Goal: Answer question/provide support: Share knowledge or assist other users

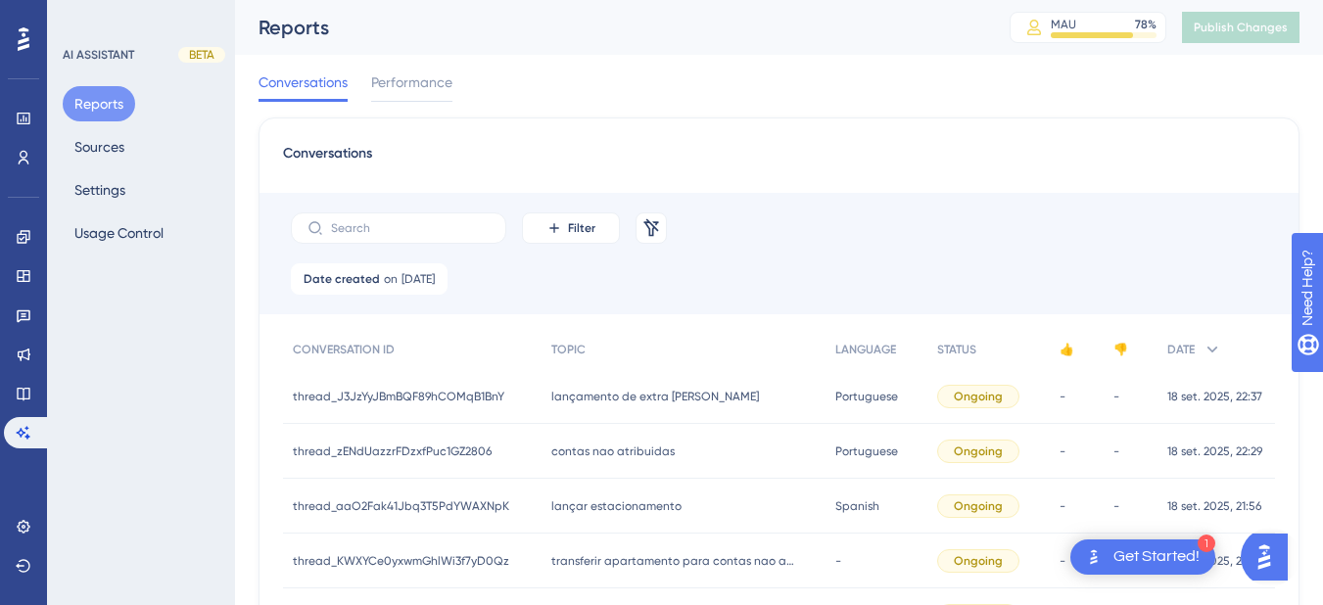
click at [1283, 87] on div "Conversations Performance" at bounding box center [779, 86] width 1041 height 63
drag, startPoint x: 165, startPoint y: 316, endPoint x: 731, endPoint y: 278, distance: 567.5
click at [165, 316] on div "AI ASSISTANT BETA Reports Sources Settings Usage Control" at bounding box center [141, 302] width 188 height 605
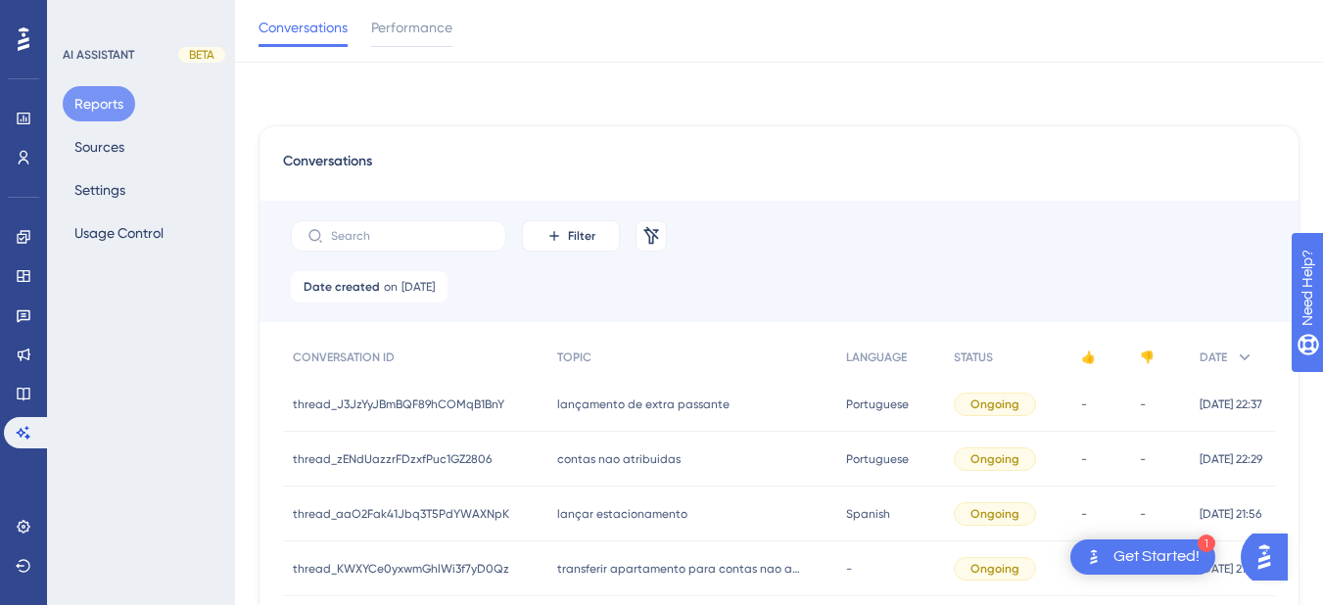
scroll to position [1019, 0]
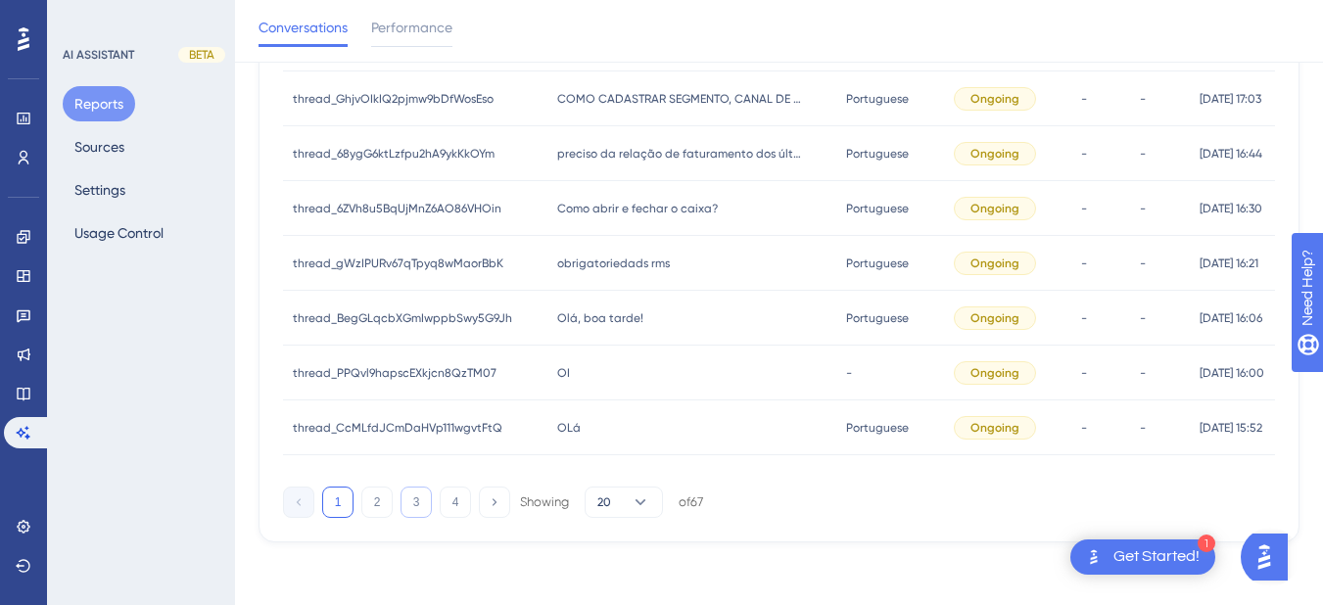
click at [418, 504] on button "3" at bounding box center [416, 502] width 31 height 31
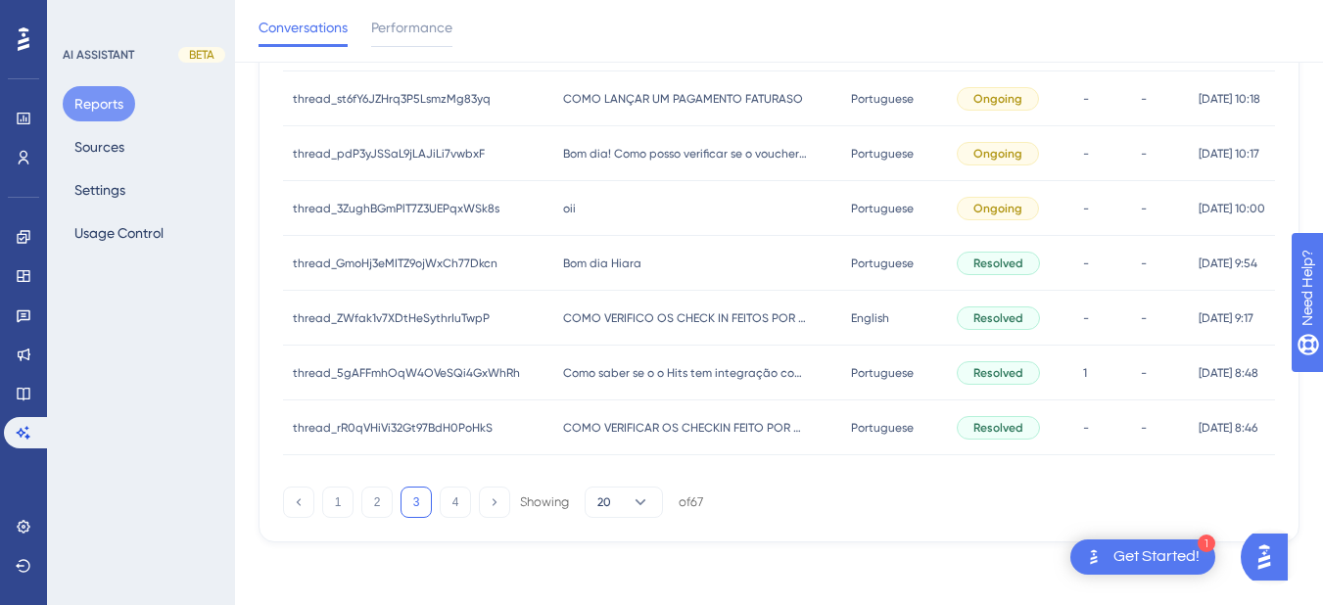
scroll to position [791, 0]
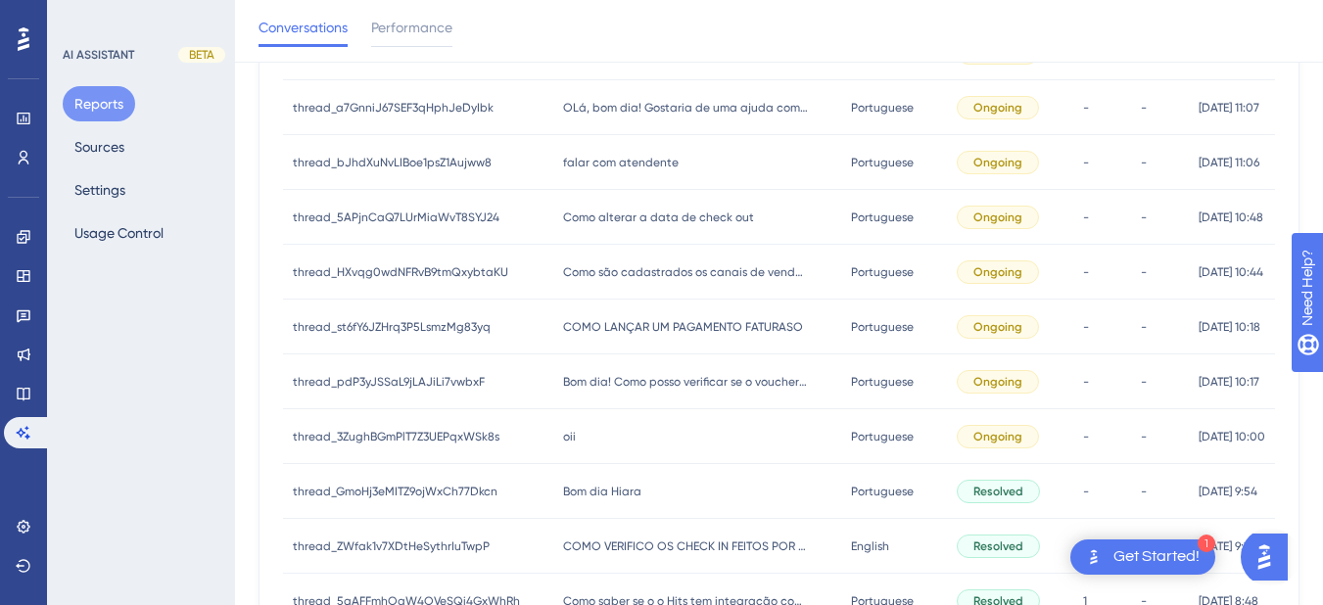
click at [614, 437] on div "oii oii" at bounding box center [697, 436] width 288 height 55
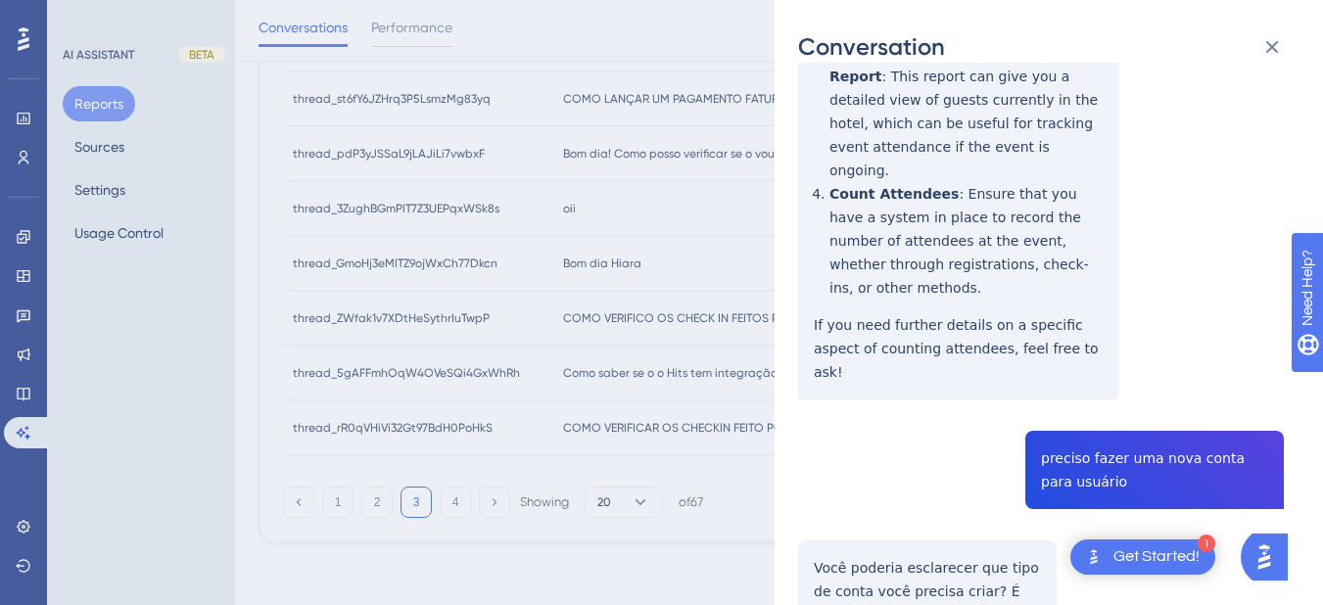
scroll to position [1371, 0]
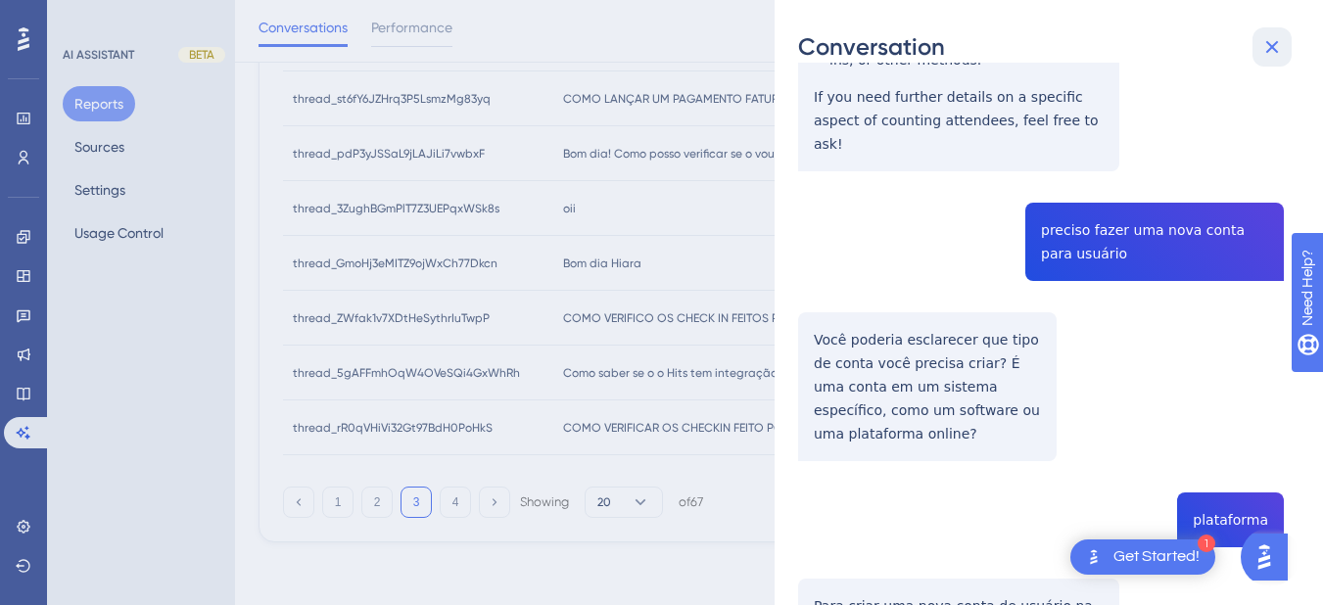
click at [1266, 34] on button at bounding box center [1272, 46] width 39 height 39
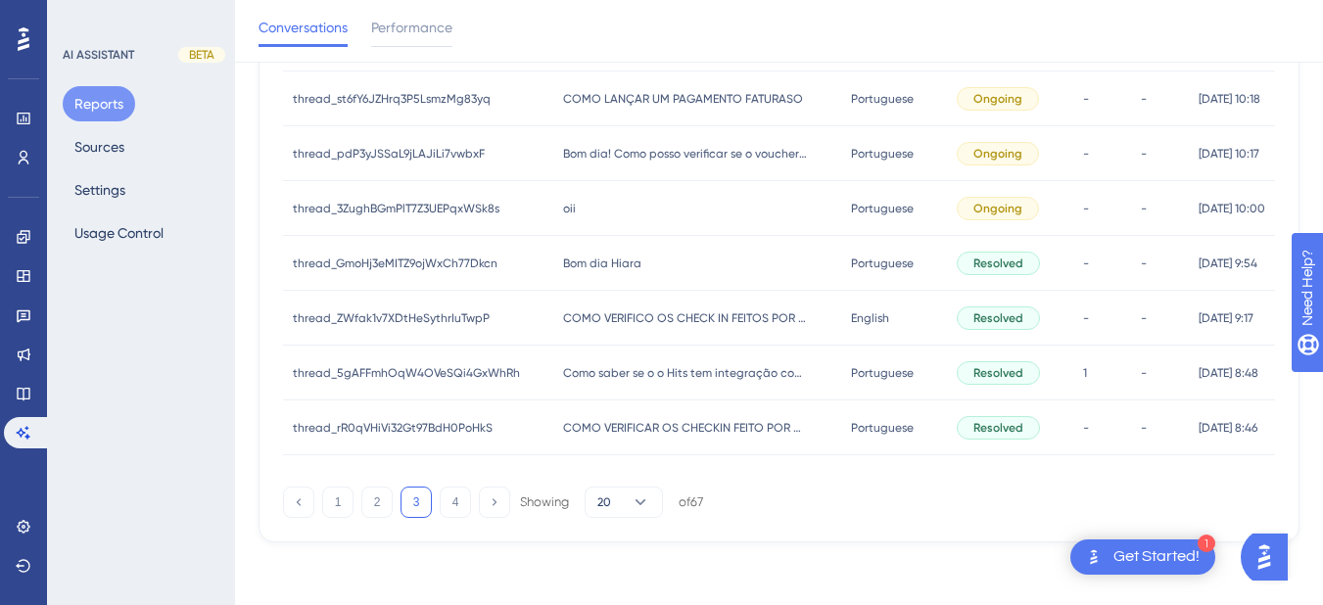
click at [614, 265] on span "Bom dia Hiara" at bounding box center [602, 264] width 78 height 16
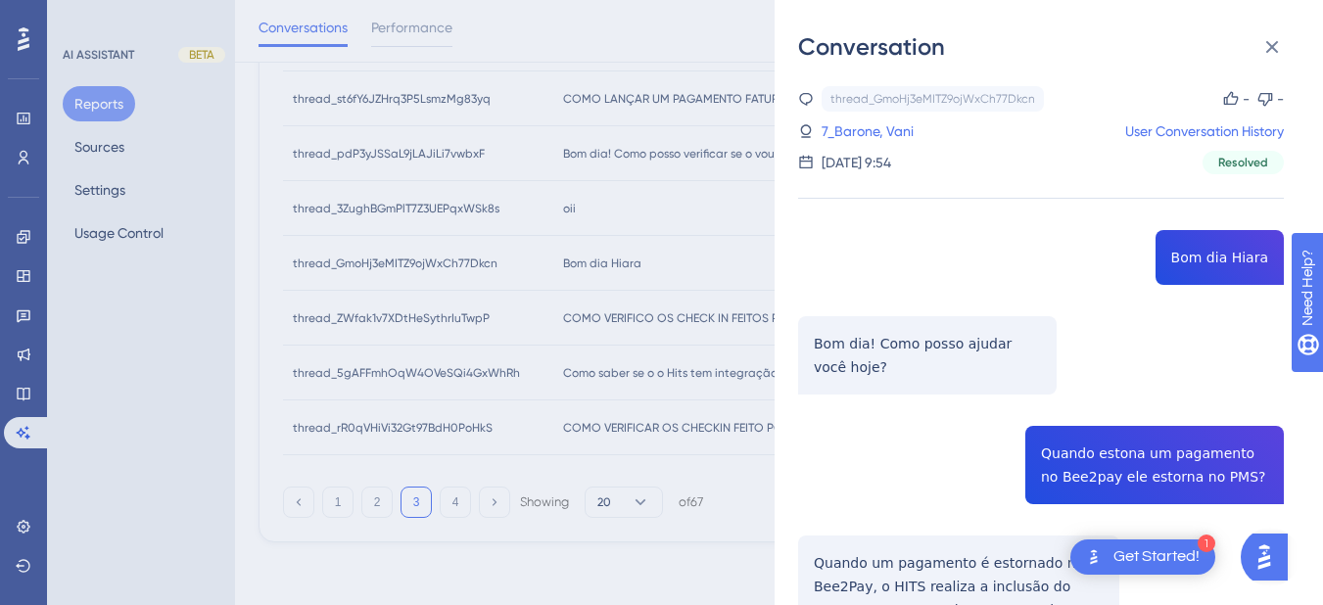
scroll to position [235, 0]
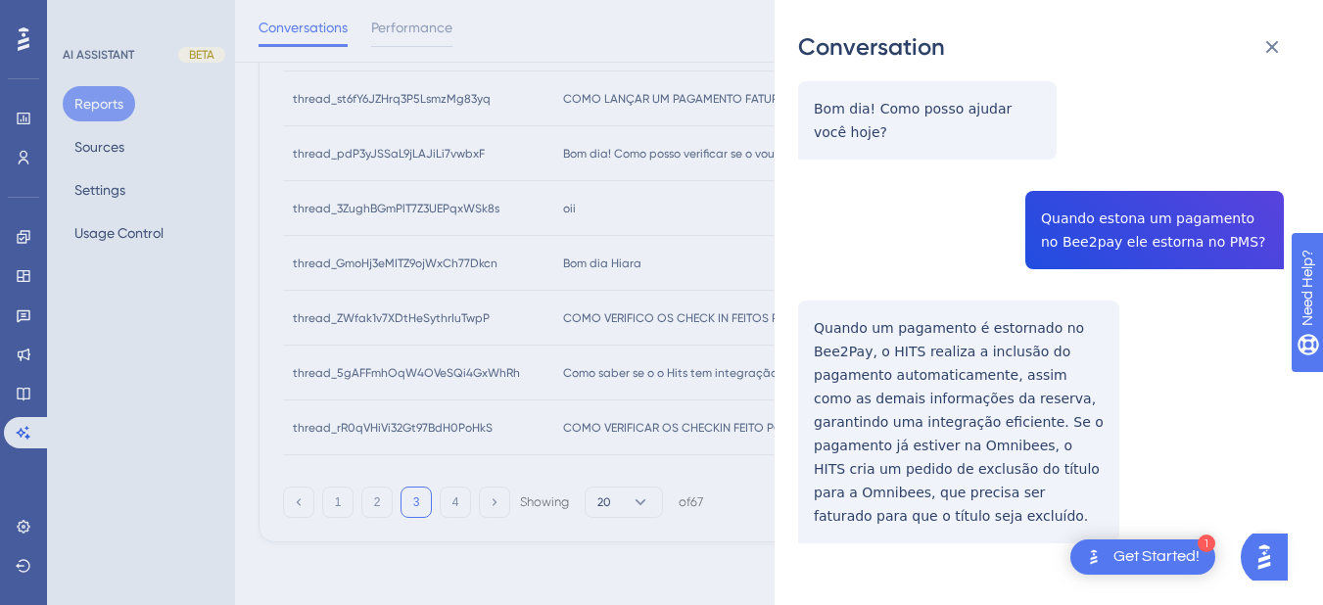
click at [1111, 219] on div "thread_GmoHj3eMITZ9ojWxCh77Dkcn Copy - - 7_Barone, Vani User Conversation Histo…" at bounding box center [1041, 247] width 486 height 792
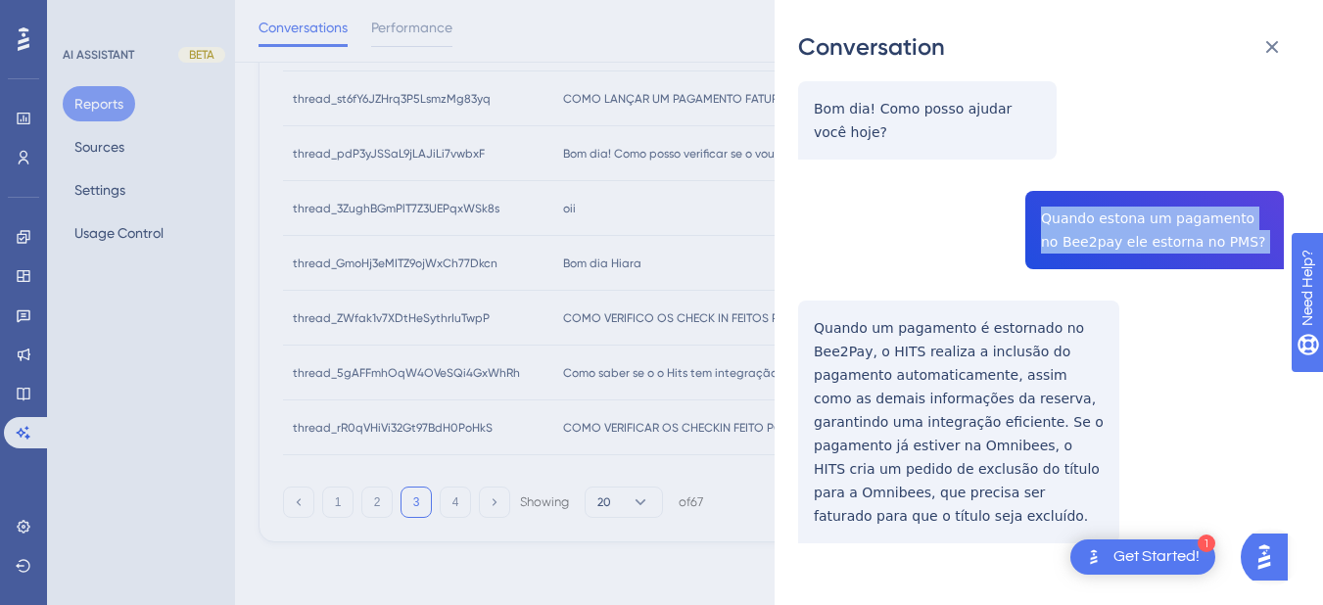
click at [1111, 219] on div "thread_GmoHj3eMITZ9ojWxCh77Dkcn Copy - - 7_Barone, Vani User Conversation Histo…" at bounding box center [1041, 247] width 486 height 792
copy span "Quando estona um pagamento no Bee2pay ele estorna no PMS?"
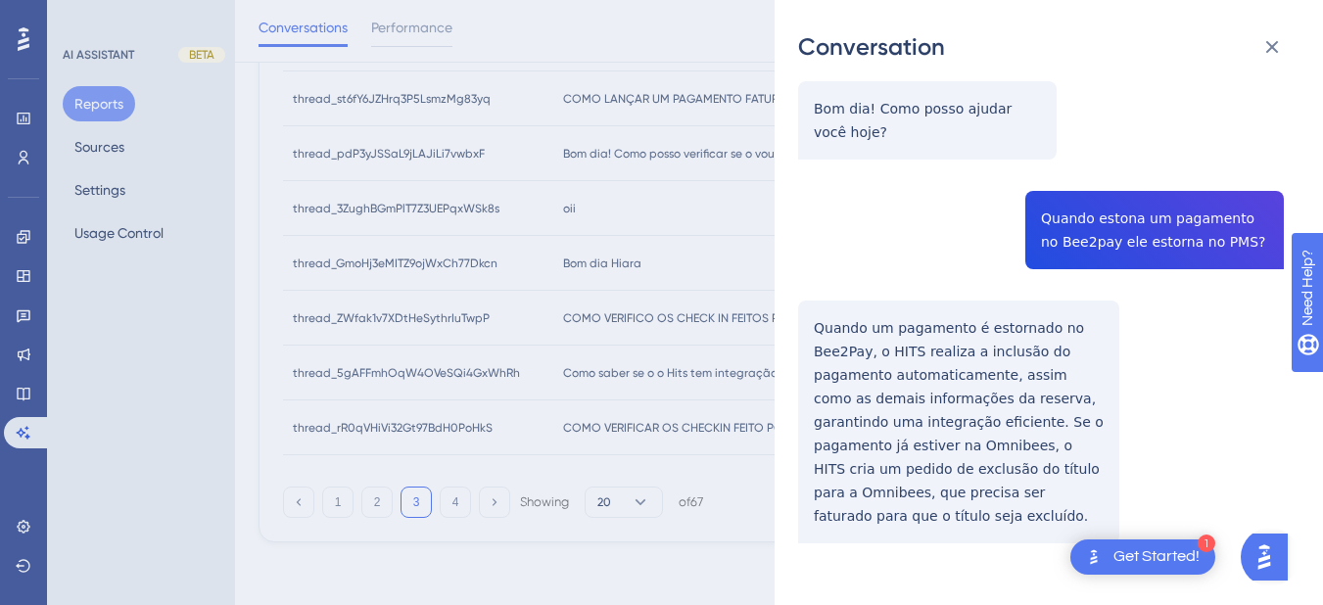
click at [838, 343] on div "thread_GmoHj3eMITZ9ojWxCh77Dkcn Copy - - 7_Barone, Vani User Conversation Histo…" at bounding box center [1041, 247] width 486 height 792
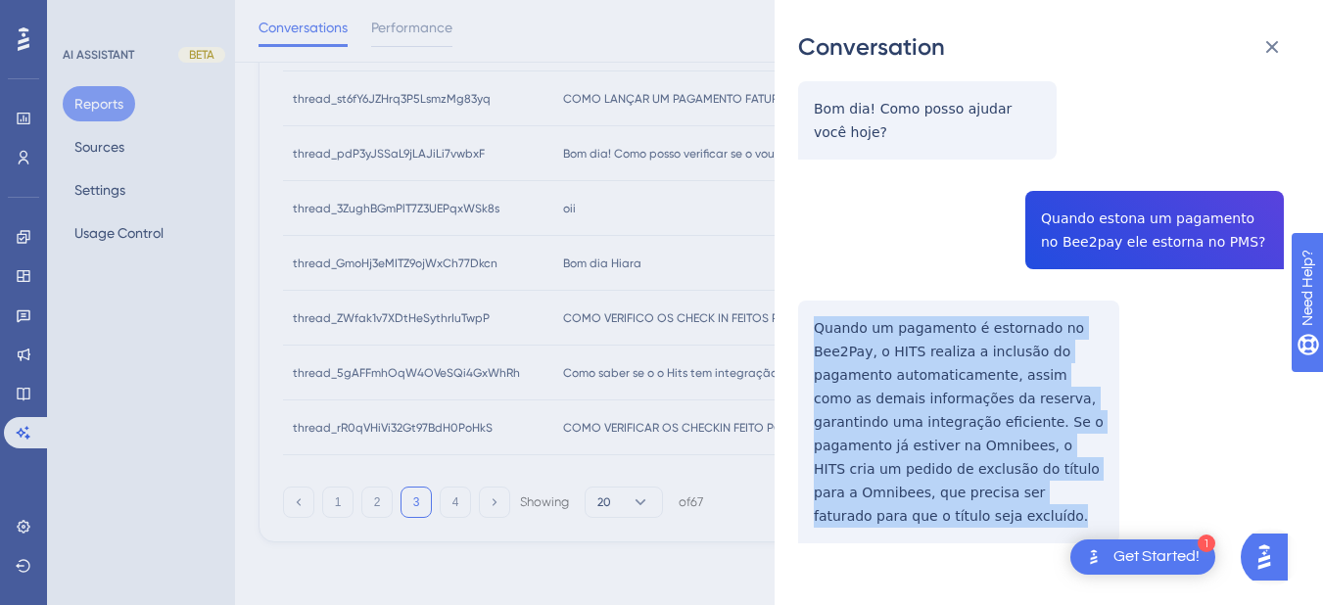
click at [838, 343] on div "thread_GmoHj3eMITZ9ojWxCh77Dkcn Copy - - 7_Barone, Vani User Conversation Histo…" at bounding box center [1041, 247] width 486 height 792
copy p "Quando um pagamento é estornado no Bee2Pay, o HITS realiza a inclusão do pagame…"
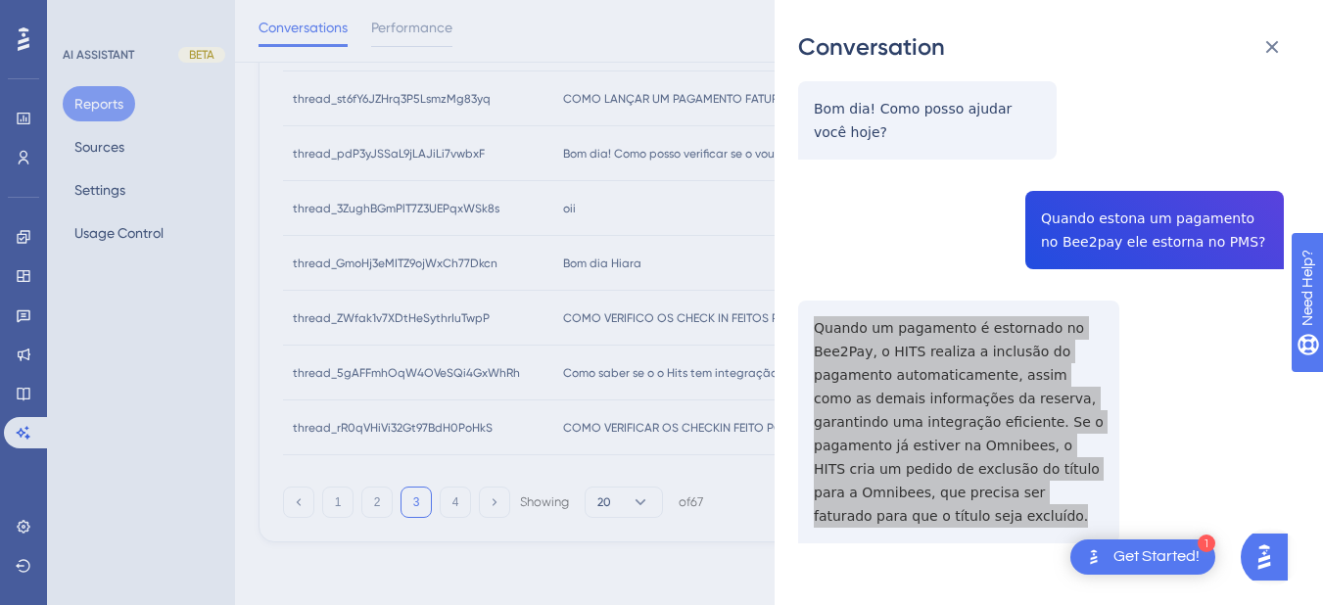
scroll to position [791, 0]
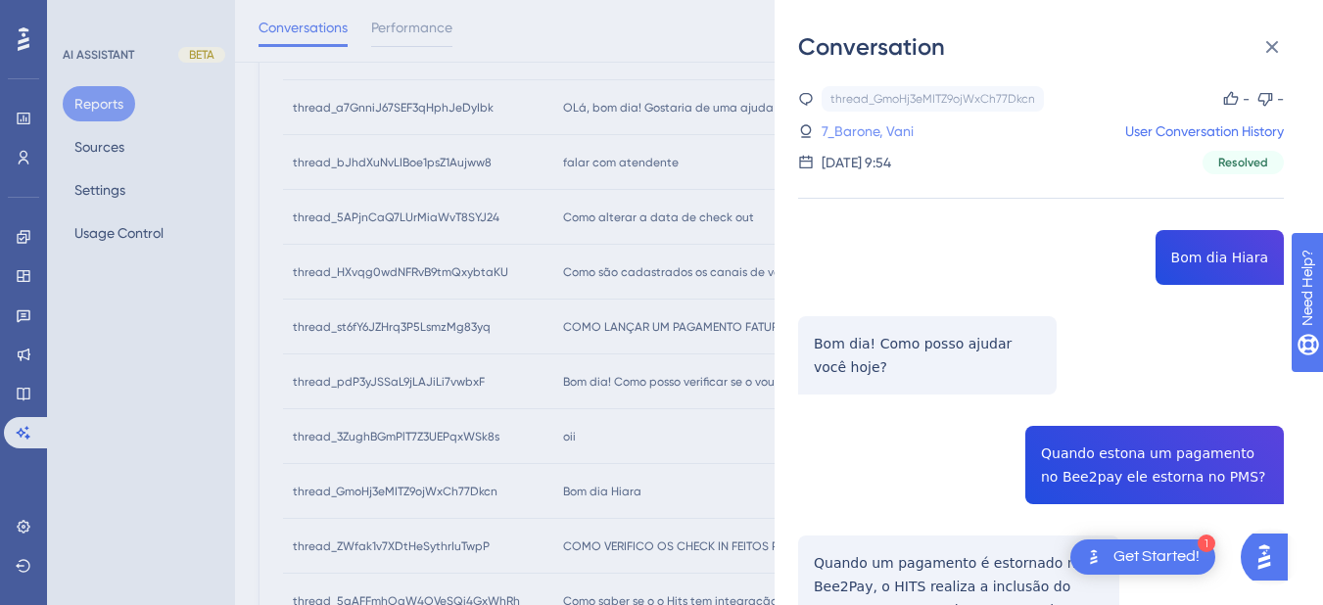
click at [849, 140] on link "7_Barone, Vani" at bounding box center [868, 132] width 92 height 24
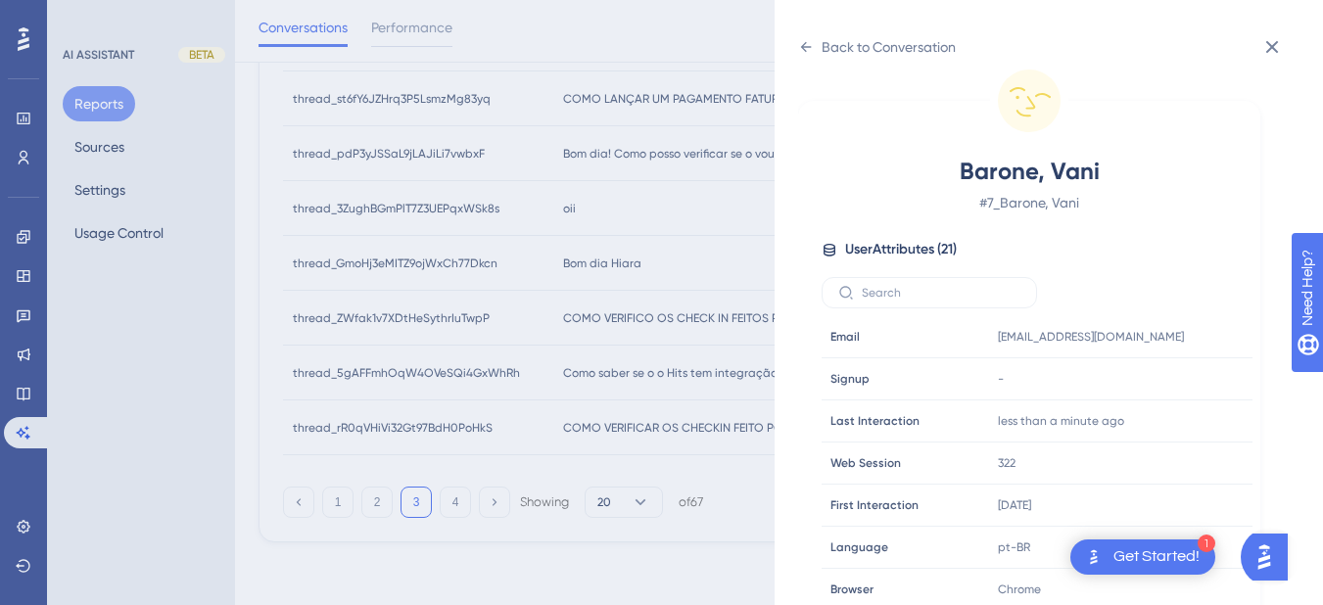
scroll to position [597, 0]
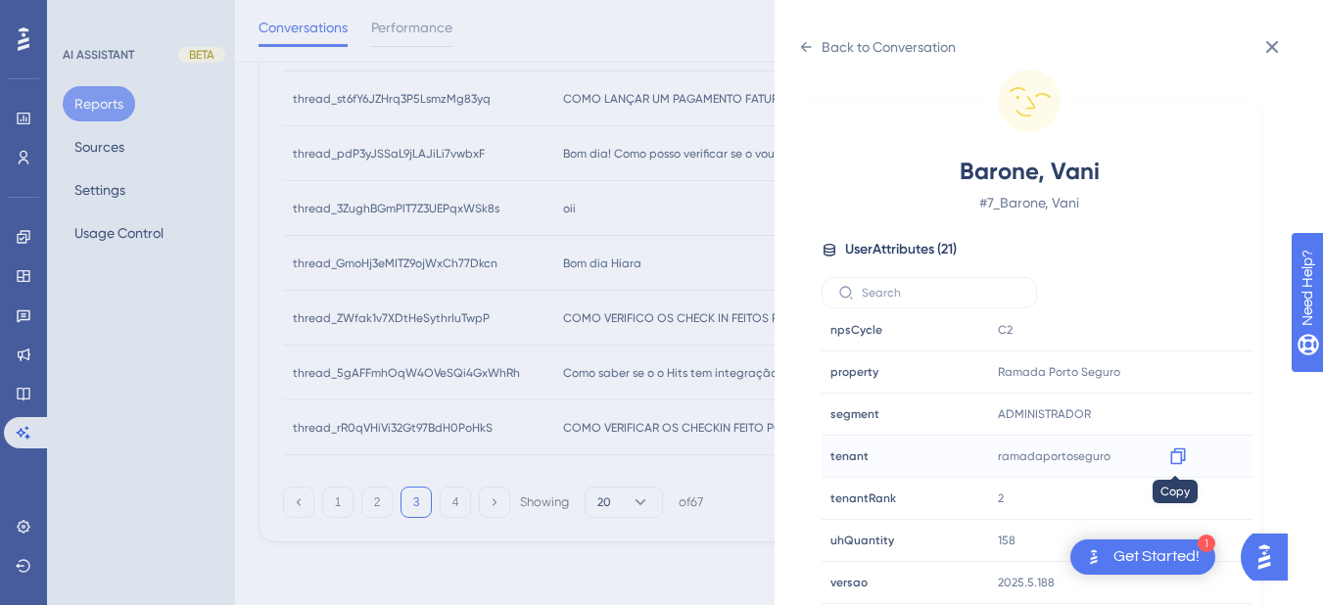
click at [1182, 457] on icon at bounding box center [1178, 457] width 15 height 17
click at [802, 46] on icon at bounding box center [806, 47] width 11 height 10
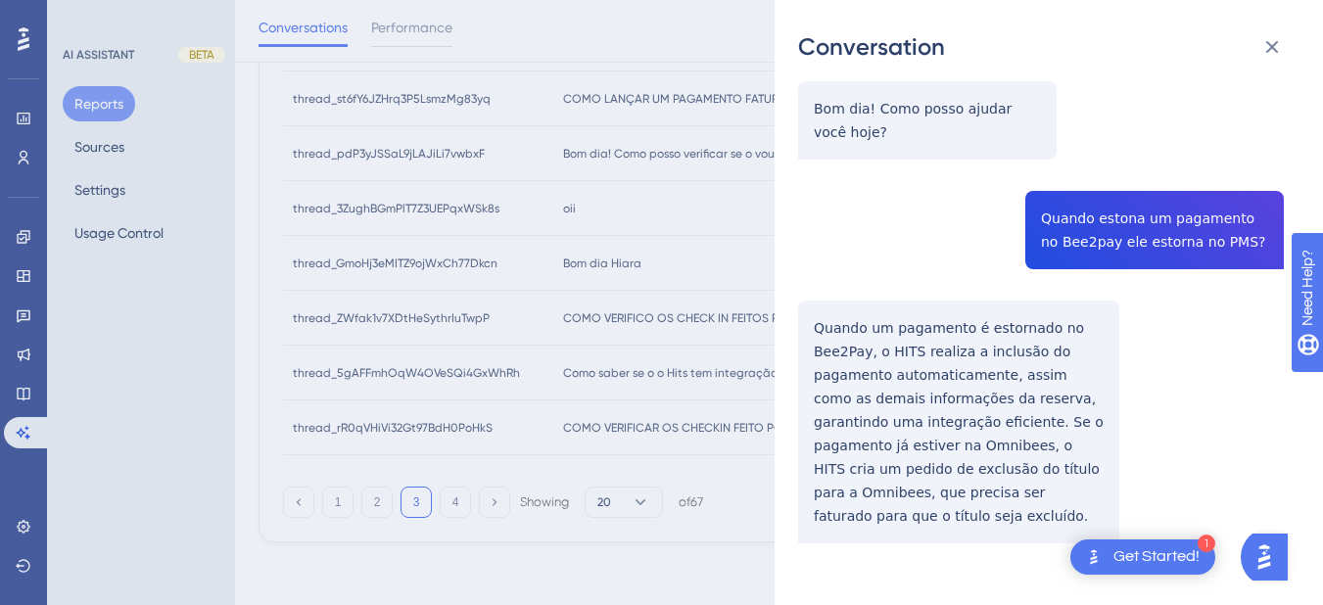
scroll to position [0, 0]
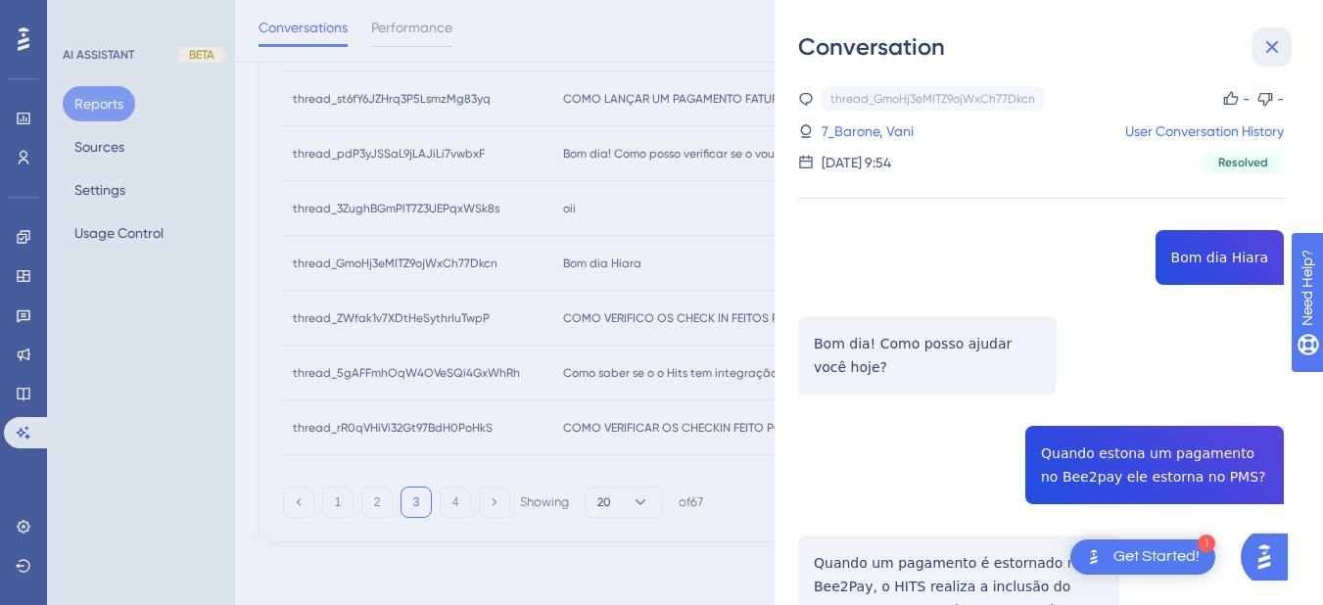
click at [1273, 43] on icon at bounding box center [1273, 47] width 24 height 24
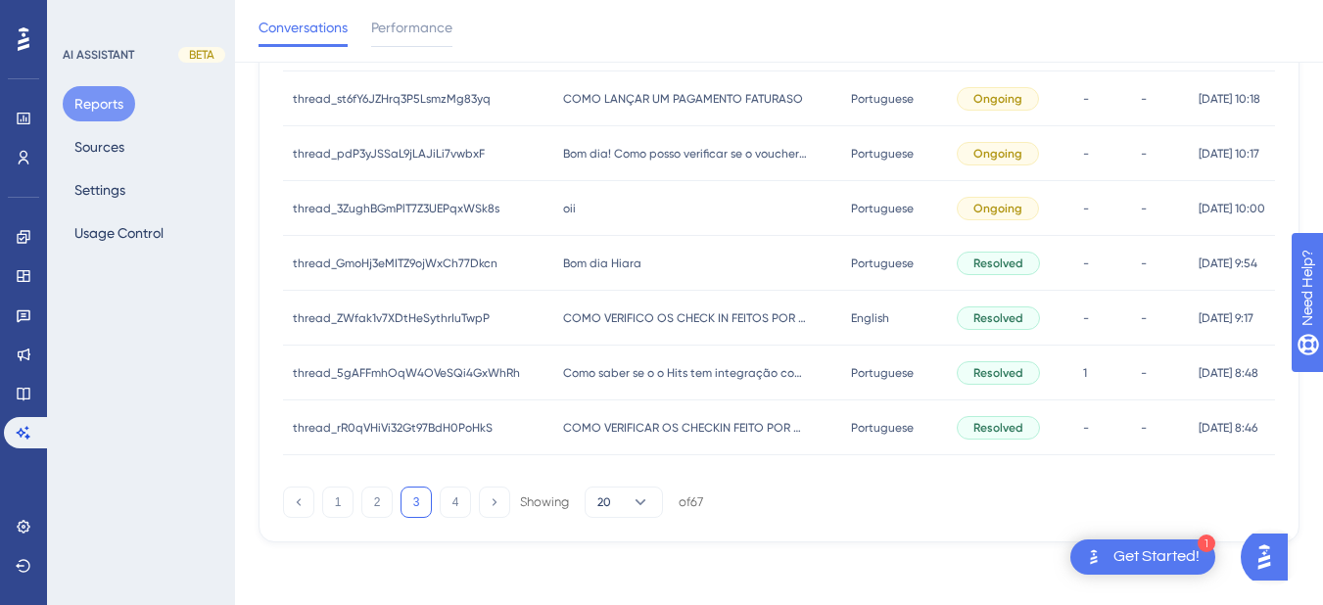
click at [698, 307] on div "COMO VERIFICO OS CHECK IN FEITOS POR MIM COMO VERIFICO OS CHECK IN FEITOS POR M…" at bounding box center [697, 318] width 288 height 55
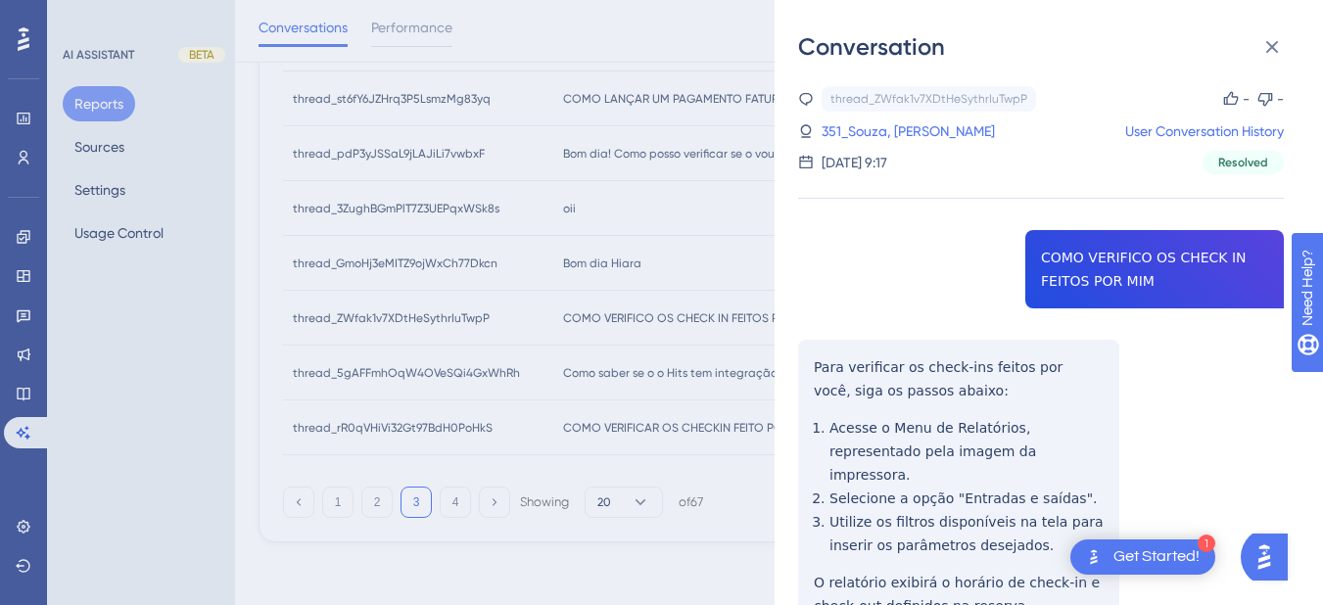
click at [1071, 268] on div "thread_ZWfak1v7XDtHeSythrIuTwpP Copy - - 351_Souza, [PERSON_NAME] User Conversa…" at bounding box center [1041, 409] width 486 height 647
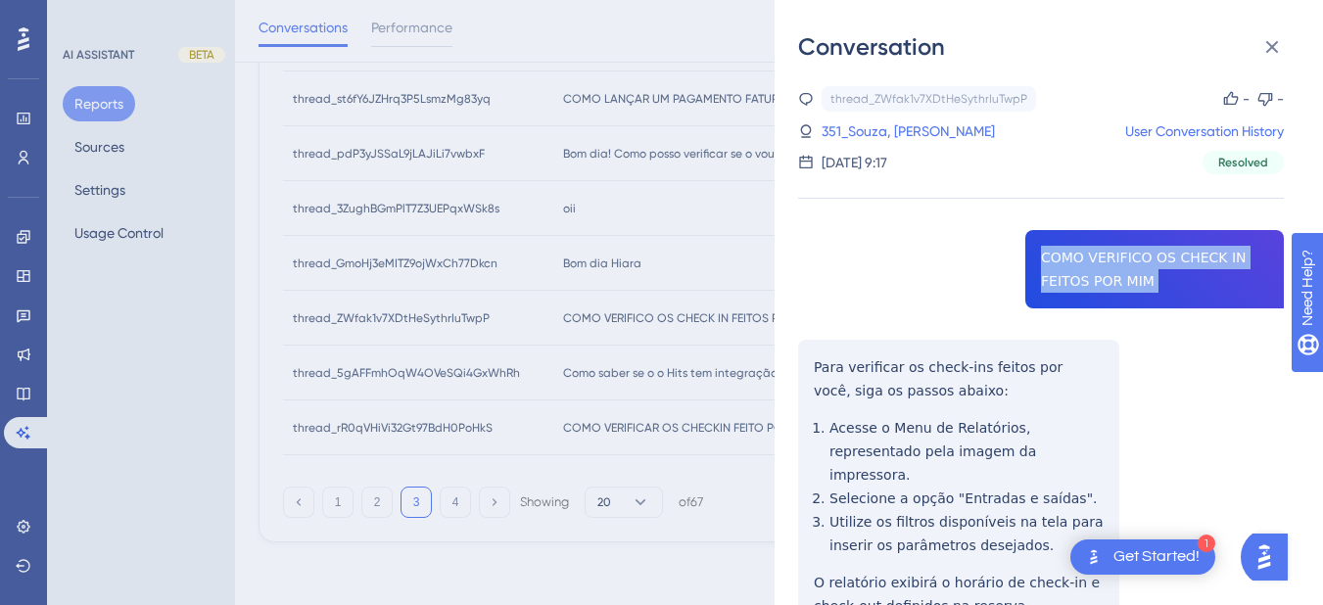
click at [1071, 268] on div "thread_ZWfak1v7XDtHeSythrIuTwpP Copy - - 351_Souza, [PERSON_NAME] User Conversa…" at bounding box center [1041, 409] width 486 height 647
copy span "COMO VERIFICO OS CHECK IN FEITOS POR MIM"
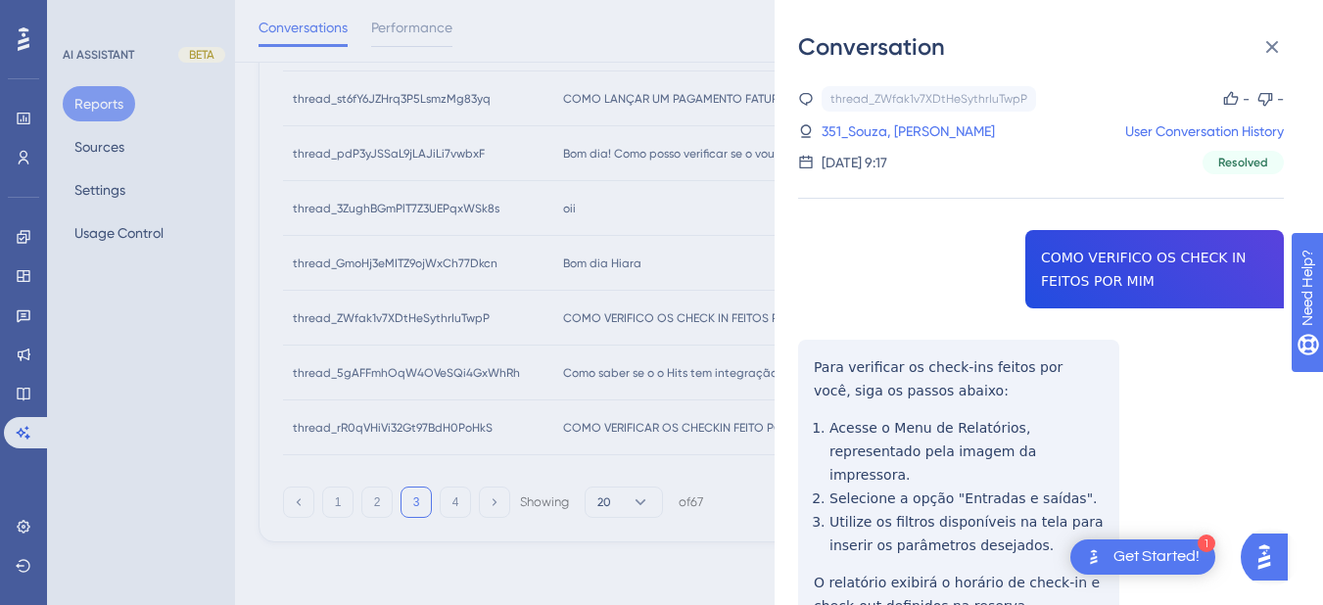
click at [825, 370] on div "thread_ZWfak1v7XDtHeSythrIuTwpP Copy - - 351_Souza, [PERSON_NAME] User Conversa…" at bounding box center [1041, 409] width 486 height 647
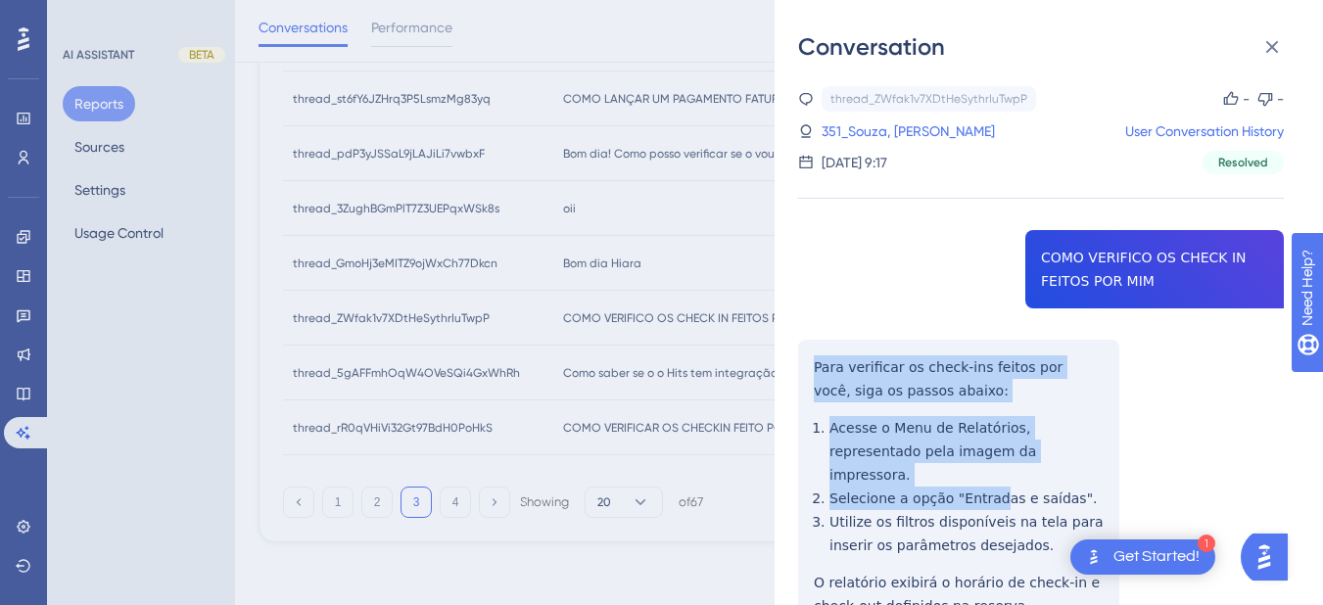
scroll to position [90, 0]
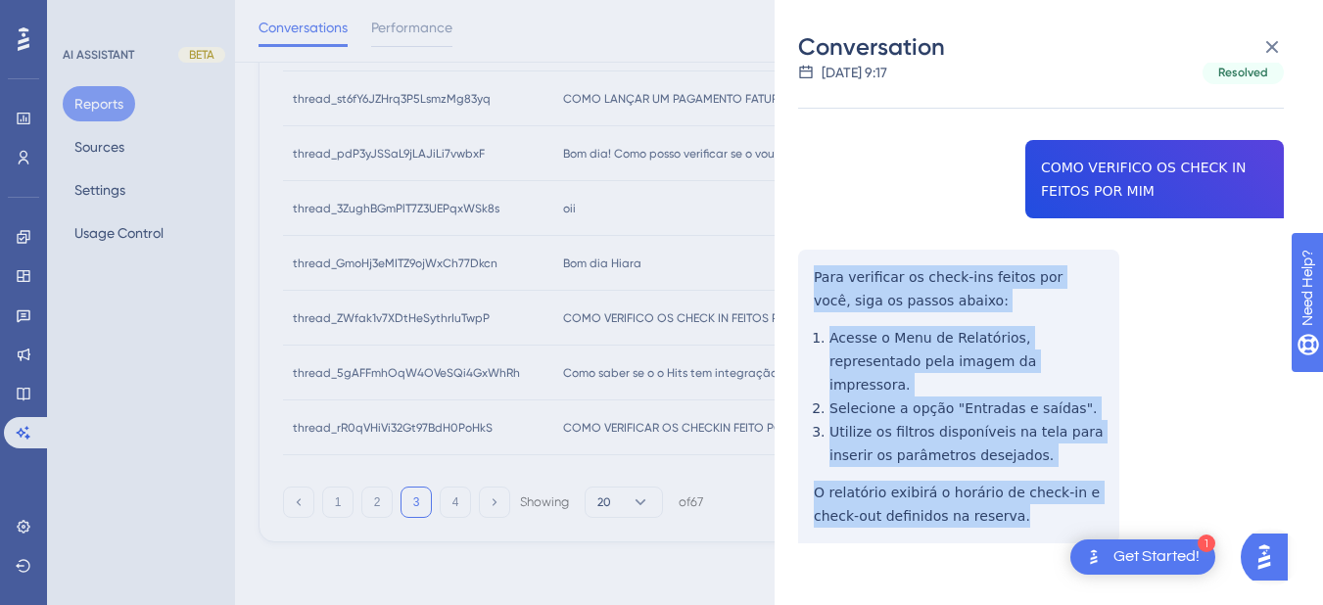
drag, startPoint x: 803, startPoint y: 359, endPoint x: 1043, endPoint y: 510, distance: 284.0
click at [1043, 510] on div "thread_ZWfak1v7XDtHeSythrIuTwpP Copy - - 351_Souza, [PERSON_NAME] User Conversa…" at bounding box center [1041, 319] width 486 height 647
copy div "Para verificar os check-ins feitos por você, siga os passos abaixo: Acesse o Me…"
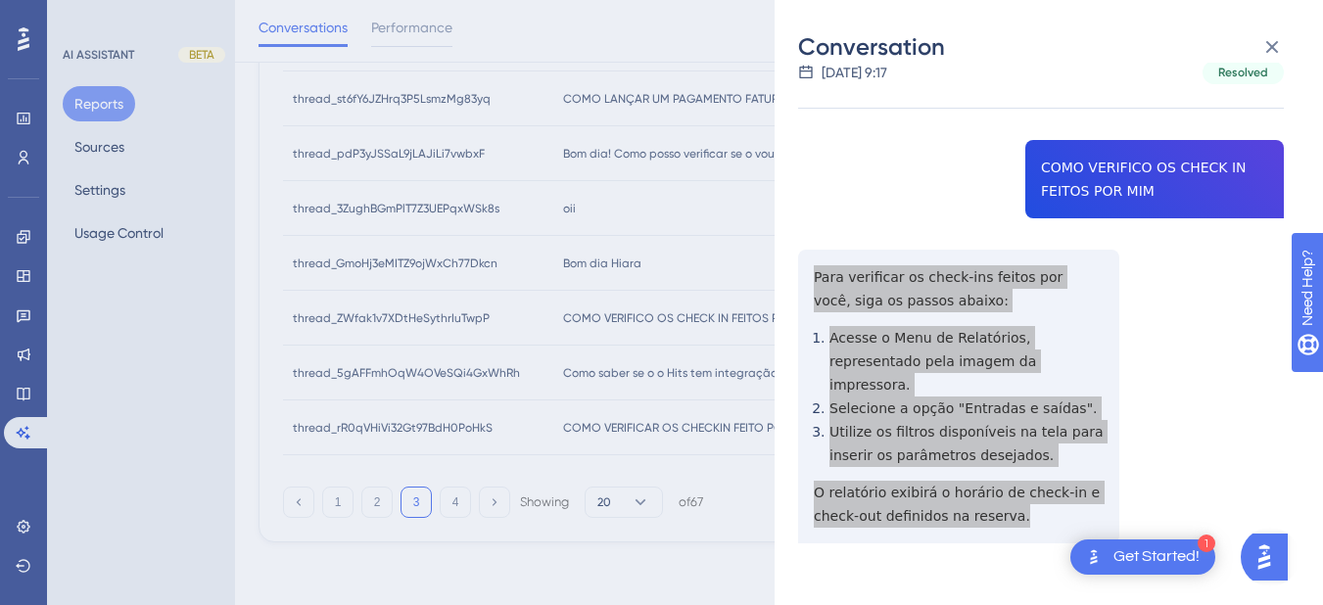
scroll to position [0, 0]
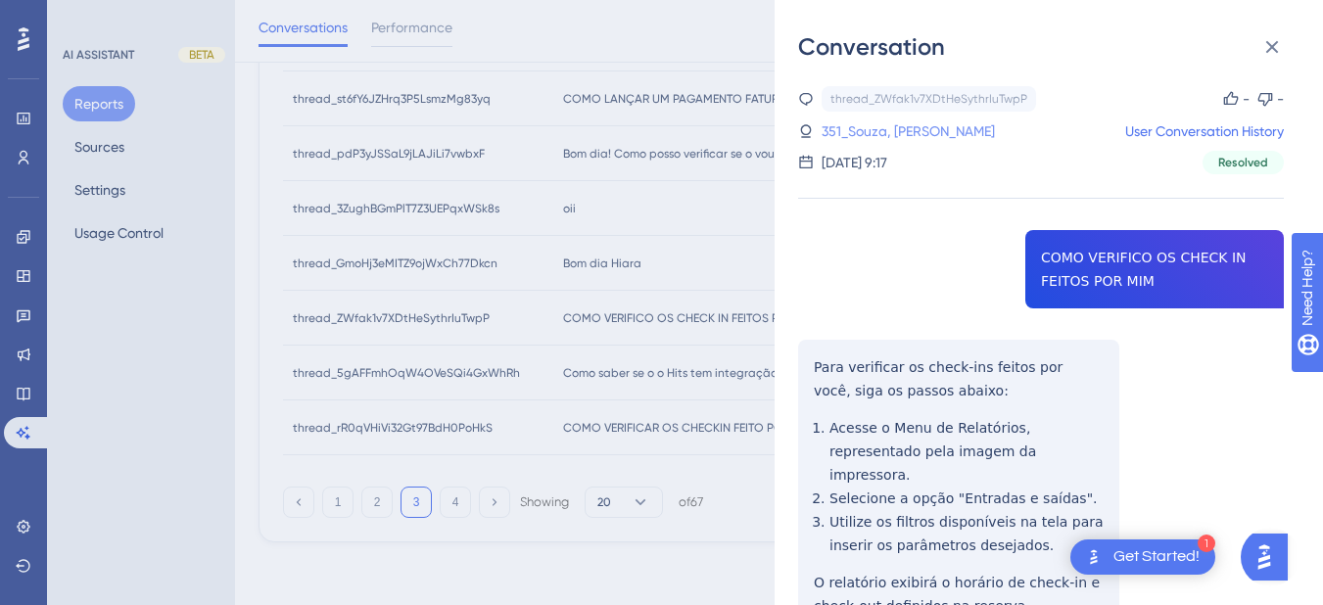
click at [893, 126] on link "351_Souza, [PERSON_NAME]" at bounding box center [908, 132] width 173 height 24
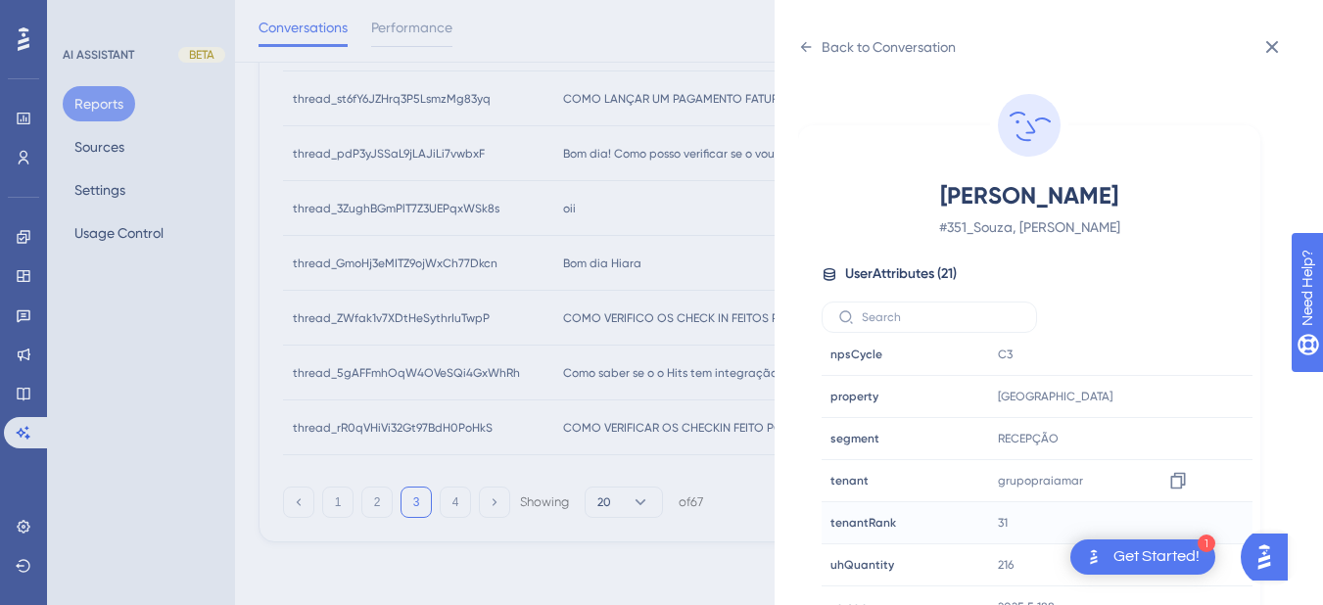
scroll to position [24, 0]
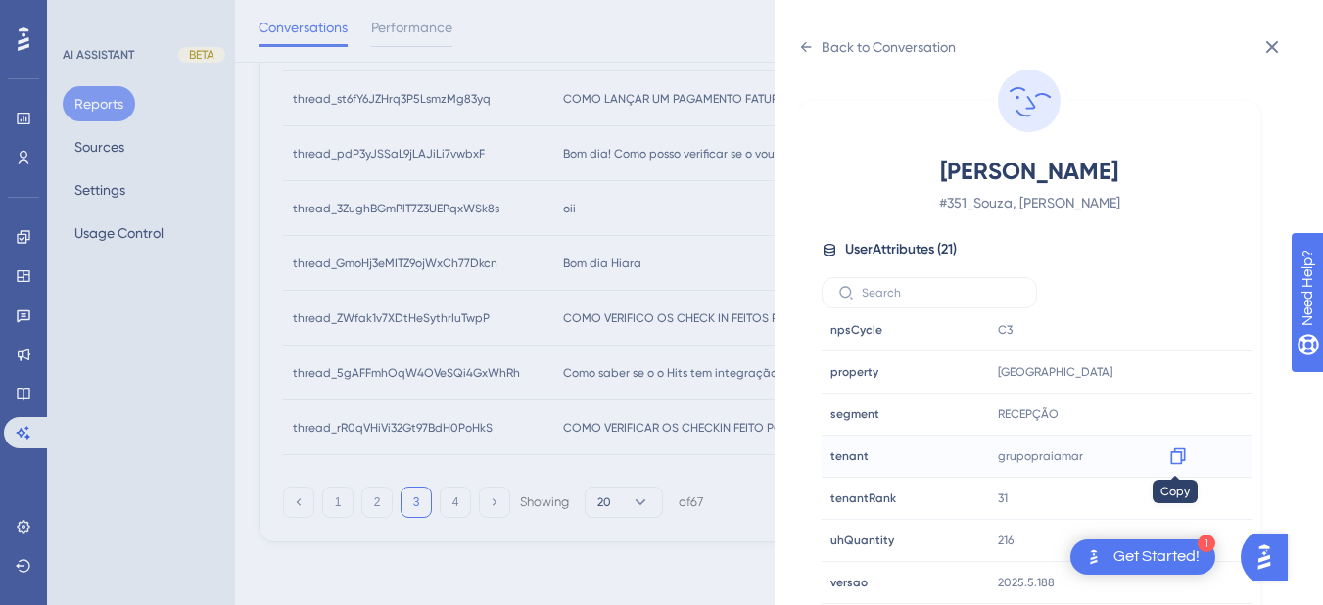
click at [1175, 449] on icon at bounding box center [1178, 457] width 15 height 17
click at [817, 38] on div "Back to Conversation" at bounding box center [877, 46] width 158 height 31
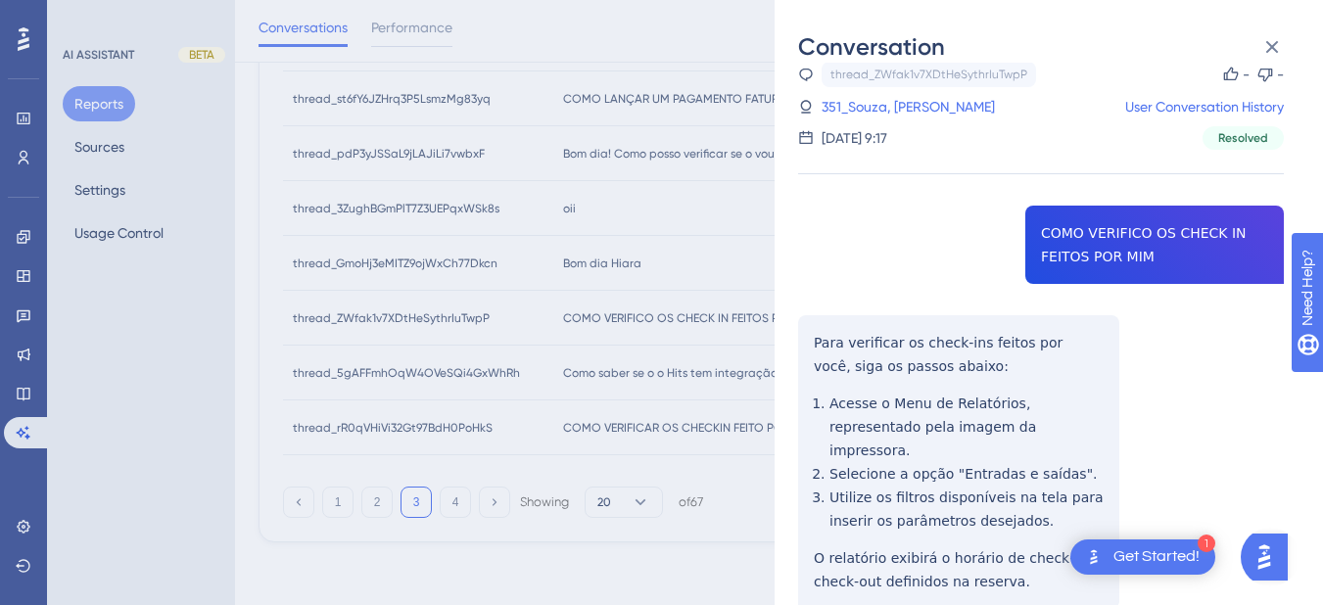
scroll to position [90, 0]
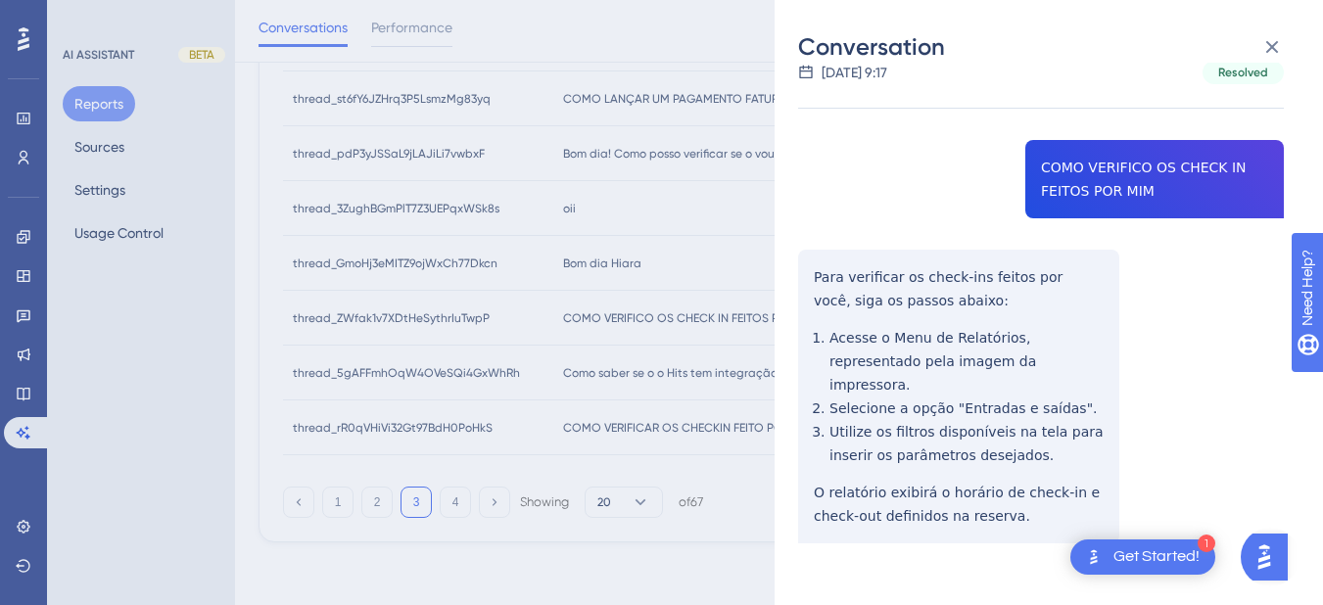
click at [1256, 65] on span "Resolved" at bounding box center [1244, 73] width 50 height 16
click at [1278, 30] on button at bounding box center [1272, 46] width 39 height 39
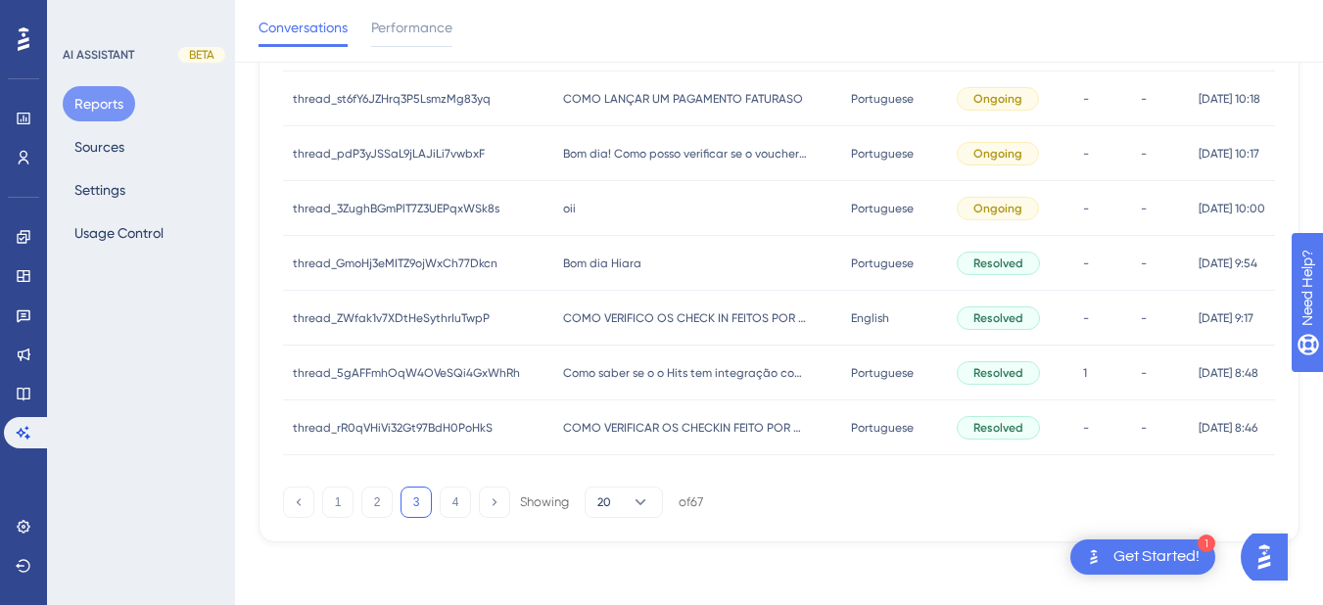
click at [606, 381] on div "Como saber se o o Hits tem integração com a Omie? Como saber se o o Hits tem in…" at bounding box center [697, 373] width 288 height 55
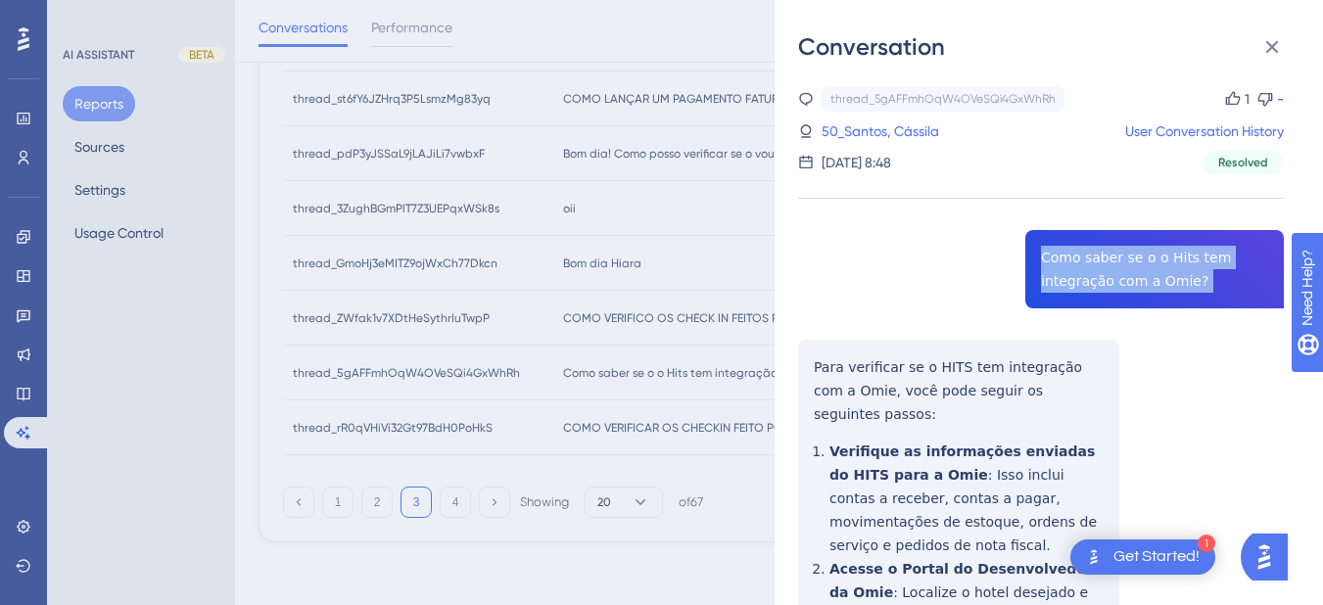
copy span "Como saber se o o Hits tem integração com a Omie?"
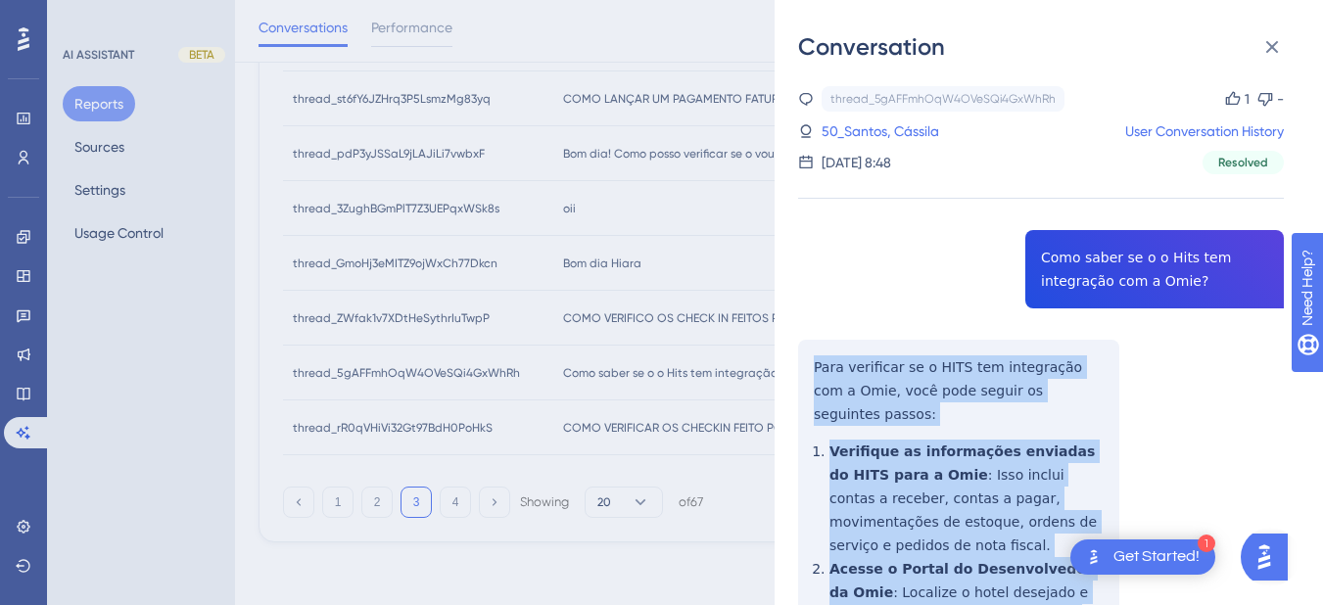
scroll to position [435, 0]
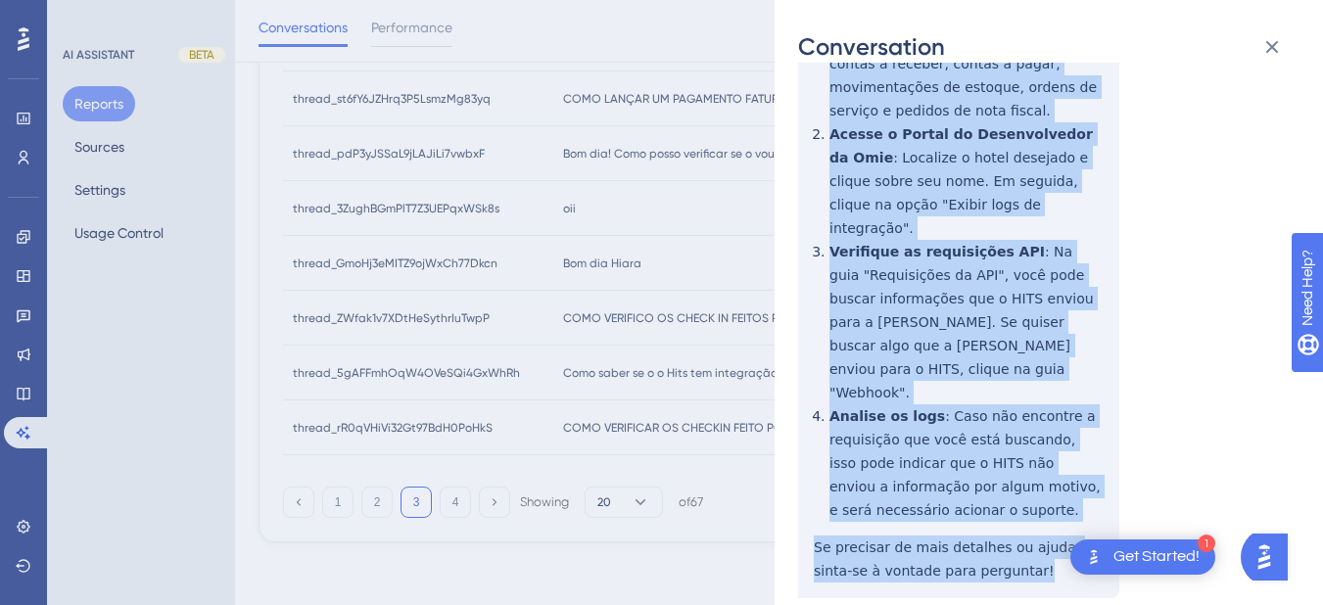
drag, startPoint x: 810, startPoint y: 361, endPoint x: 1019, endPoint y: 456, distance: 228.9
click at [1019, 456] on div "thread_5gAFFmhOqW4OVeSQi4GxWhRh Copy 1 - 50_Santos, Cássila User Conversation H…" at bounding box center [1041, 194] width 486 height 1086
copy div "Para verificar se o HITS tem integração com a Omie, você pode seguir os seguint…"
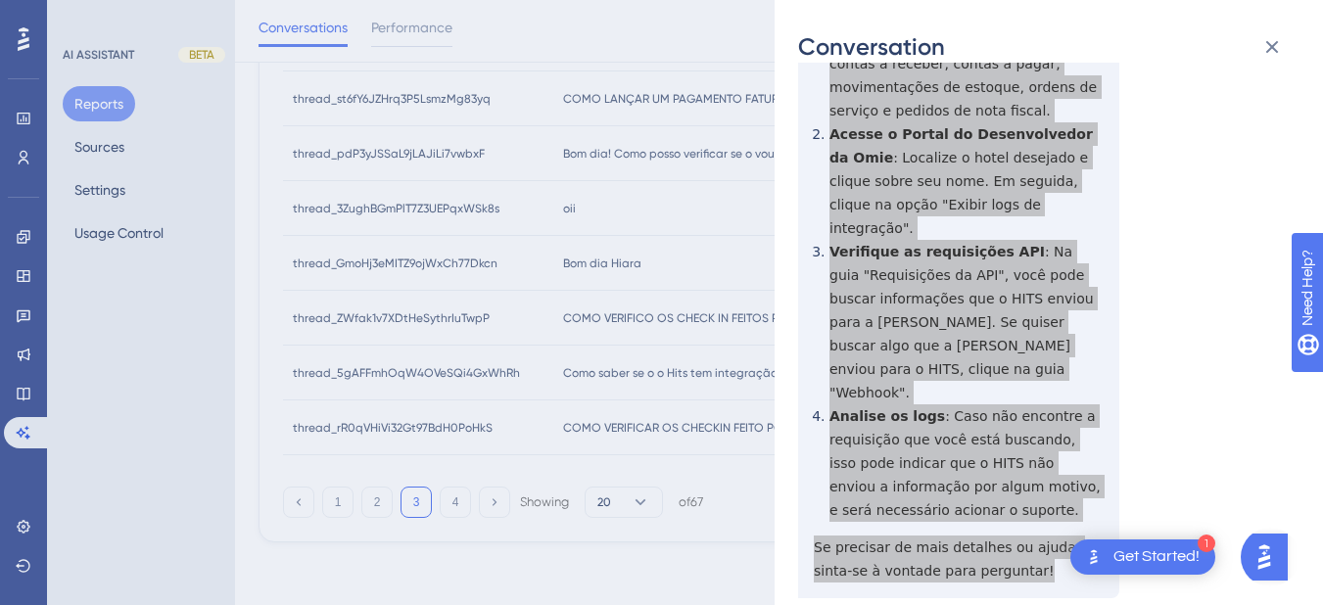
scroll to position [0, 0]
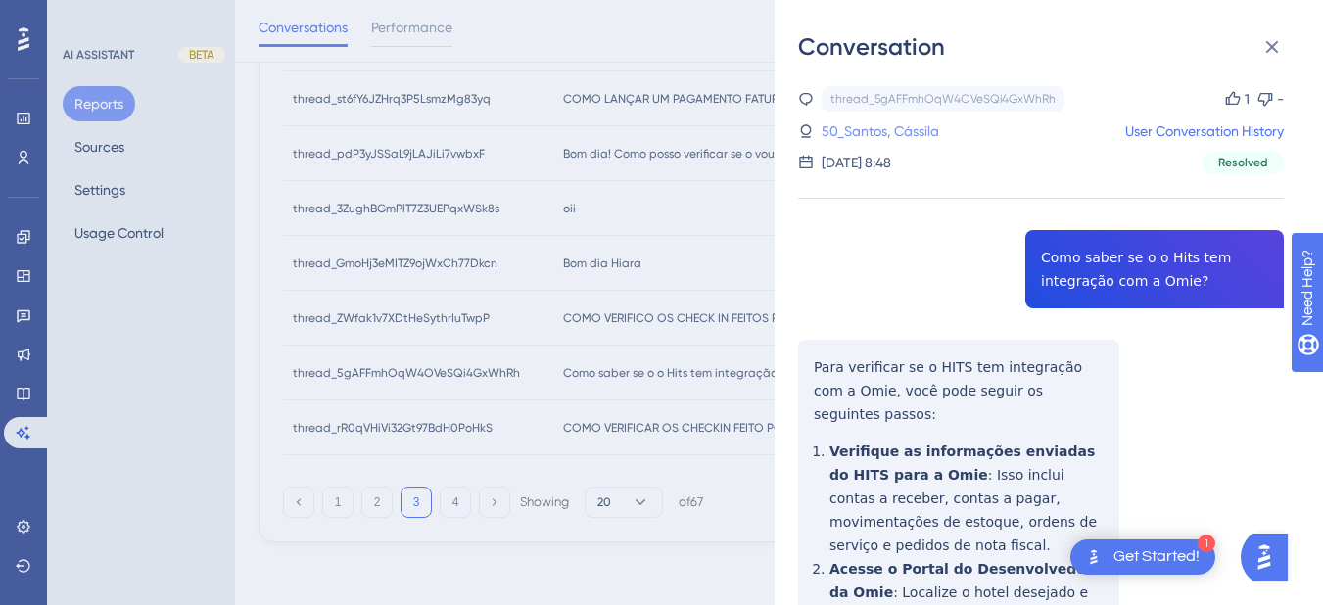
click at [912, 121] on link "50_Santos, Cássila" at bounding box center [881, 132] width 118 height 24
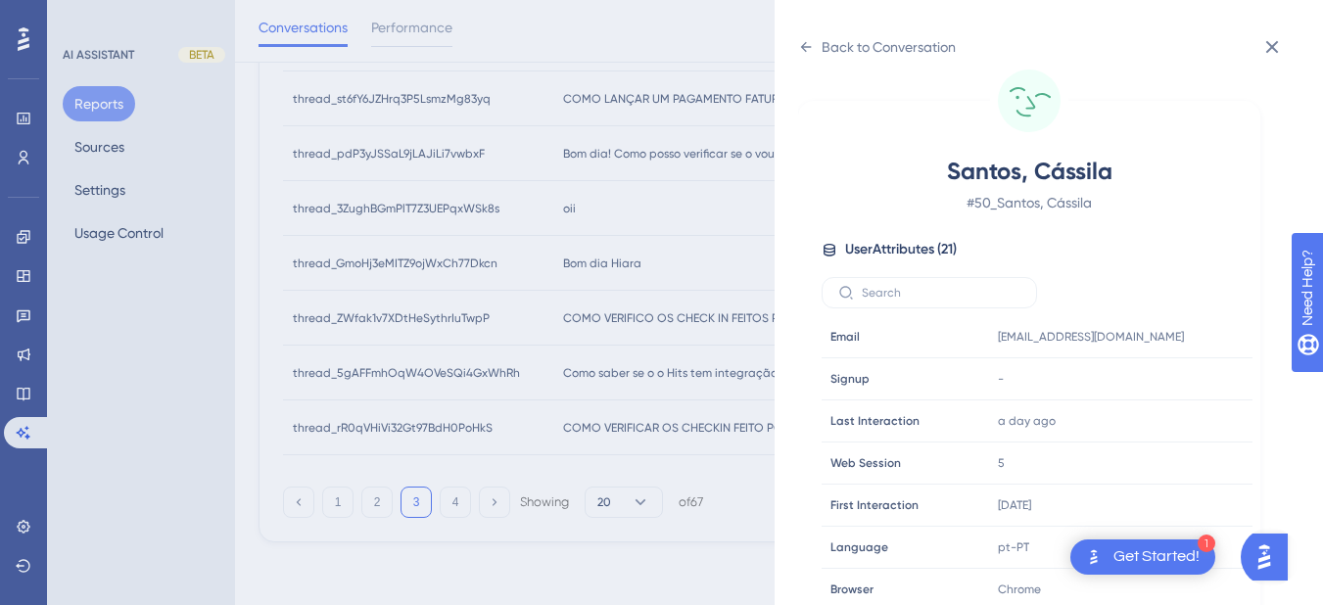
scroll to position [597, 0]
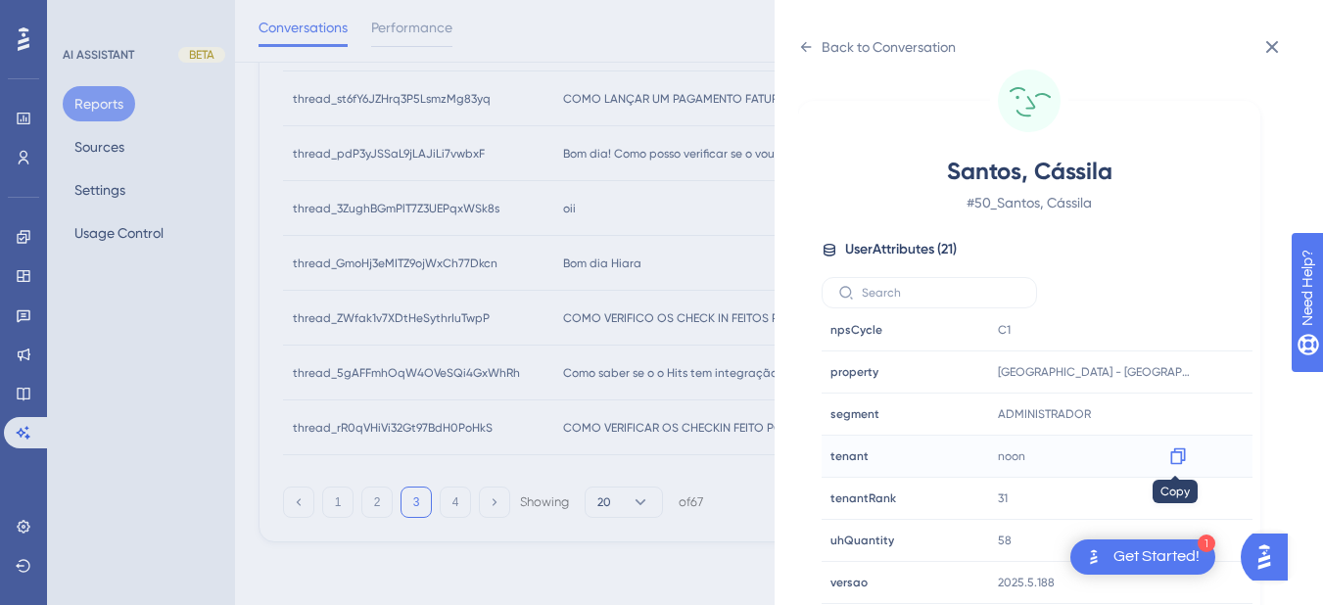
click at [1180, 460] on icon at bounding box center [1178, 457] width 15 height 17
click at [812, 49] on icon at bounding box center [806, 47] width 16 height 16
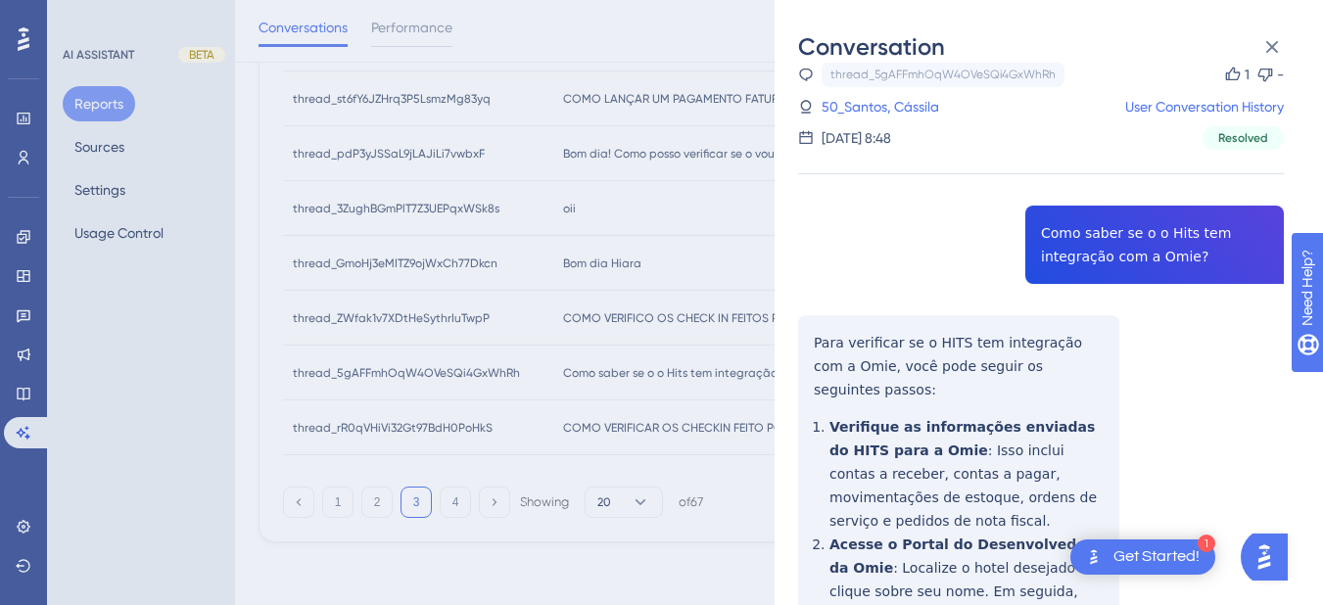
click at [1277, 26] on div "Conversation thread_5gAFFmhOqW4OVeSQi4GxWhRh Copy 1 - 50_Santos, Cássila User C…" at bounding box center [1049, 302] width 549 height 605
click at [1276, 37] on icon at bounding box center [1273, 47] width 24 height 24
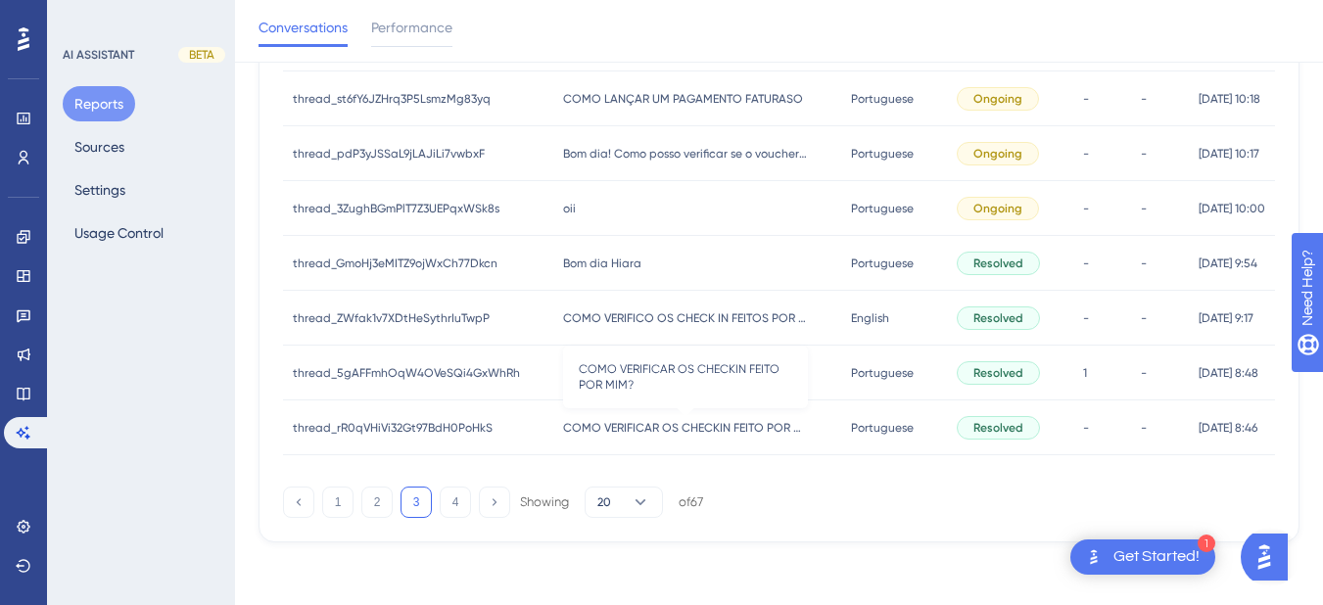
click at [598, 431] on span "COMO VERIFICAR OS CHECKIN FEITO POR MIM?" at bounding box center [685, 428] width 245 height 16
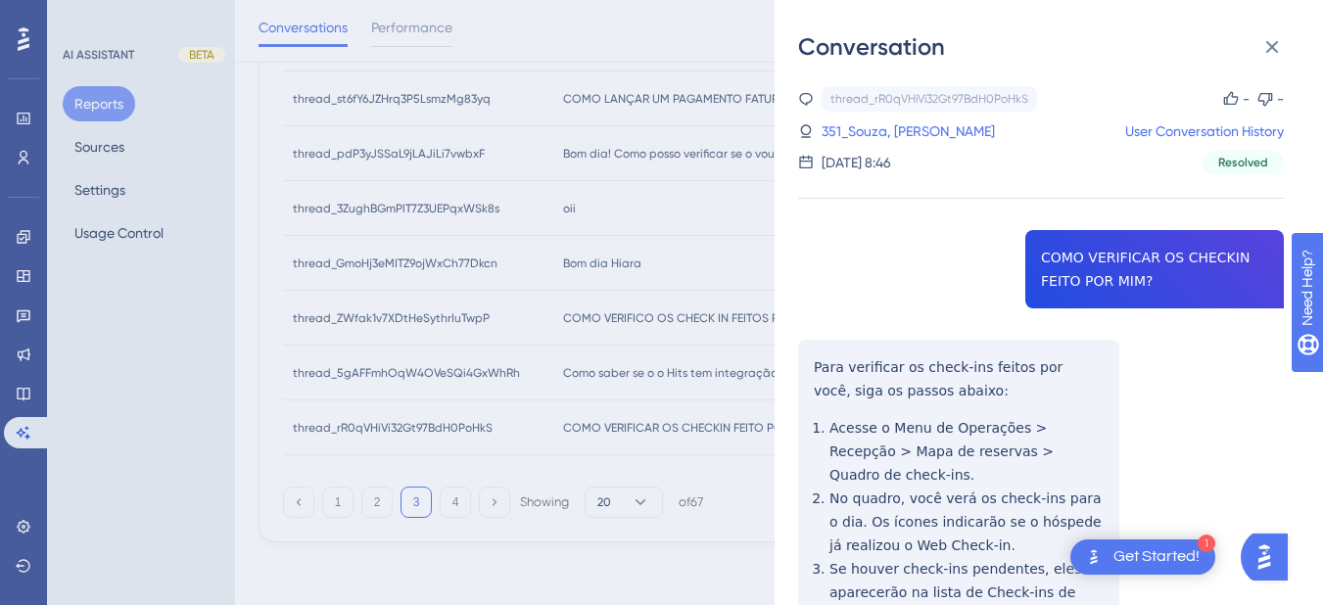
click at [1064, 270] on div "thread_rR0qVHiVi32Gt97BdH0PoHkS Copy - - 351_Souza, Andrea User Conversation Hi…" at bounding box center [1041, 445] width 486 height 718
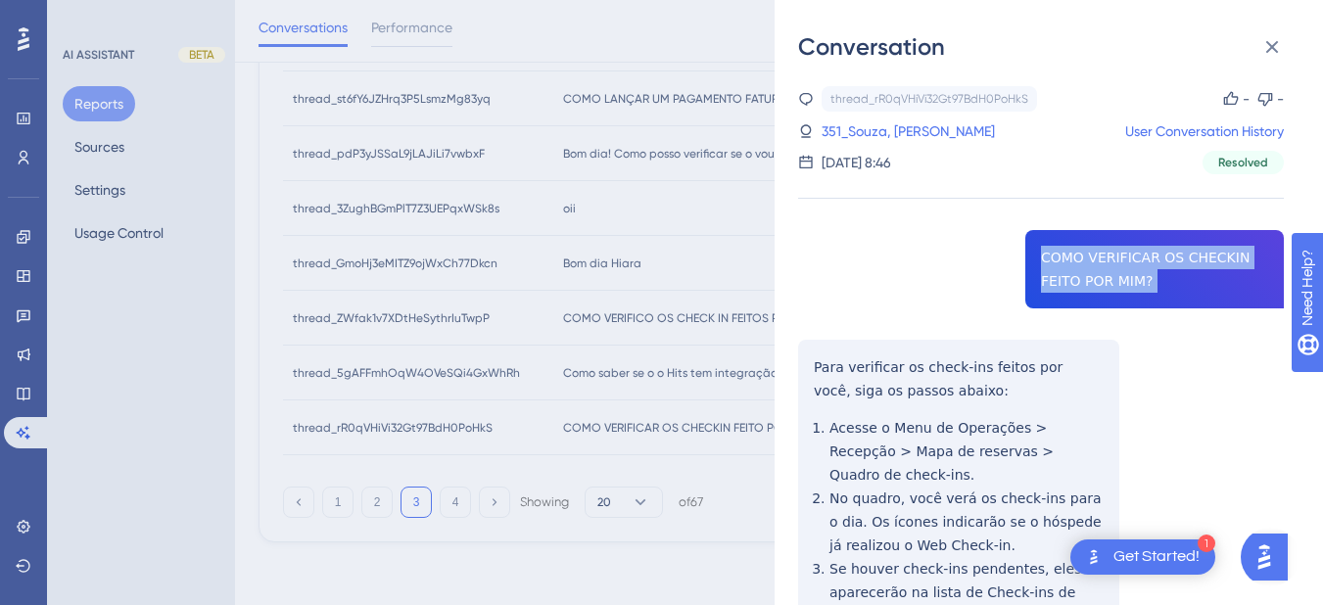
click at [1064, 270] on div "thread_rR0qVHiVi32Gt97BdH0PoHkS Copy - - 351_Souza, Andrea User Conversation Hi…" at bounding box center [1041, 445] width 486 height 718
copy span "COMO VERIFICAR OS CHECKIN FEITO POR MIM?"
click at [807, 377] on div "thread_rR0qVHiVi32Gt97BdH0PoHkS Copy - - 351_Souza, Andrea User Conversation Hi…" at bounding box center [1041, 445] width 486 height 718
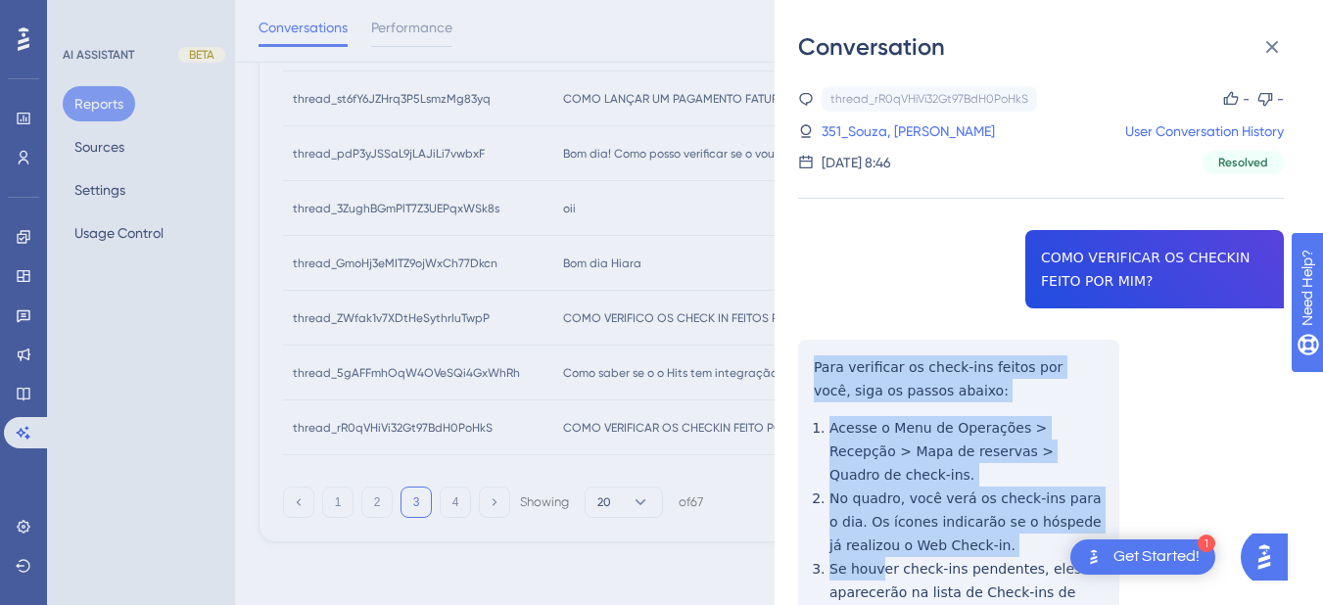
scroll to position [161, 0]
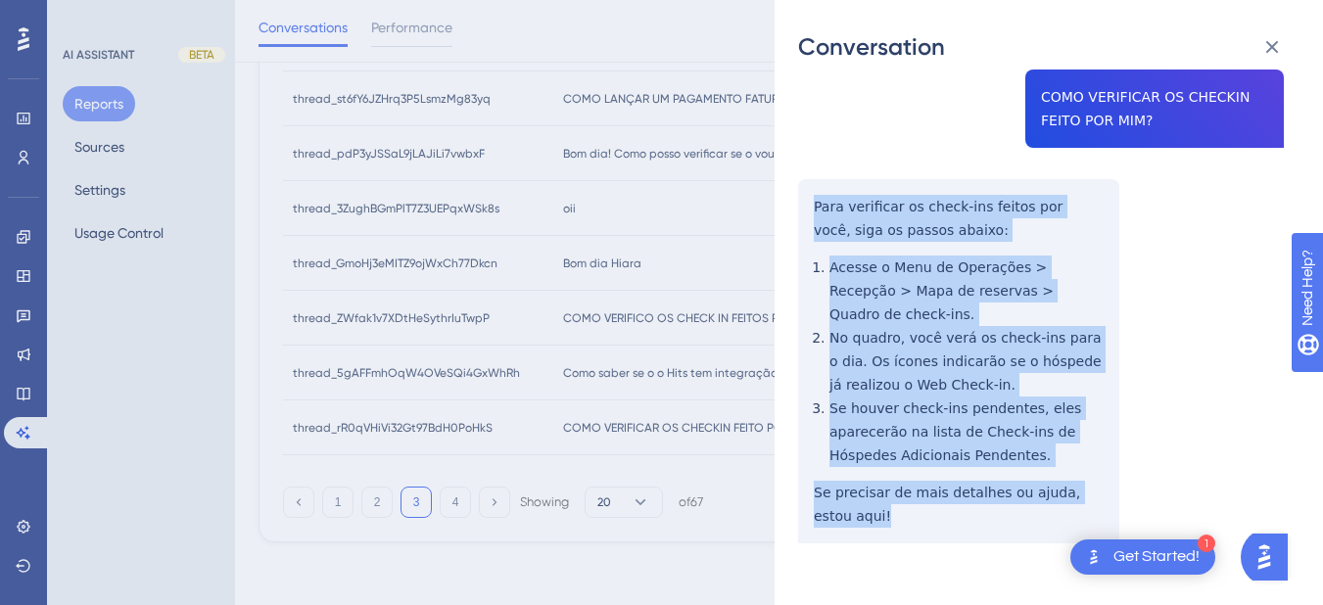
drag, startPoint x: 809, startPoint y: 353, endPoint x: 977, endPoint y: 514, distance: 232.8
click at [977, 514] on div "thread_rR0qVHiVi32Gt97BdH0PoHkS Copy - - 351_Souza, Andrea User Conversation Hi…" at bounding box center [1041, 285] width 486 height 718
copy div "Para verificar os check-ins feitos por você, siga os passos abaixo: Acesse o Me…"
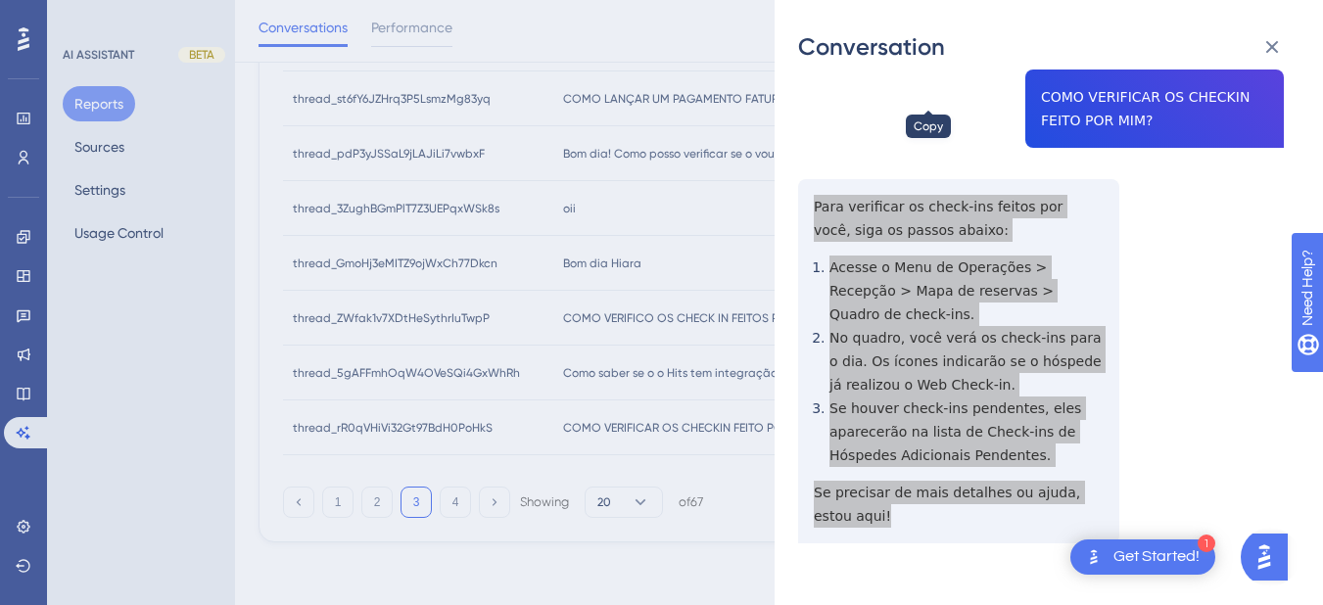
scroll to position [0, 0]
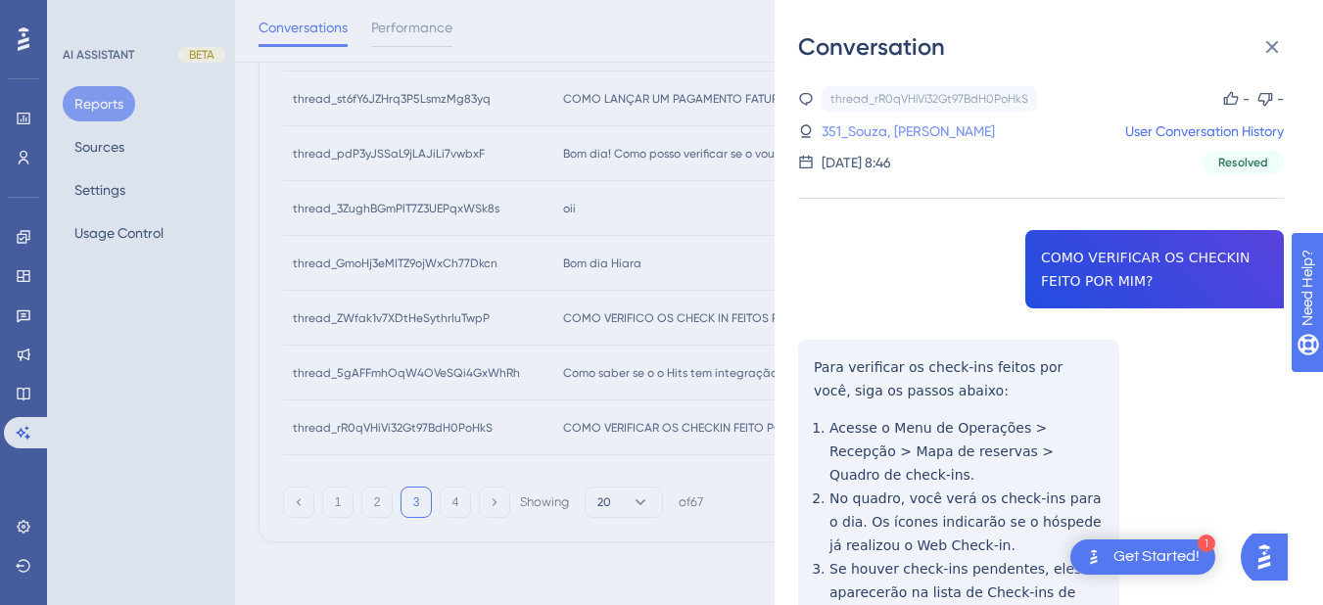
click at [877, 126] on link "351_Souza, [PERSON_NAME]" at bounding box center [908, 132] width 173 height 24
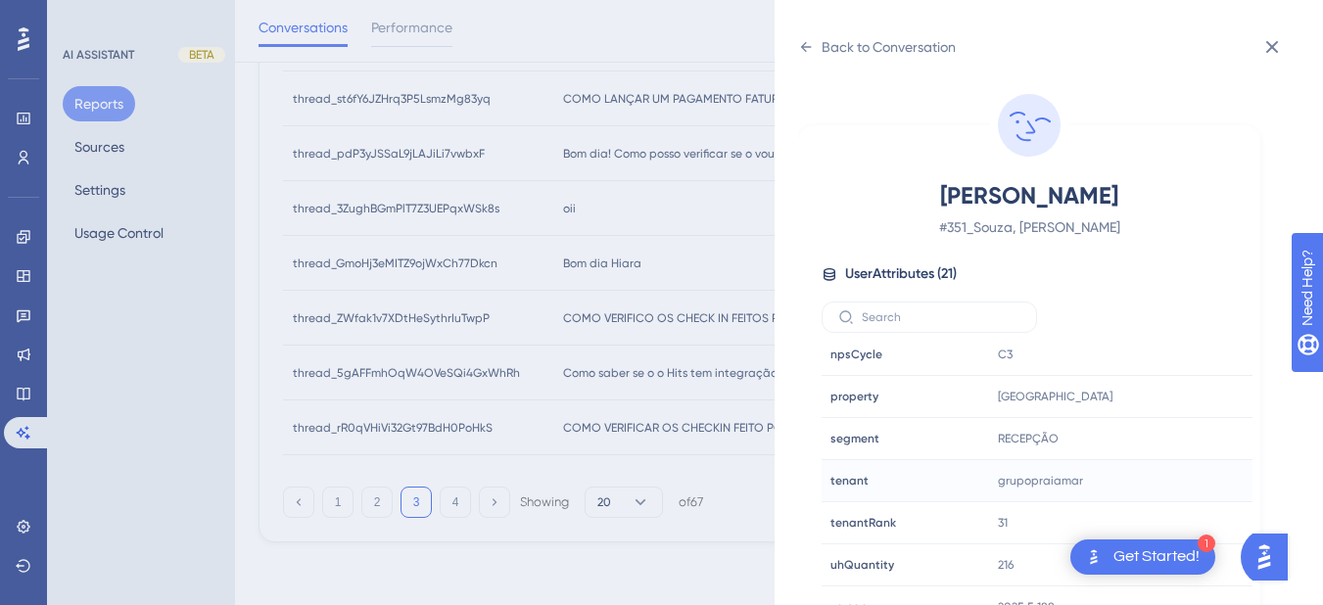
scroll to position [24, 0]
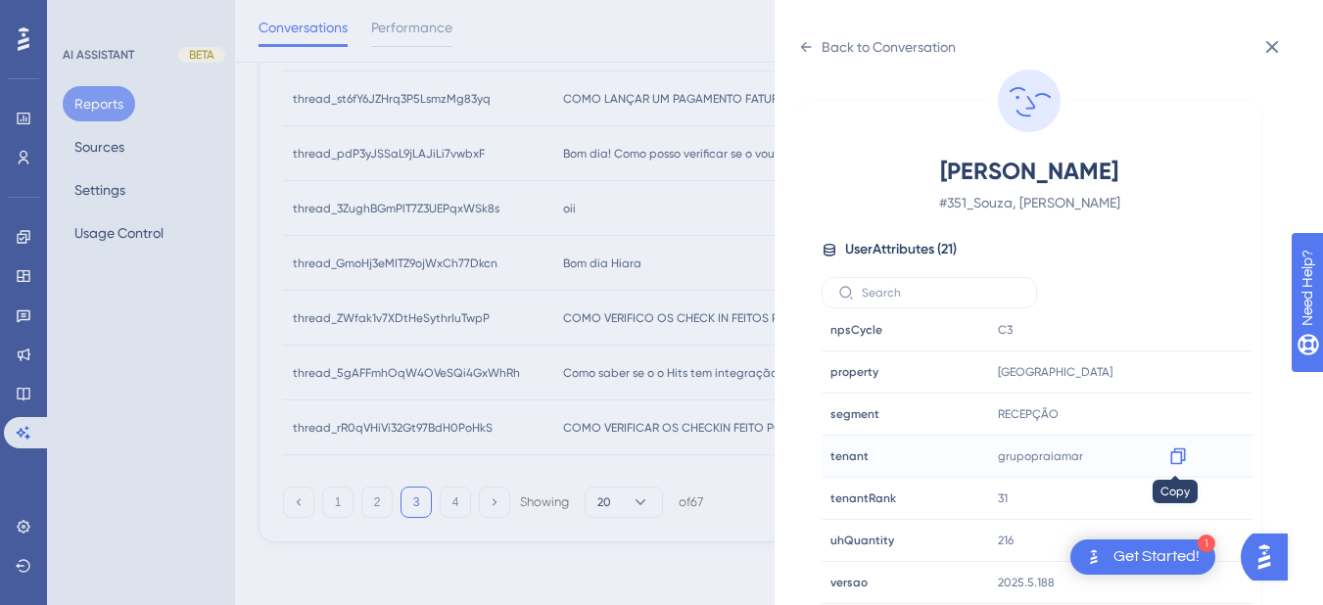
click at [1182, 457] on icon at bounding box center [1178, 457] width 15 height 17
click at [796, 47] on div "Back to Conversation [PERSON_NAME] # 351_Souza, [PERSON_NAME] Attributes ( 21 )…" at bounding box center [1049, 302] width 549 height 605
click at [814, 35] on div "Back to Conversation" at bounding box center [877, 46] width 158 height 31
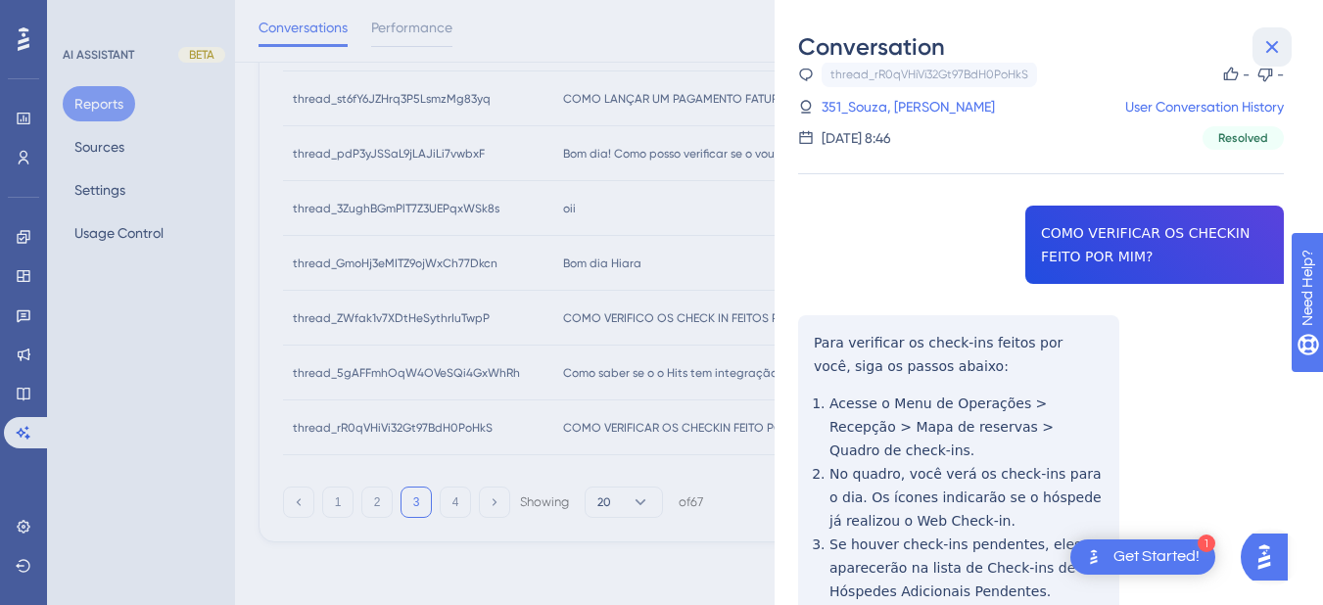
click at [1284, 35] on button at bounding box center [1272, 46] width 39 height 39
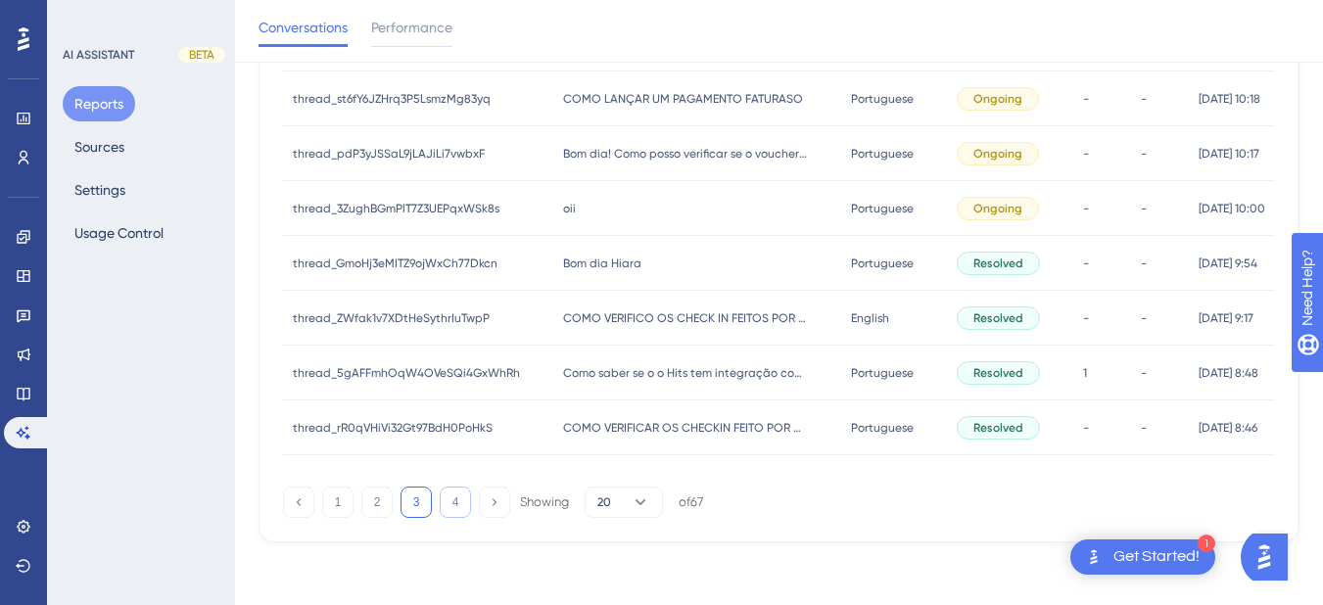
click at [467, 492] on button "4" at bounding box center [455, 502] width 31 height 31
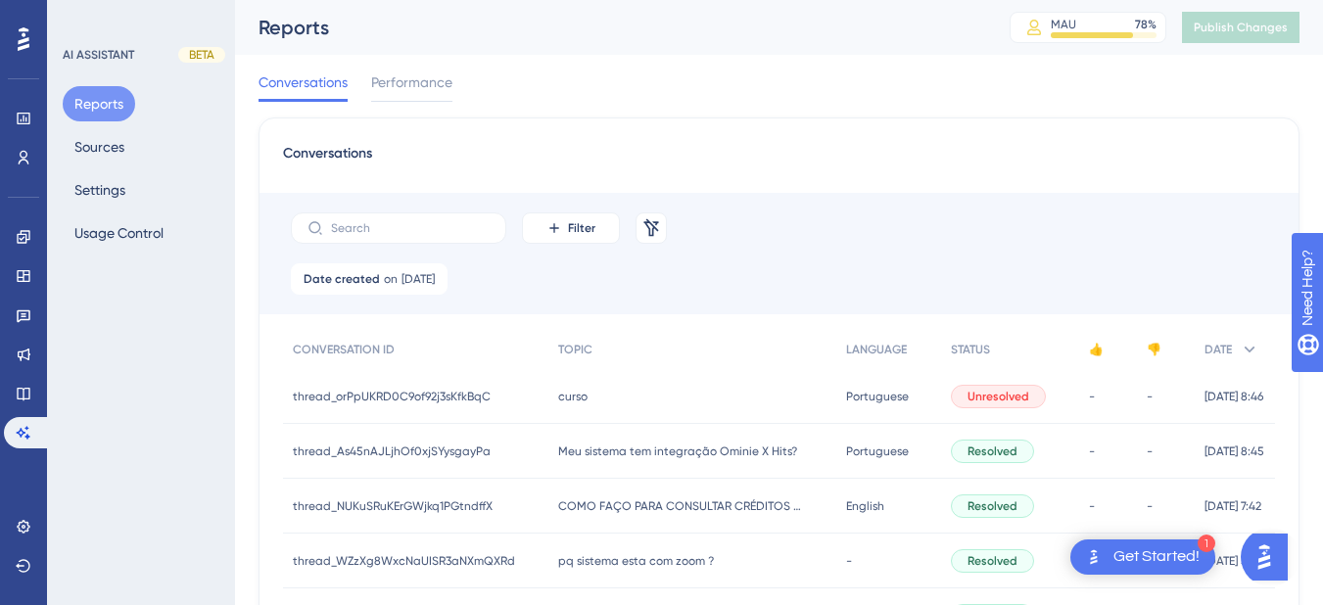
scroll to position [306, 0]
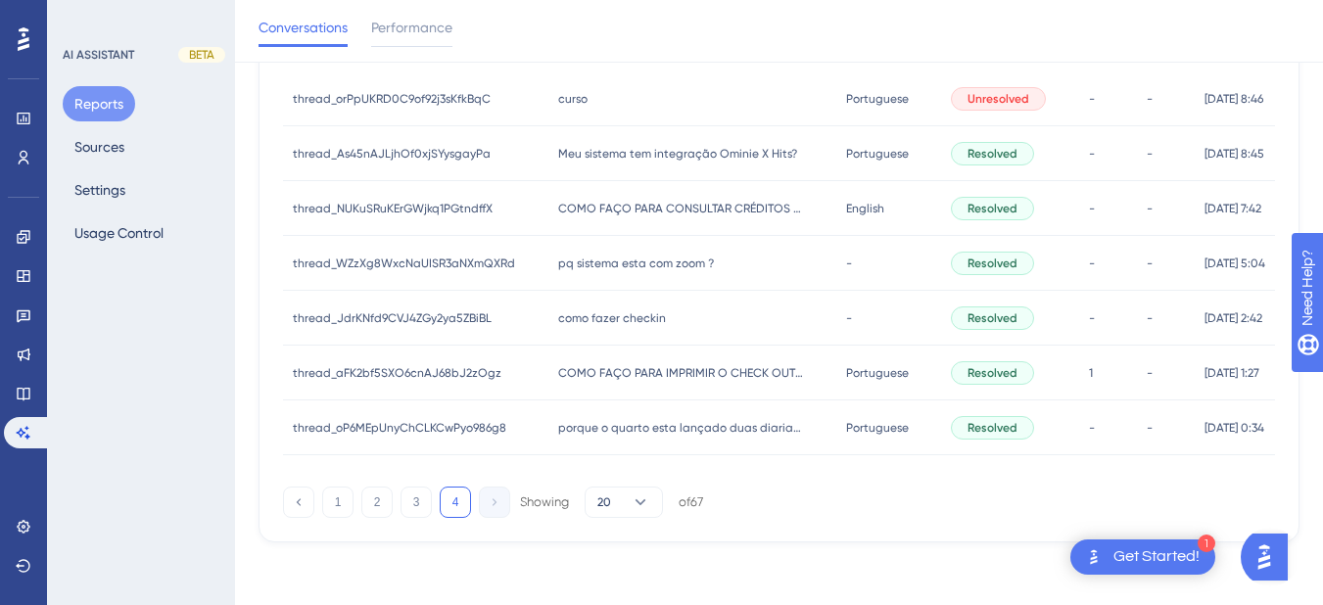
click at [592, 102] on div "curso curso" at bounding box center [693, 99] width 288 height 55
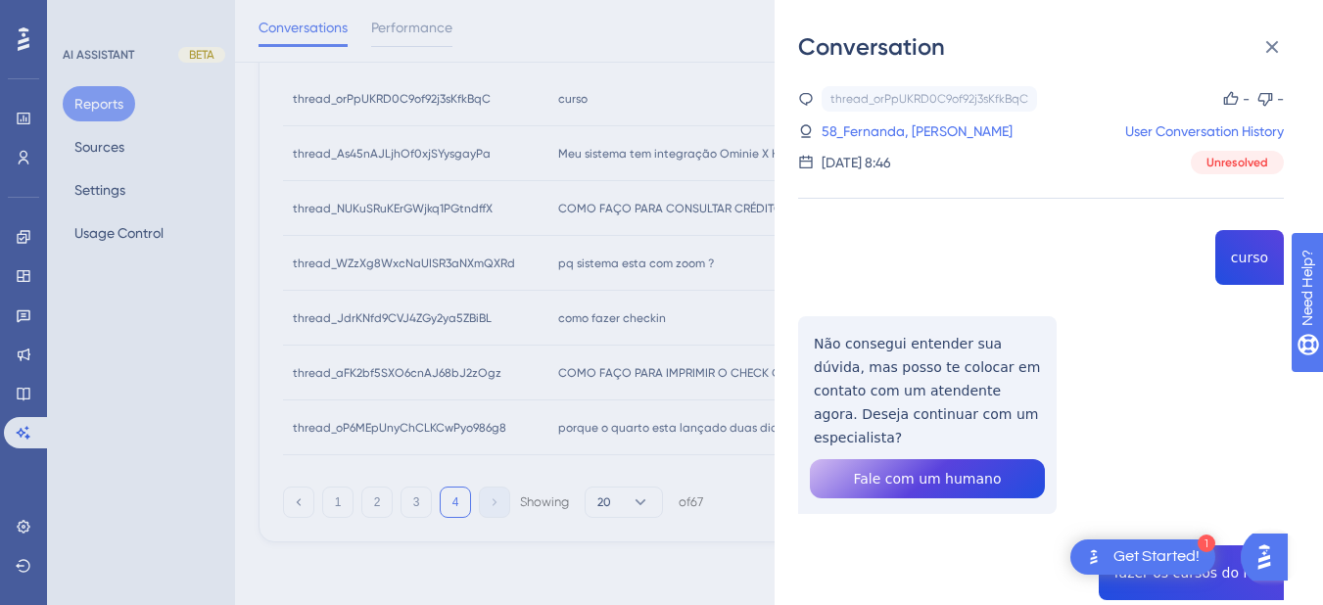
copy span "curso"
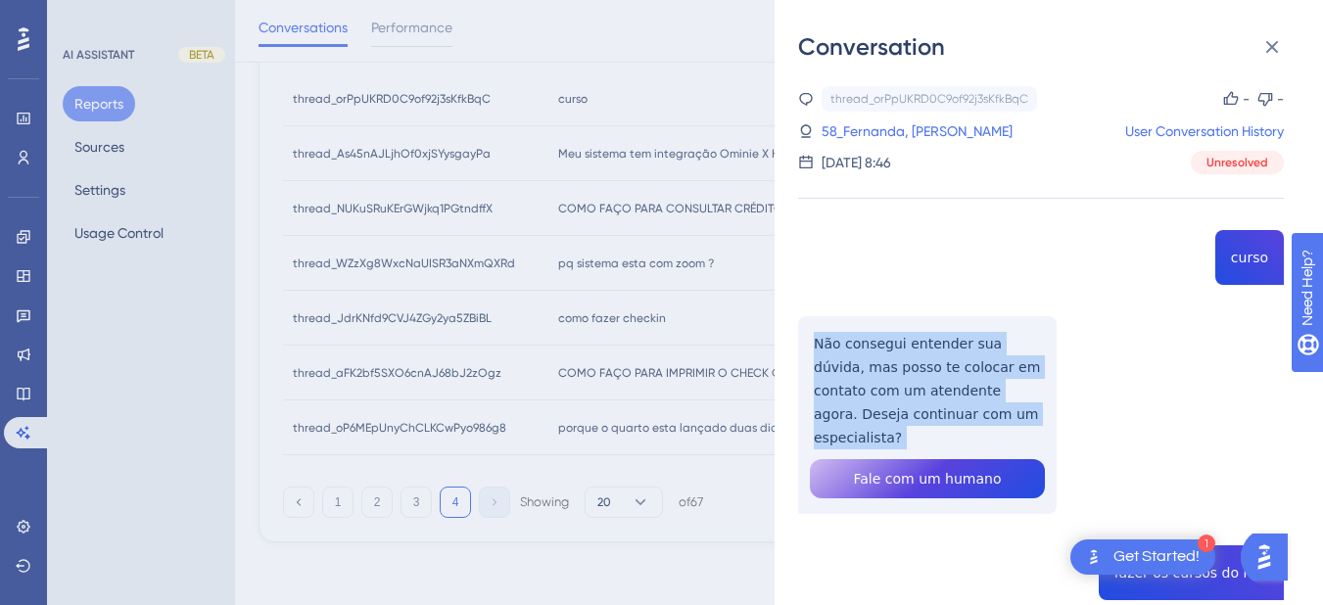
copy p "Não consegui entender sua dúvida, mas posso te colocar em contato com um atende…"
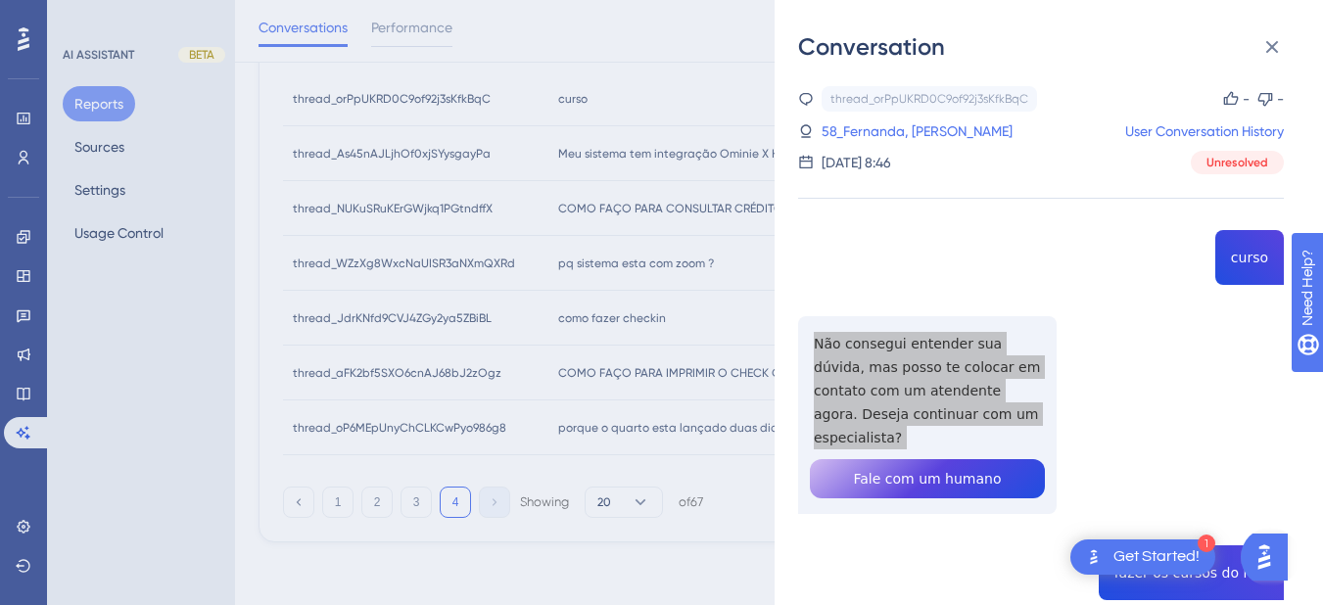
scroll to position [228, 0]
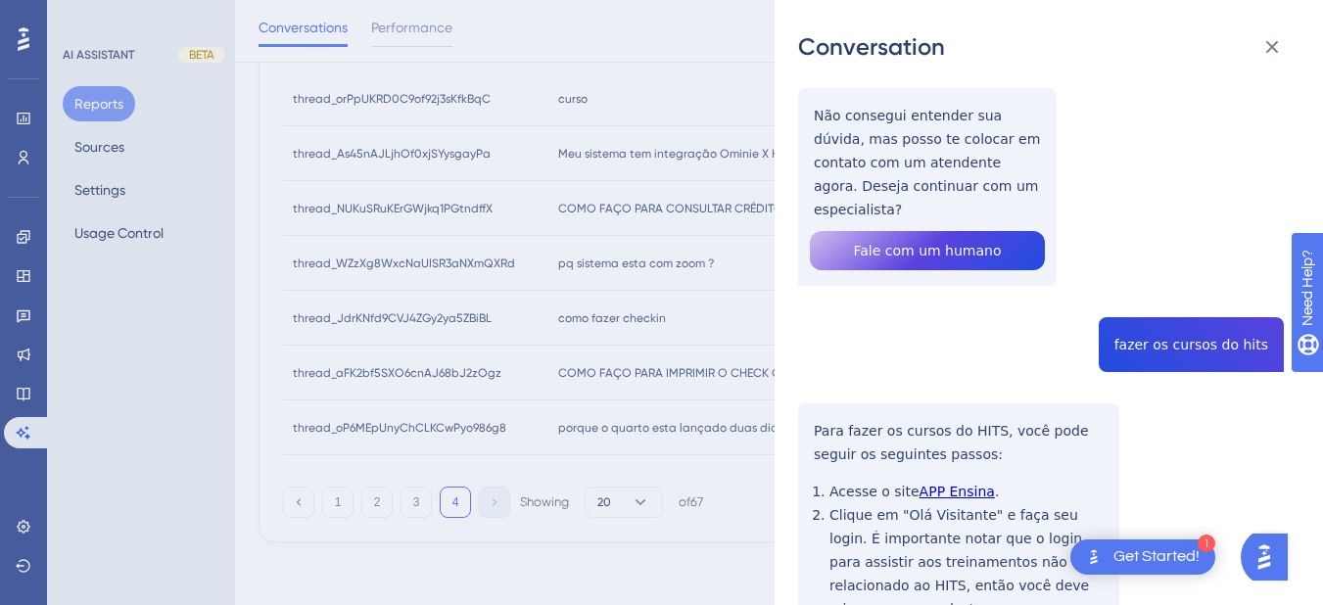
click at [1136, 312] on div "thread_orPpUKRD0C9of92j3sKfkBqC Copy - - 58_Fernanda, Priscila User Conversatio…" at bounding box center [1041, 410] width 486 height 1104
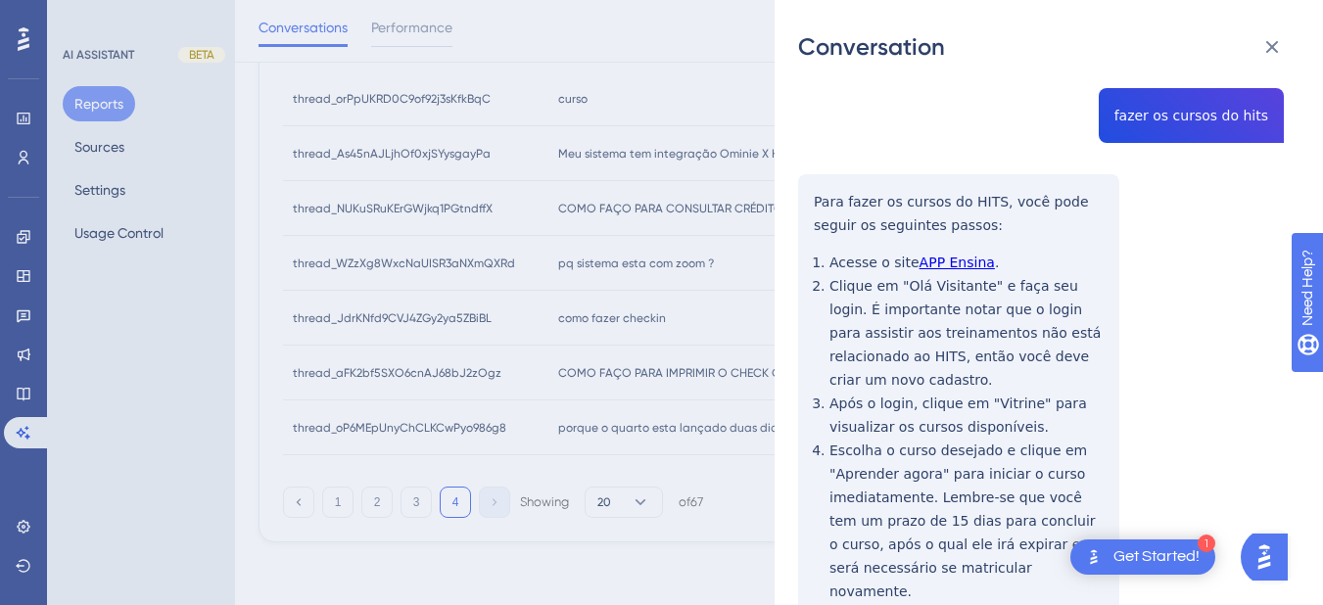
click at [827, 180] on div "thread_orPpUKRD0C9of92j3sKfkBqC Copy - - 58_Fernanda, Priscila User Conversatio…" at bounding box center [1041, 181] width 486 height 1104
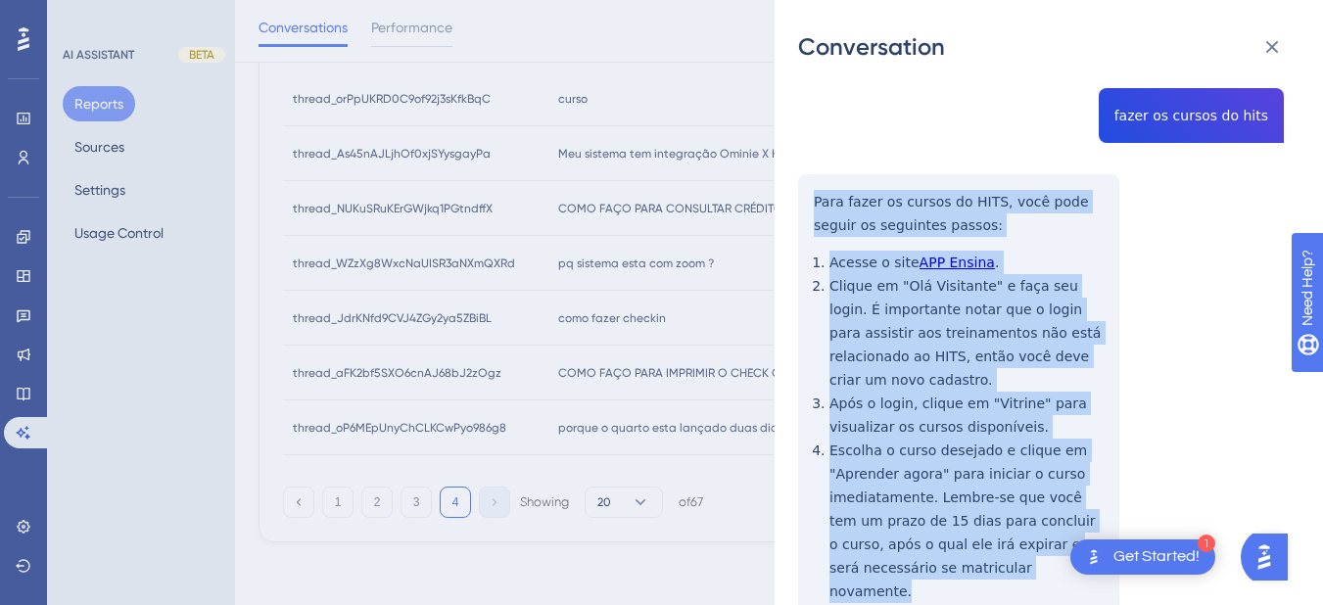
drag, startPoint x: 808, startPoint y: 172, endPoint x: 941, endPoint y: 344, distance: 217.1
click at [1017, 564] on div "thread_orPpUKRD0C9of92j3sKfkBqC Copy - - 58_Fernanda, Priscila User Conversatio…" at bounding box center [1041, 181] width 486 height 1104
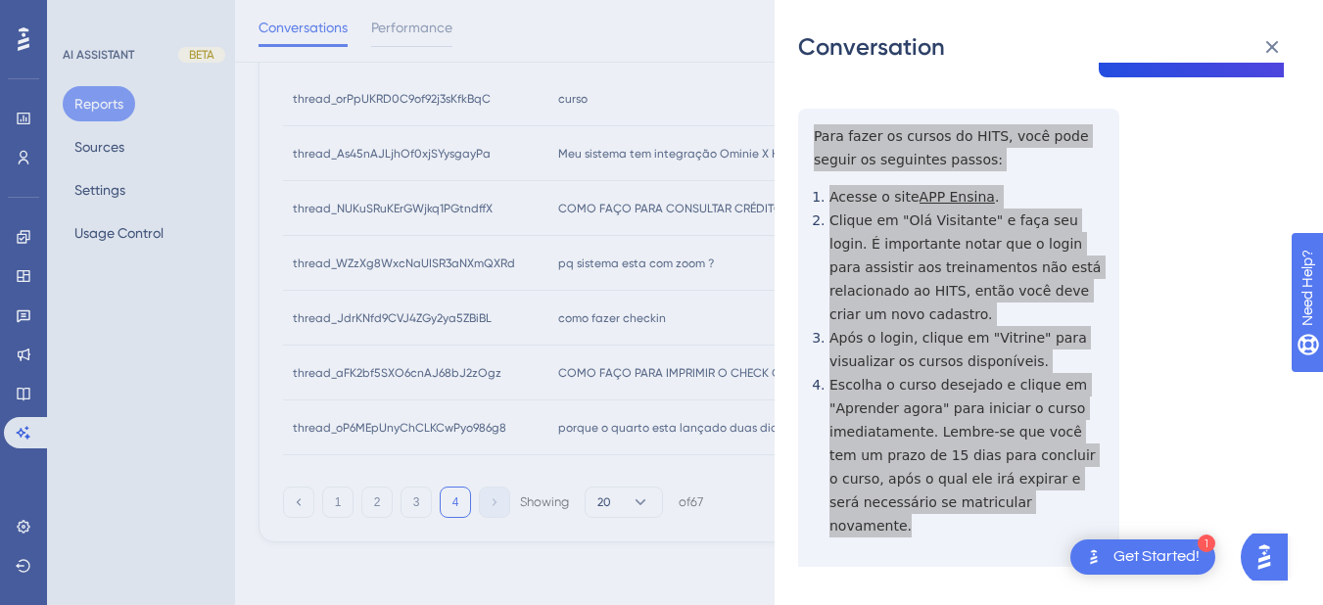
scroll to position [0, 0]
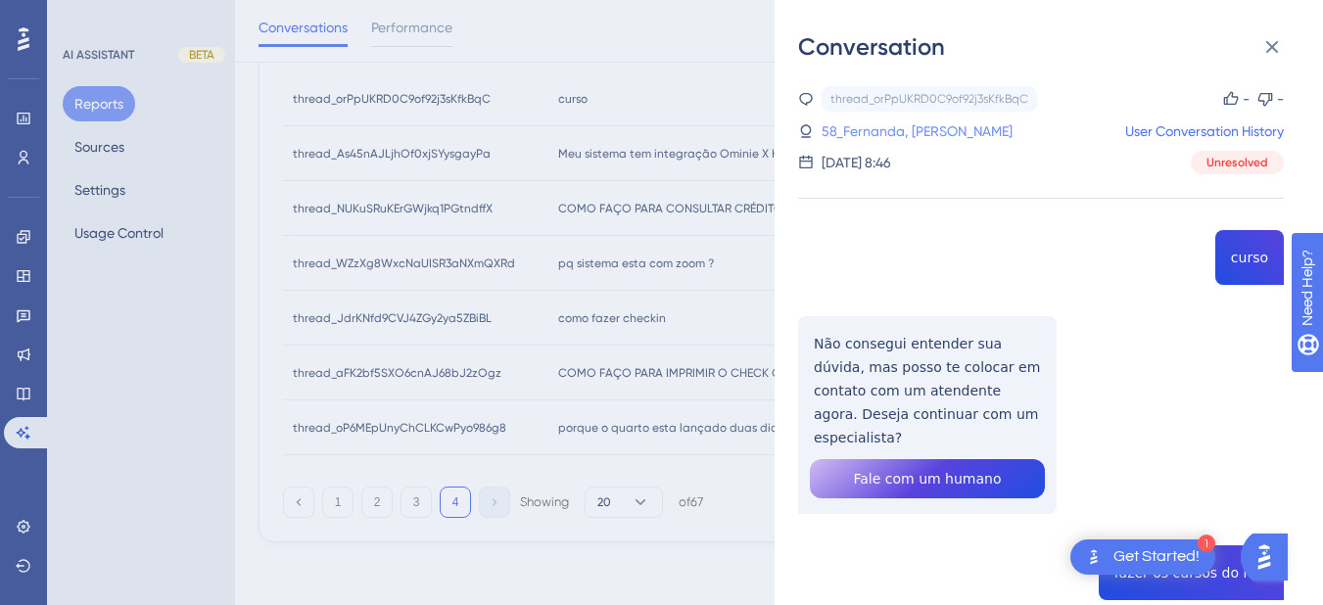
click at [907, 134] on link "58_Fernanda, [PERSON_NAME]" at bounding box center [917, 132] width 191 height 24
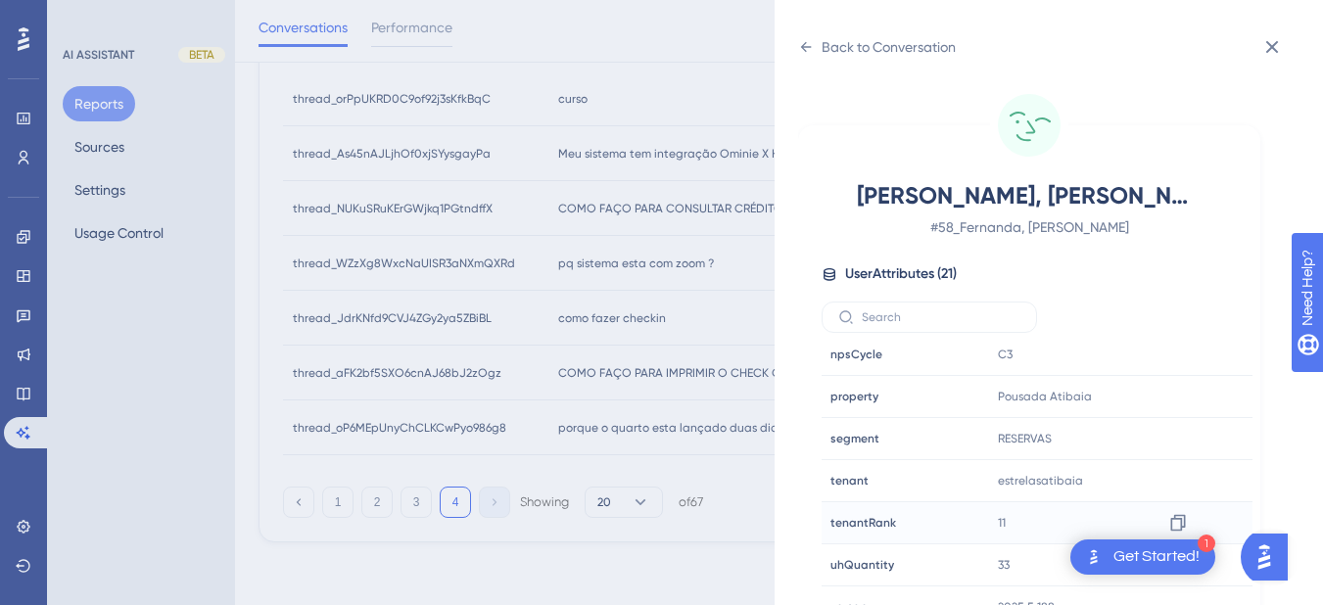
scroll to position [24, 0]
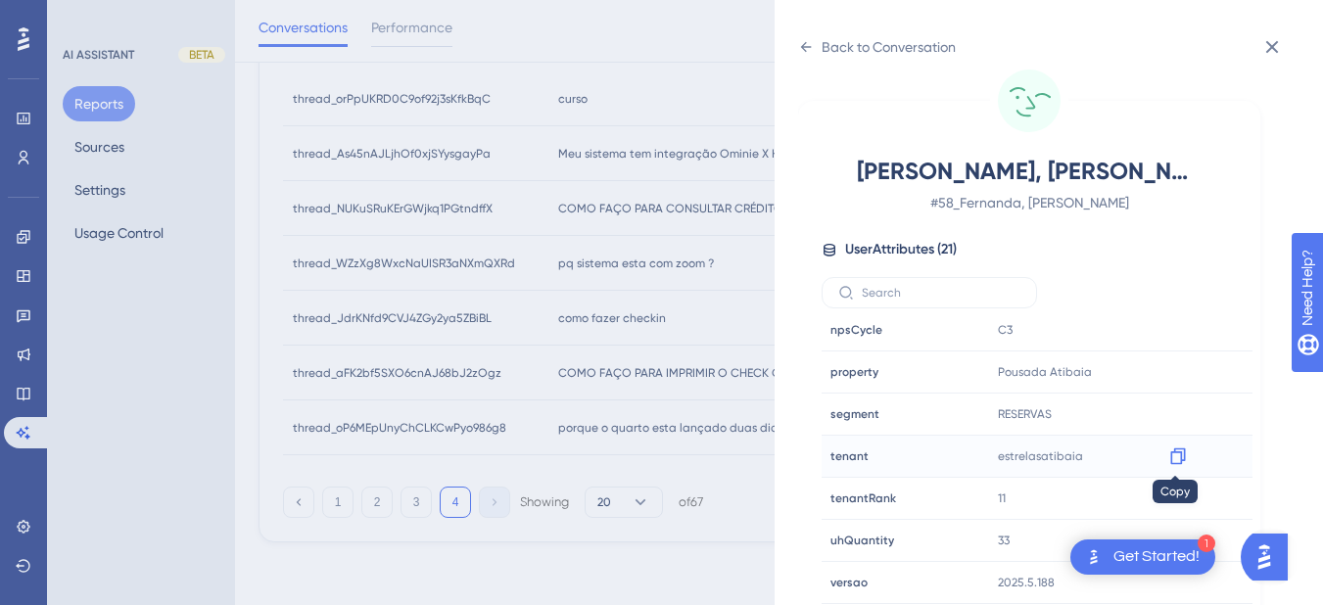
click at [1184, 453] on icon at bounding box center [1179, 457] width 20 height 20
click at [806, 46] on icon at bounding box center [806, 47] width 16 height 16
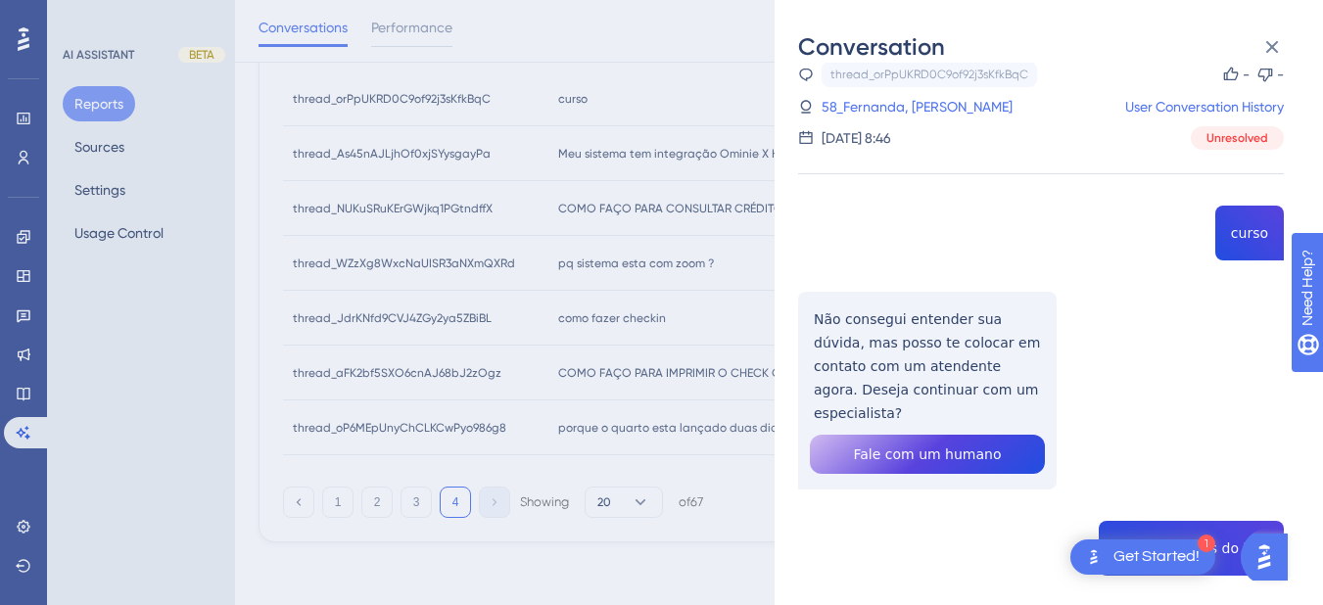
scroll to position [523, 0]
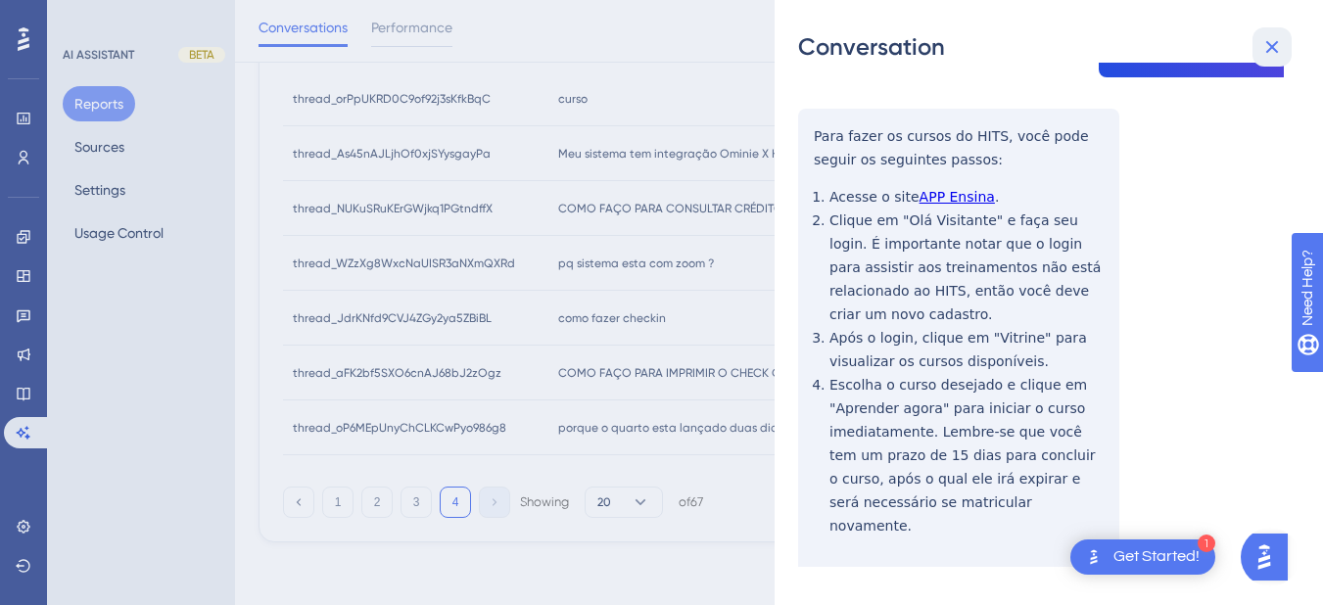
click at [1256, 34] on button at bounding box center [1272, 46] width 39 height 39
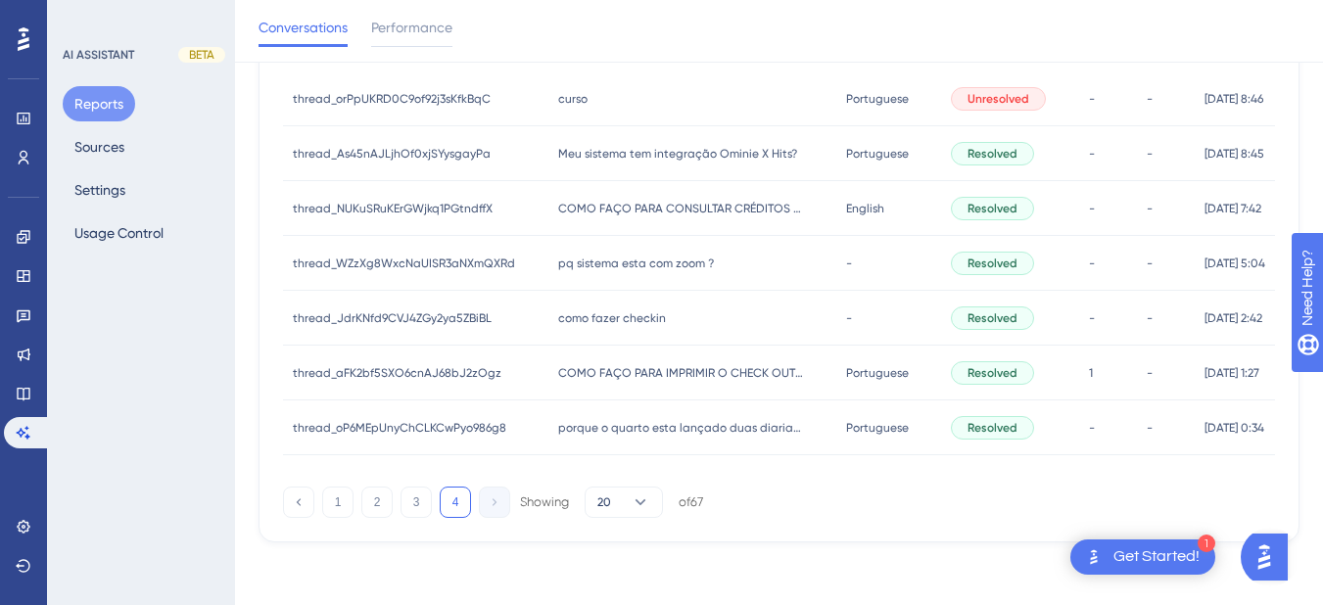
click at [616, 144] on div "Meu sistema tem integração Ominie X Hits? Meu sistema tem integração Ominie X H…" at bounding box center [693, 153] width 288 height 55
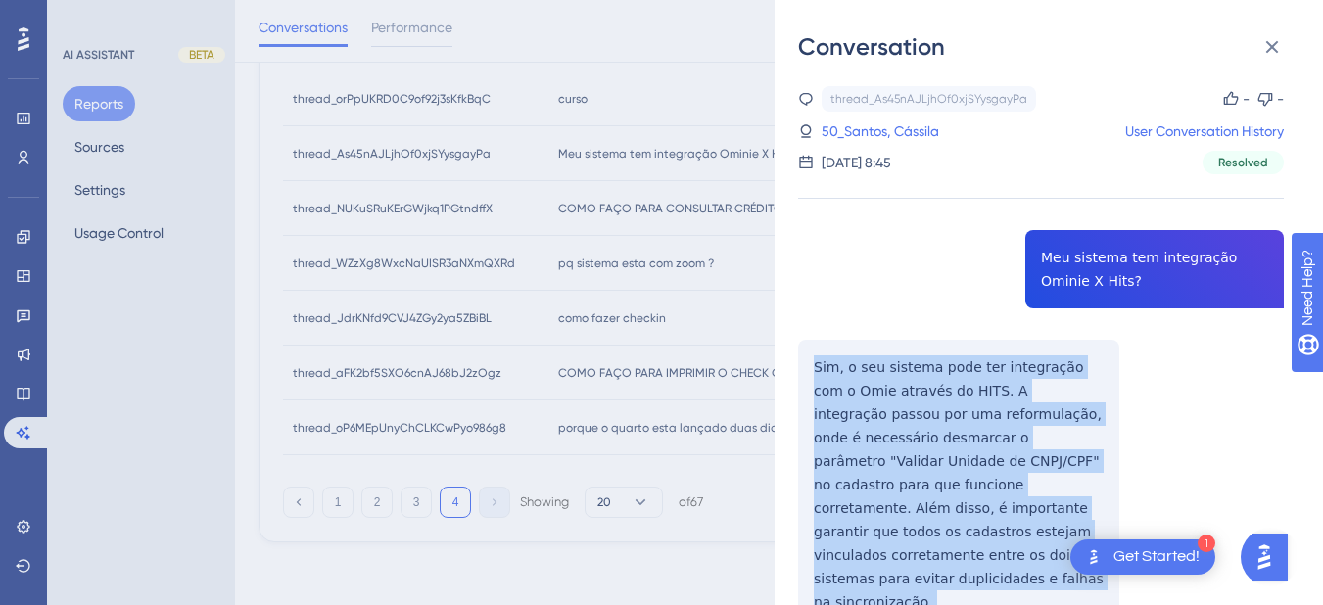
scroll to position [228, 0]
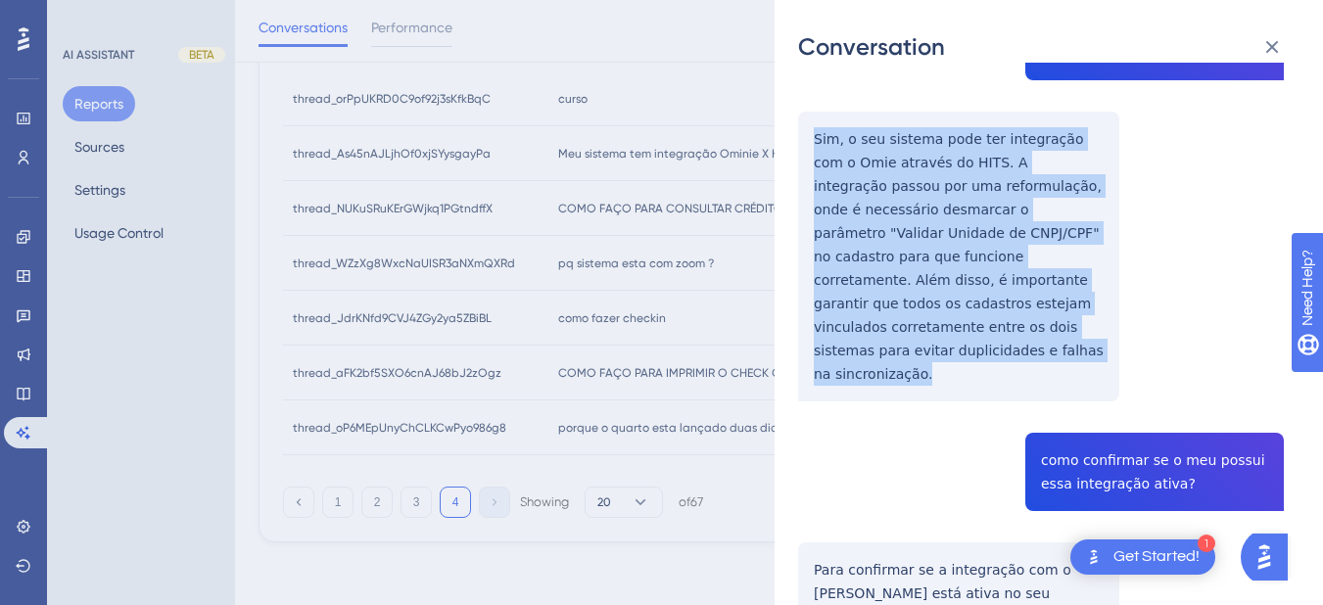
drag, startPoint x: 799, startPoint y: 361, endPoint x: 940, endPoint y: 251, distance: 179.3
click at [1074, 341] on div "thread_As45nAJLjhOf0xjSYysgayPa Copy - - 50_Santos, Cássila User Conversation H…" at bounding box center [1041, 479] width 486 height 1243
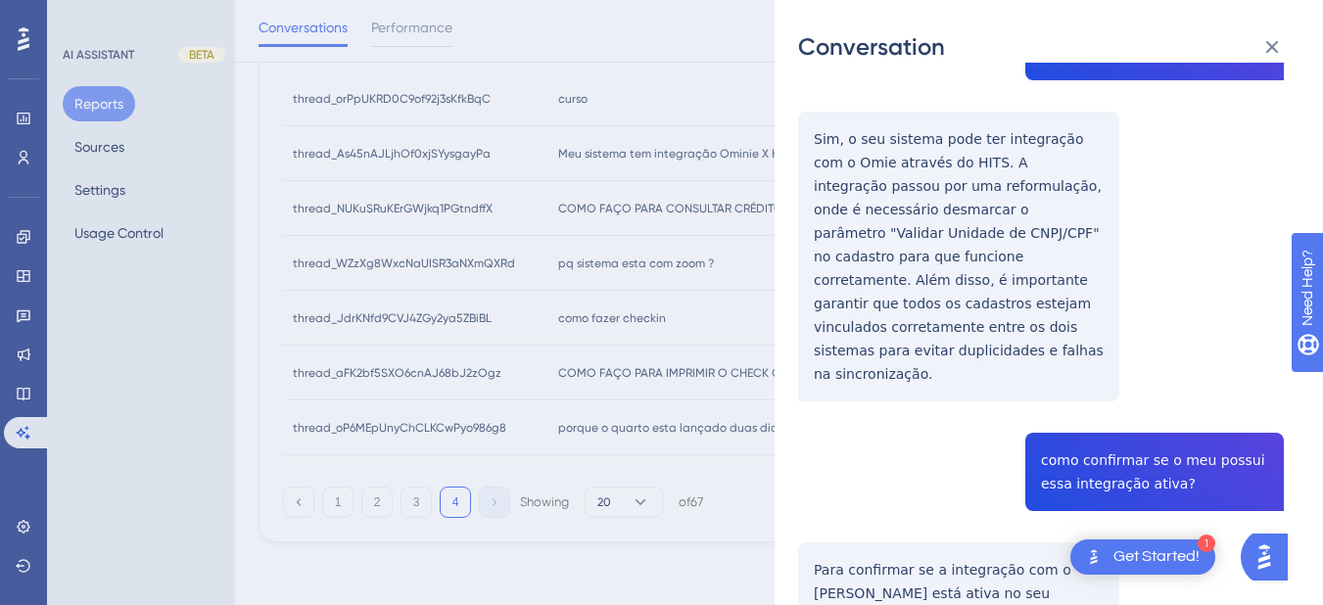
click at [1079, 389] on div "thread_As45nAJLjhOf0xjSYysgayPa Copy - - 50_Santos, Cássila User Conversation H…" at bounding box center [1041, 479] width 486 height 1243
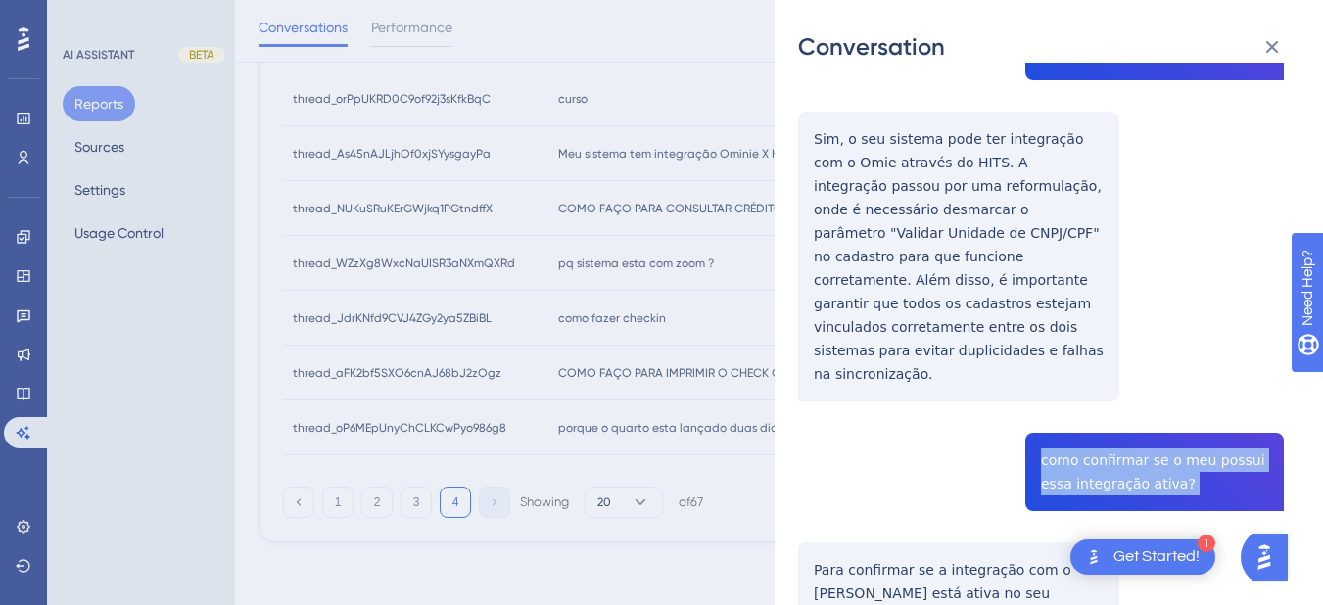
click at [1079, 389] on div "thread_As45nAJLjhOf0xjSYysgayPa Copy - - 50_Santos, Cássila User Conversation H…" at bounding box center [1041, 479] width 486 height 1243
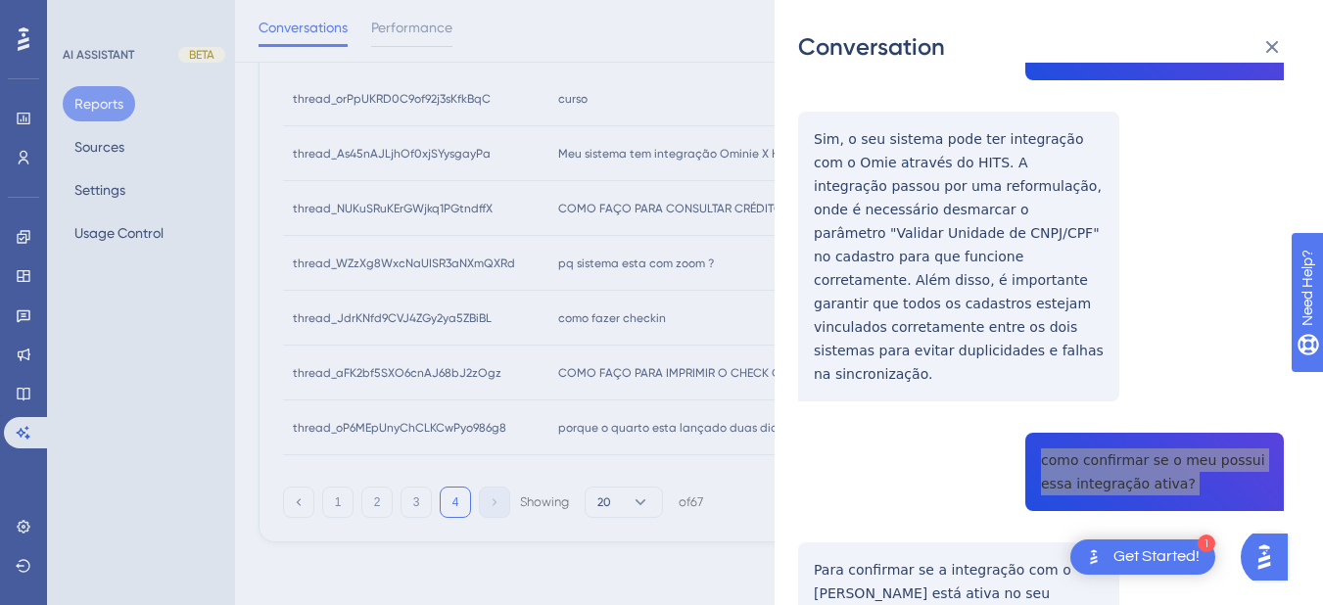
scroll to position [457, 0]
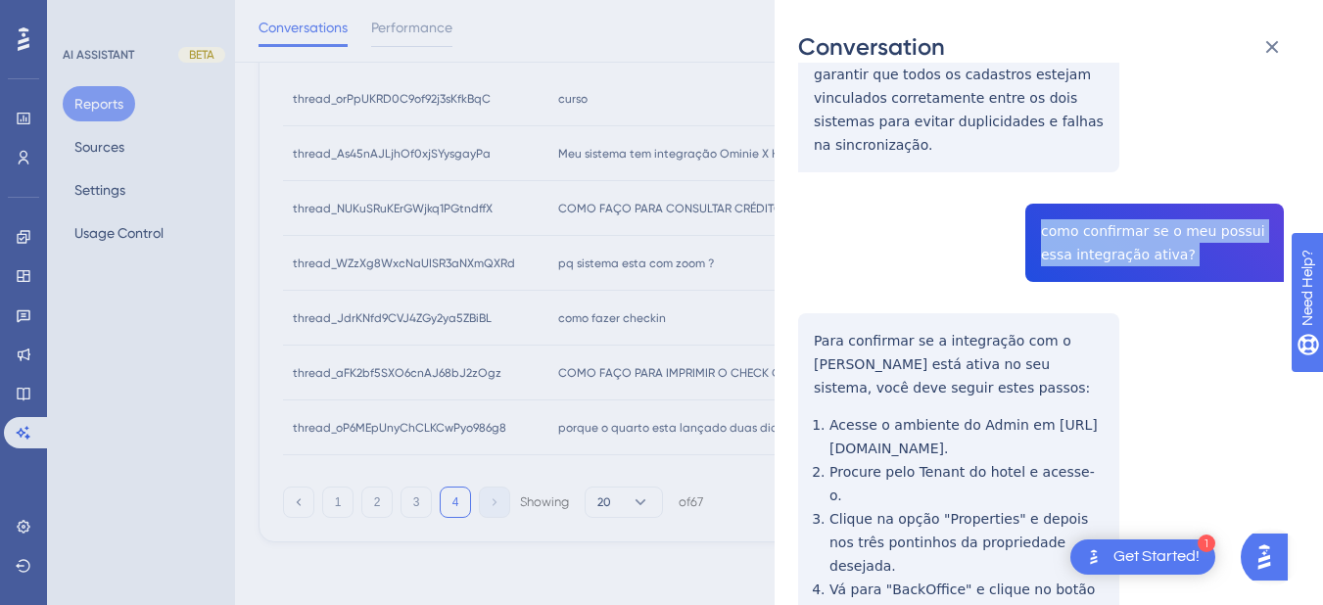
click at [799, 280] on div "thread_As45nAJLjhOf0xjSYysgayPa Copy - - 50_Santos, Cássila User Conversation H…" at bounding box center [1041, 250] width 486 height 1243
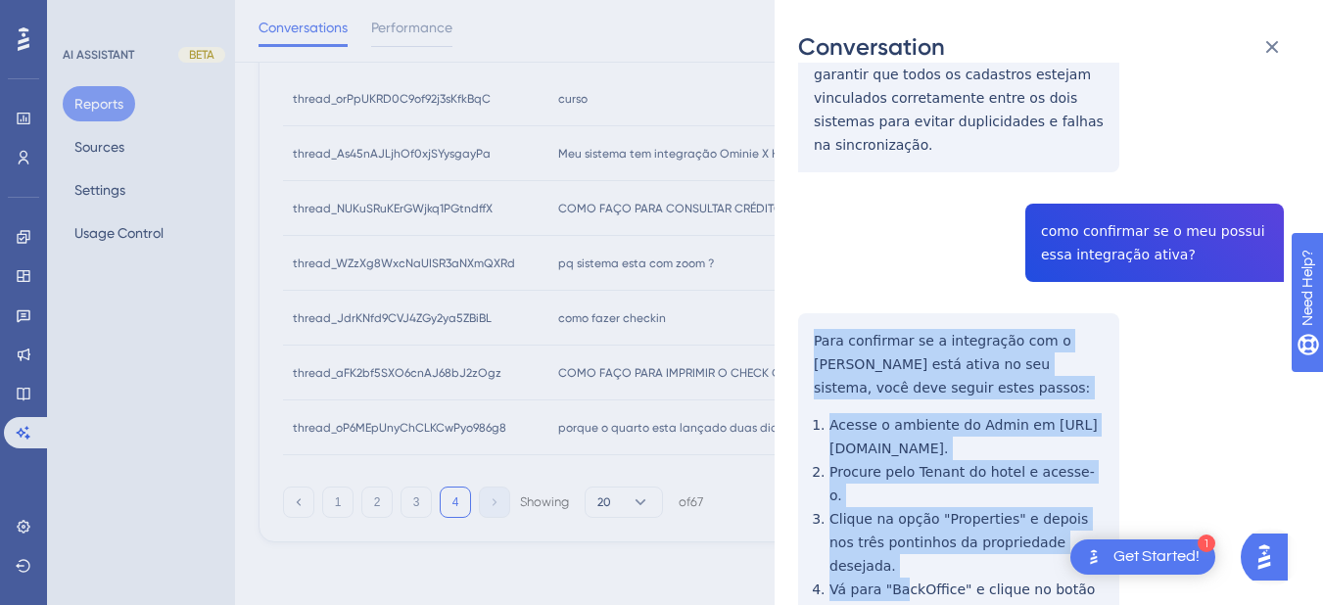
scroll to position [615, 0]
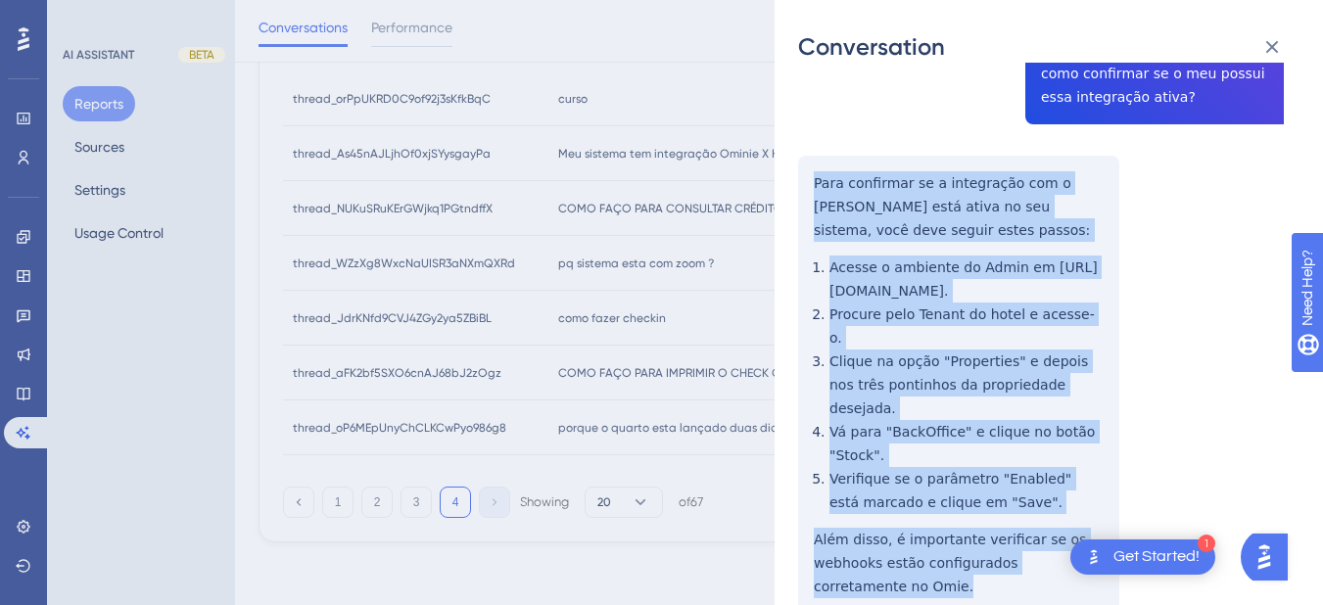
drag, startPoint x: 817, startPoint y: 287, endPoint x: 935, endPoint y: 243, distance: 126.5
click at [978, 501] on div "thread_As45nAJLjhOf0xjSYysgayPa Copy - - 50_Santos, Cássila User Conversation H…" at bounding box center [1041, 92] width 486 height 1243
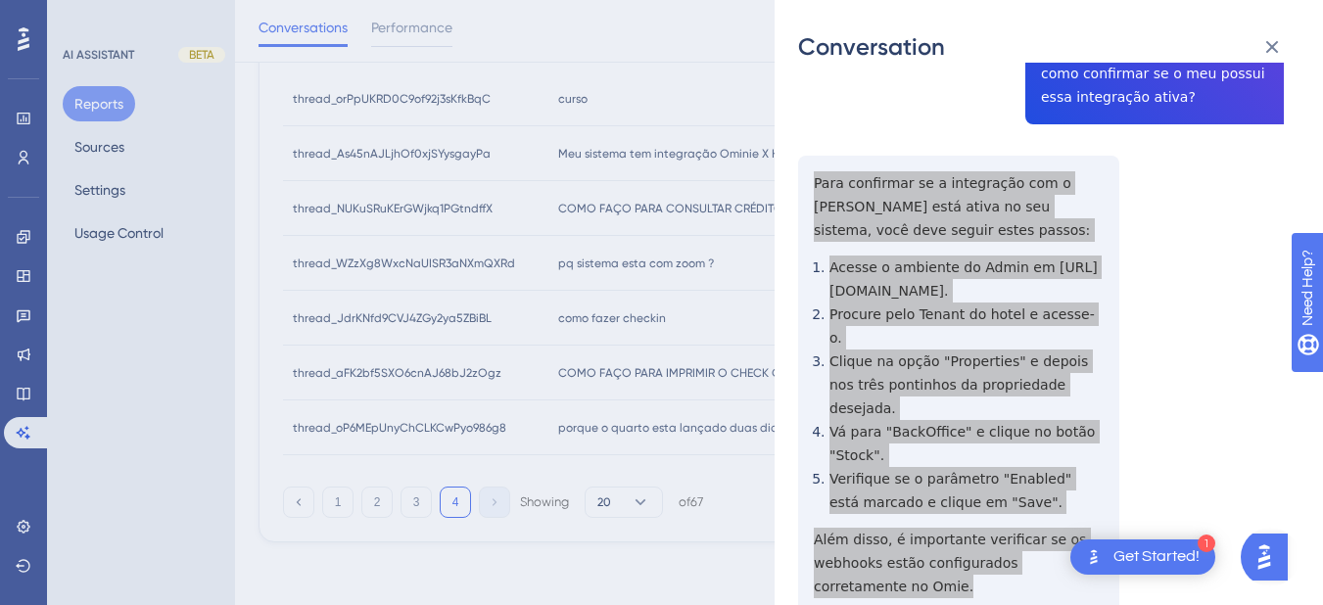
scroll to position [0, 0]
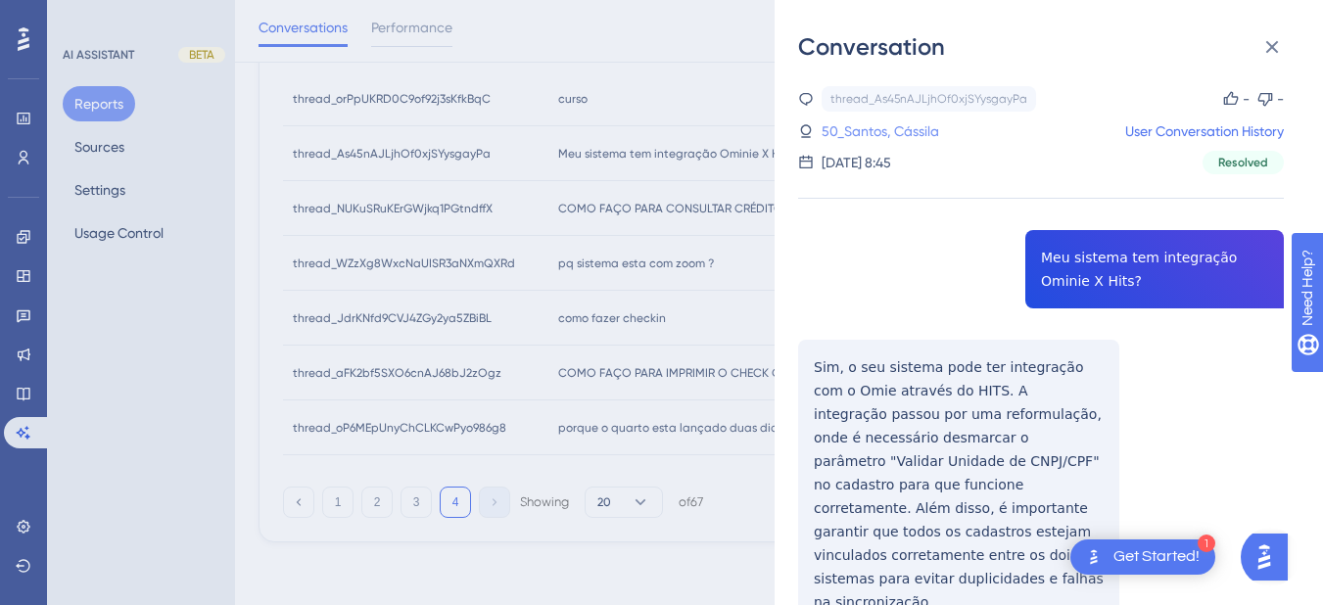
click at [894, 122] on link "50_Santos, Cássila" at bounding box center [881, 132] width 118 height 24
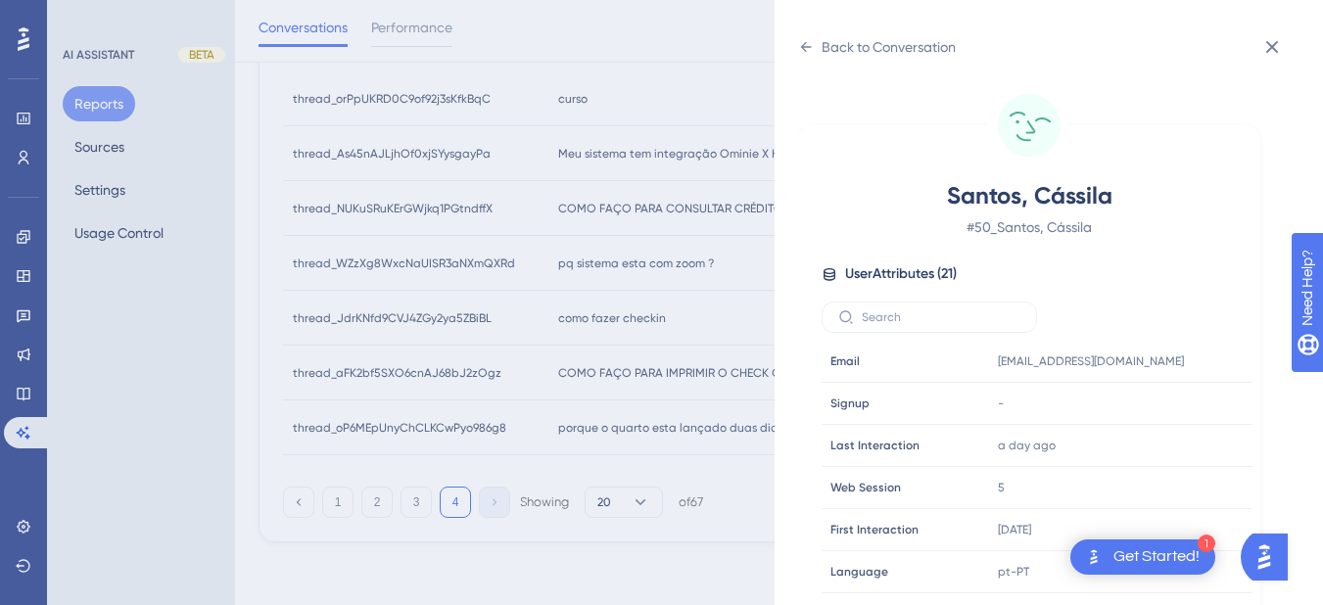
scroll to position [597, 0]
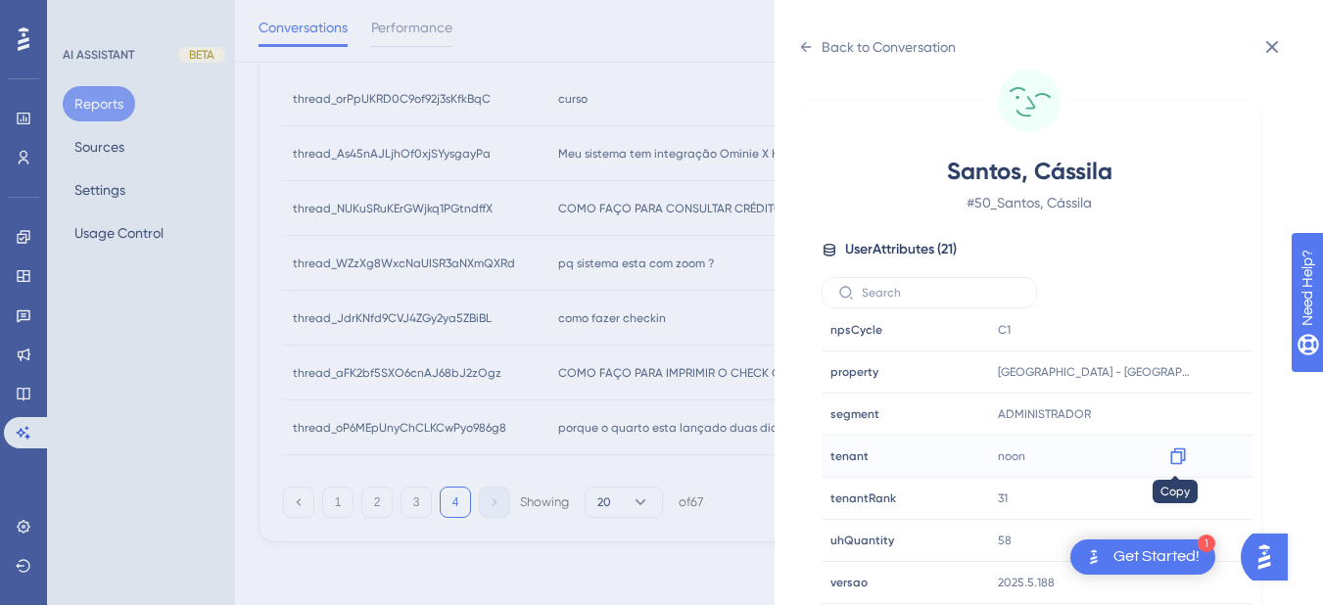
click at [1182, 456] on icon at bounding box center [1178, 457] width 15 height 17
click at [821, 49] on div "Back to Conversation" at bounding box center [877, 46] width 158 height 31
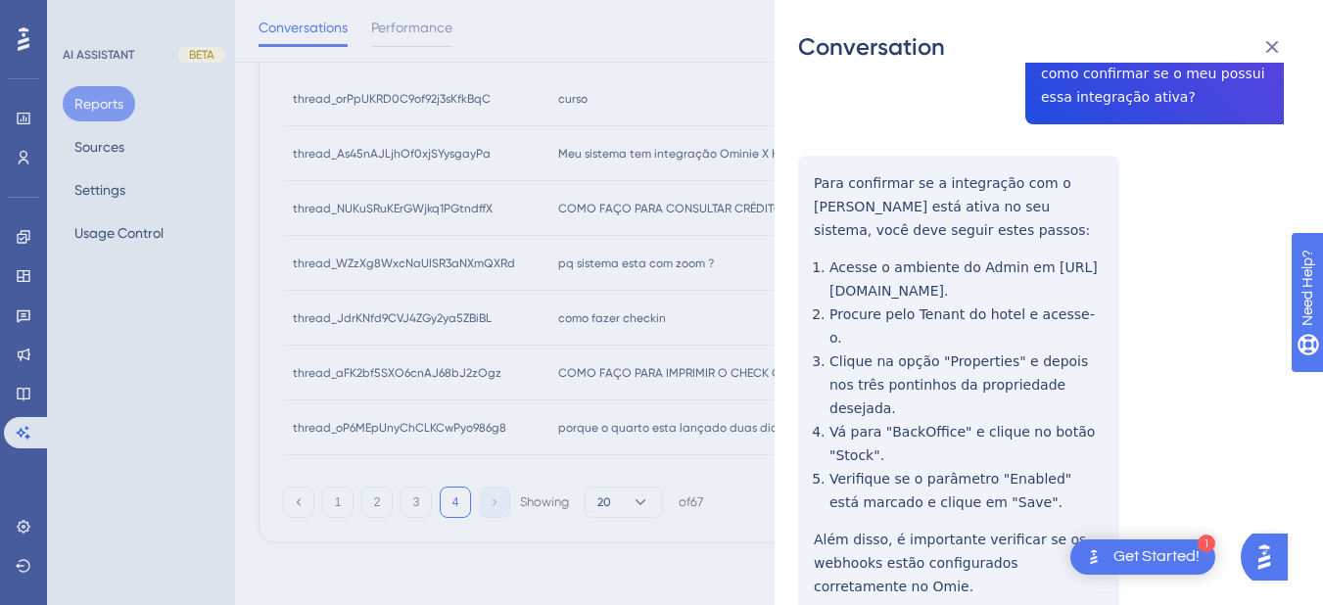
scroll to position [0, 0]
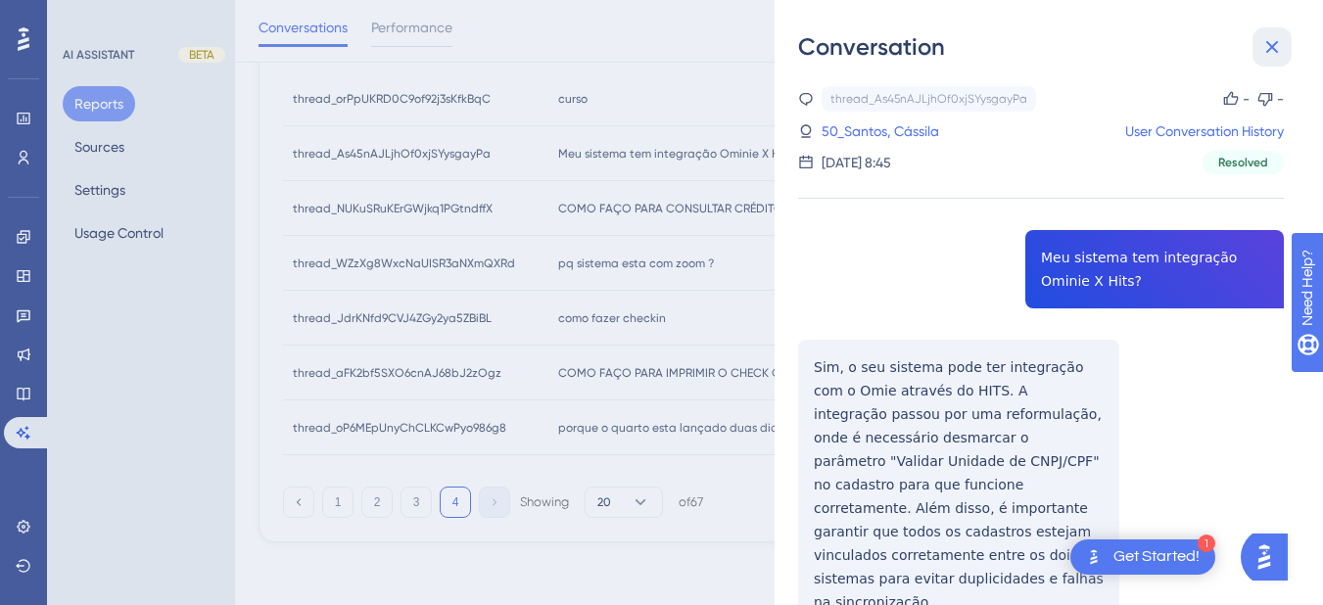
click at [1282, 46] on icon at bounding box center [1273, 47] width 24 height 24
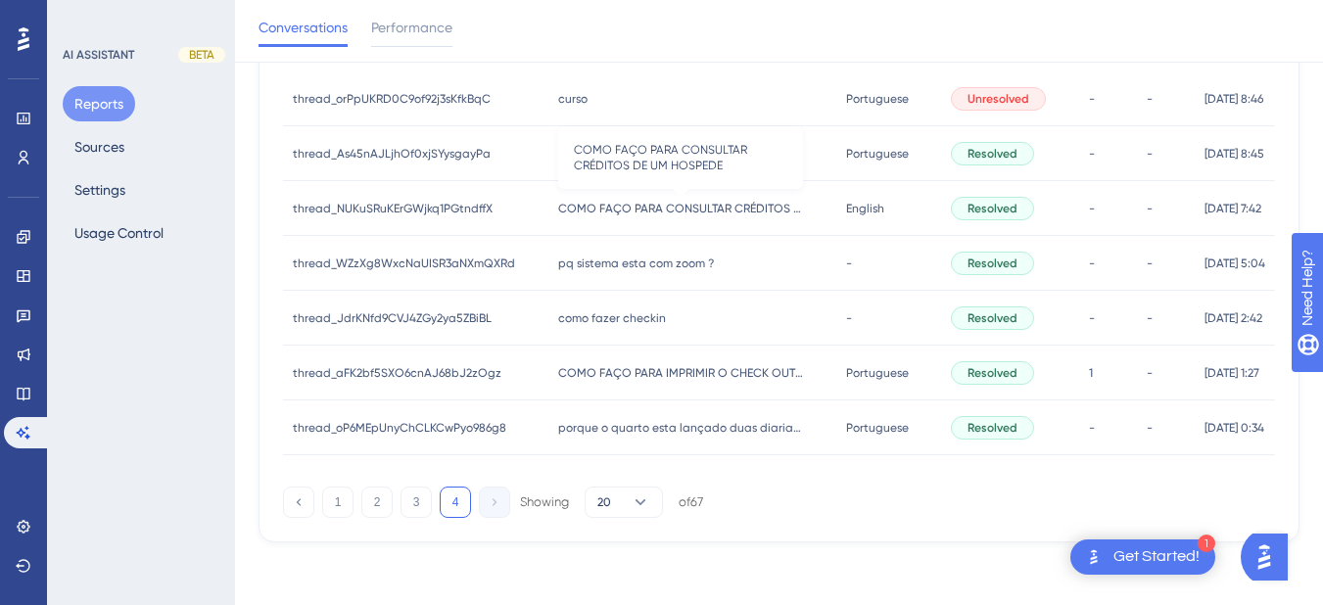
click at [583, 208] on span "COMO FAÇO PARA CONSULTAR CRÉDITOS DE UM HOSPEDE" at bounding box center [680, 209] width 245 height 16
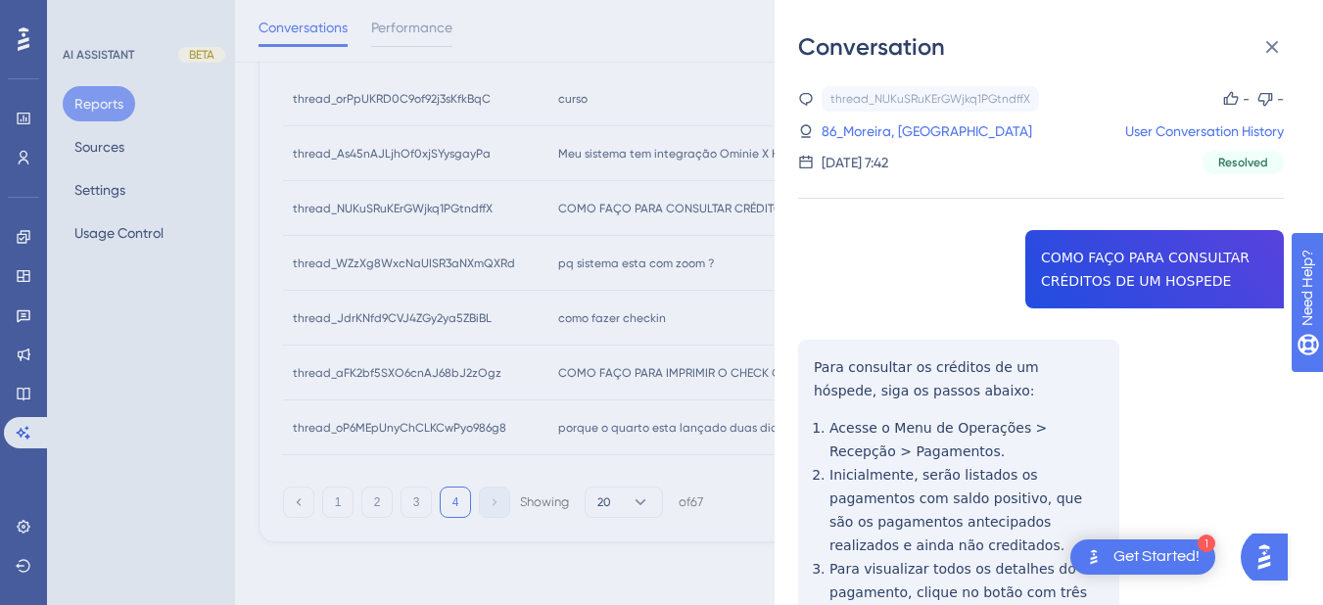
click at [1043, 295] on div "thread_NUKuSRuKErGWjkq1PGtndffX Copy - - 86_Moreira, Diego User Conversation Hi…" at bounding box center [1041, 504] width 486 height 836
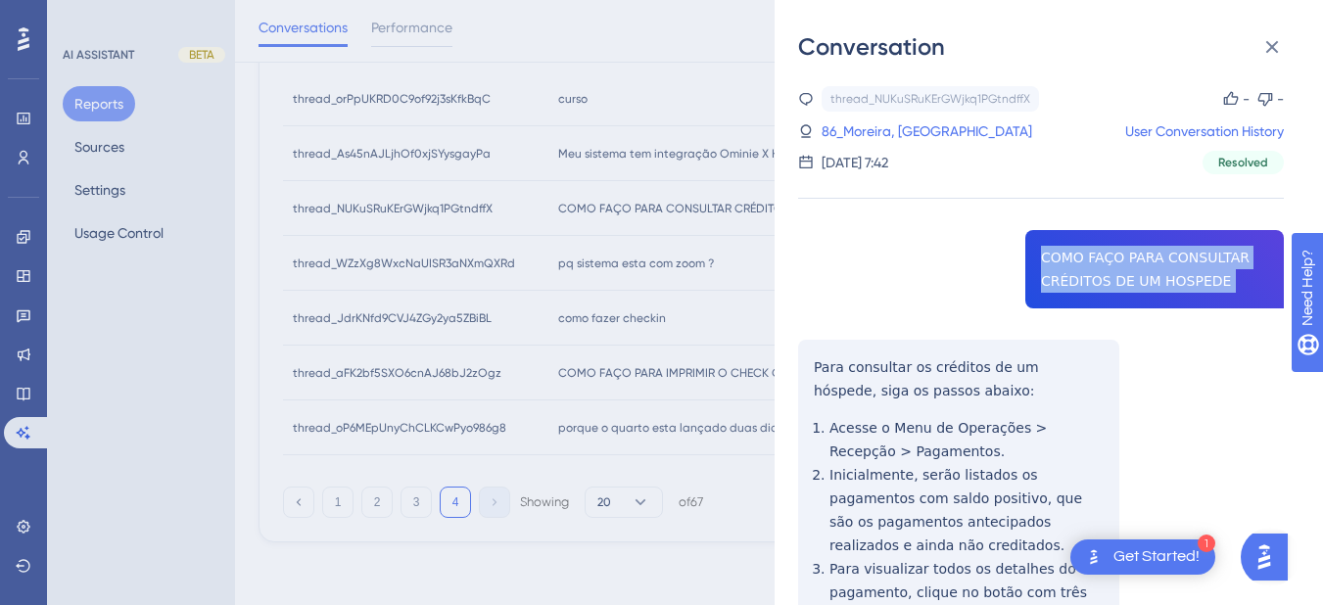
click at [1043, 295] on div "thread_NUKuSRuKErGWjkq1PGtndffX Copy - - 86_Moreira, Diego User Conversation Hi…" at bounding box center [1041, 504] width 486 height 836
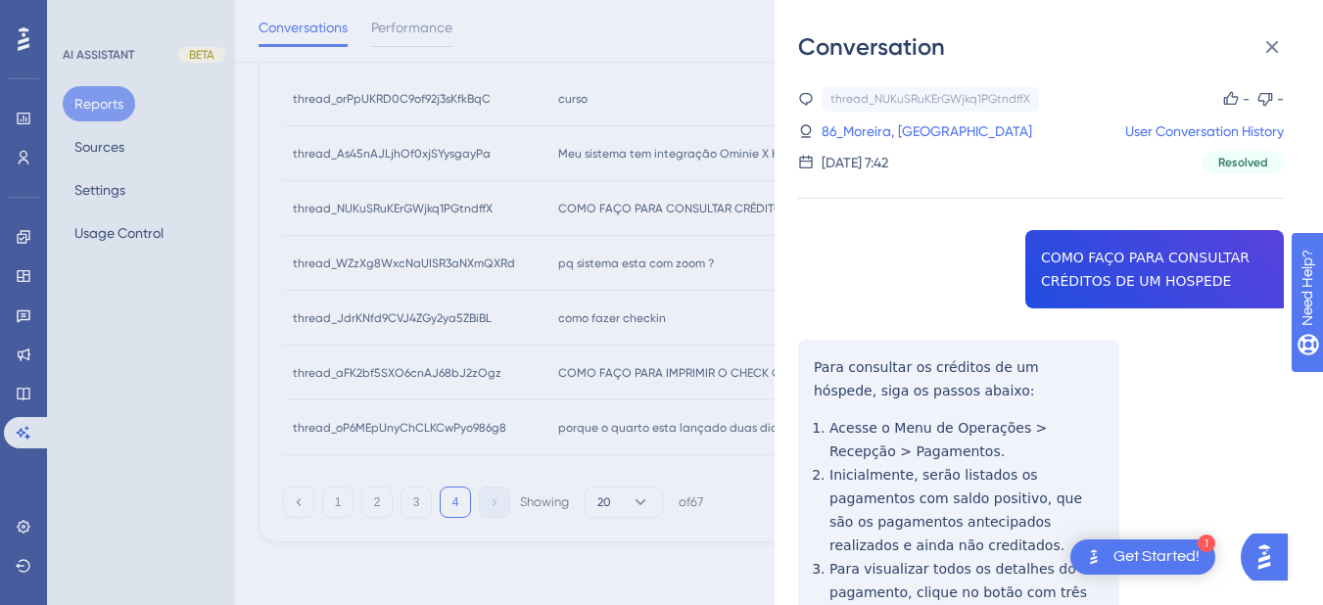
click at [822, 361] on div "thread_NUKuSRuKErGWjkq1PGtndffX Copy - - 86_Moreira, Diego User Conversation Hi…" at bounding box center [1041, 504] width 486 height 836
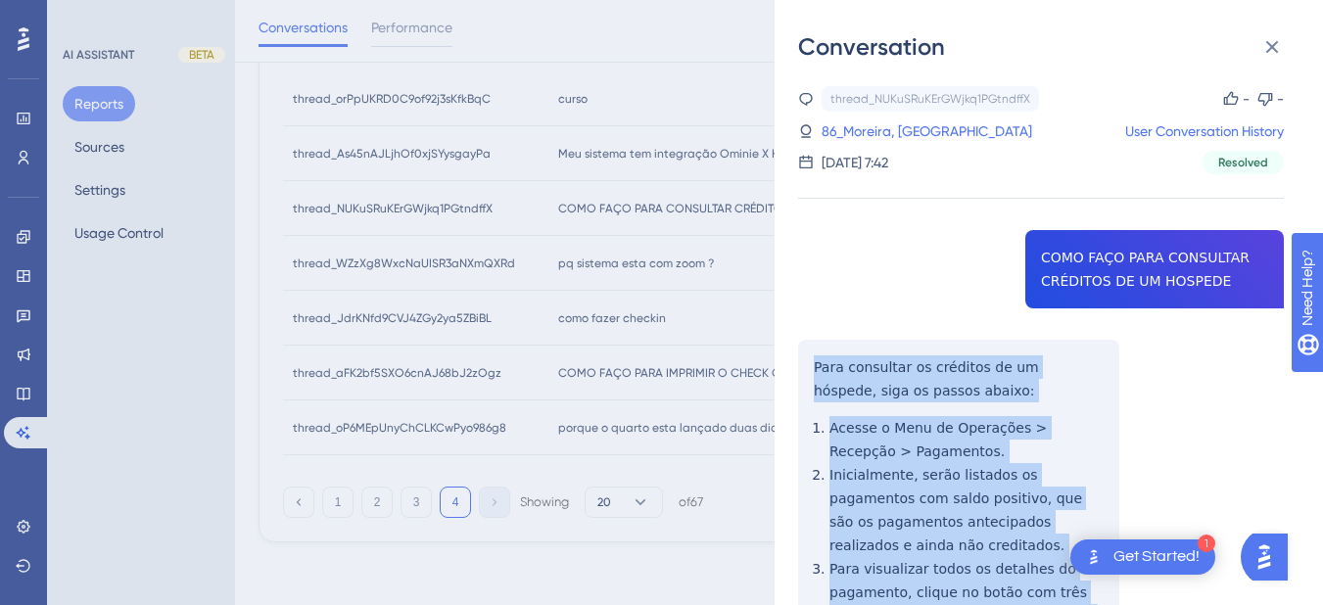
scroll to position [302, 0]
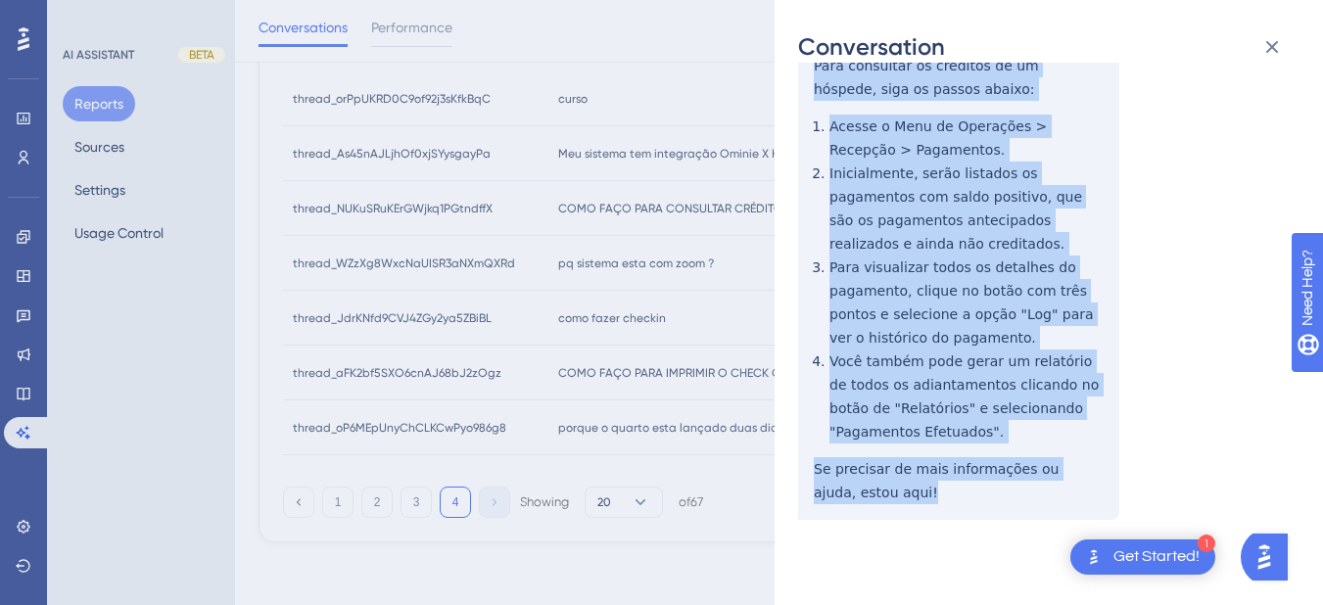
drag, startPoint x: 814, startPoint y: 360, endPoint x: 894, endPoint y: 285, distance: 110.2
click at [912, 497] on div "thread_NUKuSRuKErGWjkq1PGtndffX Copy - - 86_Moreira, Diego User Conversation Hi…" at bounding box center [1041, 202] width 486 height 836
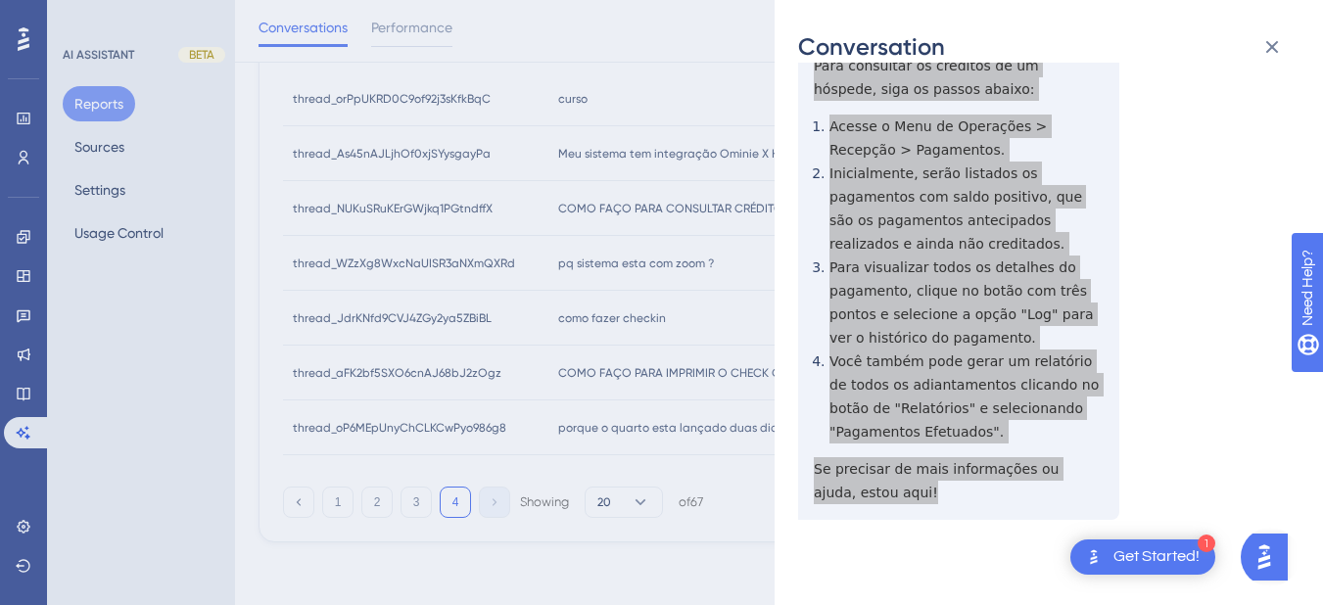
scroll to position [0, 0]
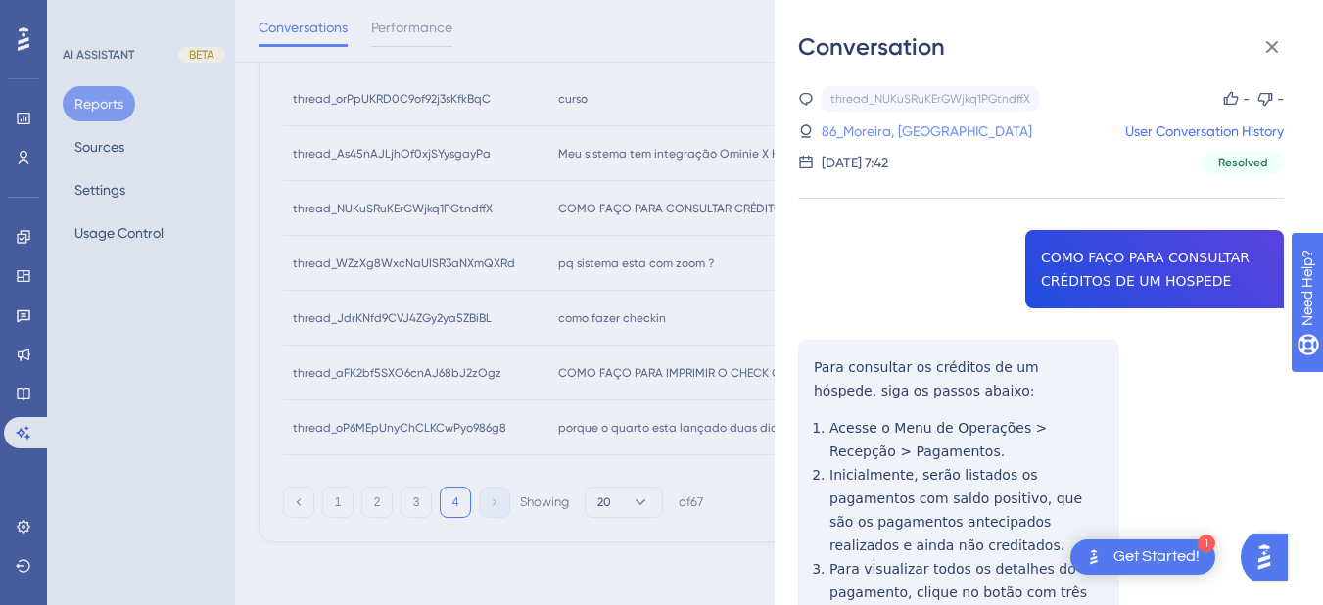
click at [874, 121] on link "86_Moreira, [GEOGRAPHIC_DATA]" at bounding box center [927, 132] width 211 height 24
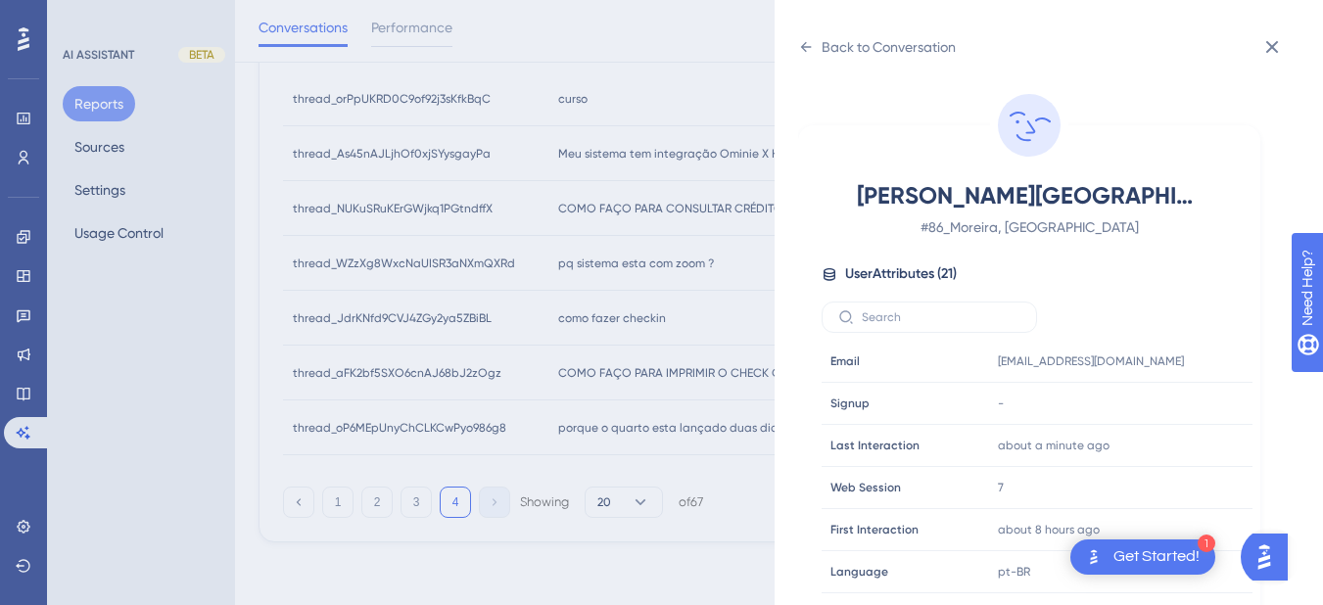
scroll to position [597, 0]
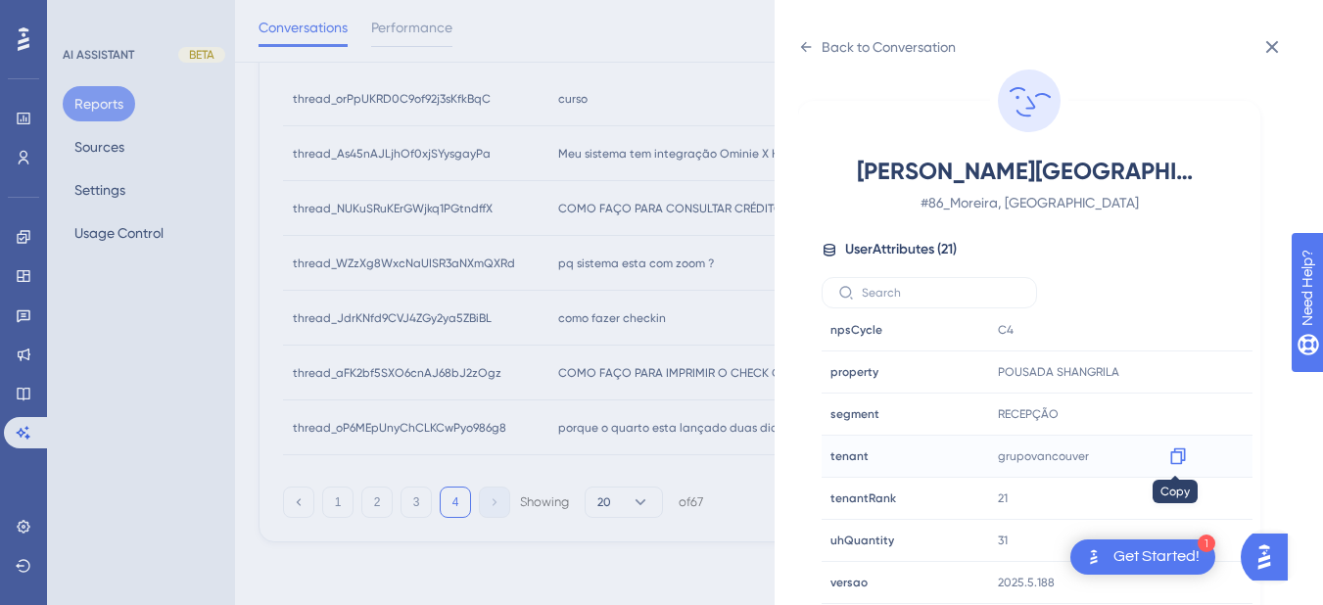
click at [1169, 456] on icon at bounding box center [1179, 457] width 20 height 20
click at [814, 47] on div "Back to Conversation" at bounding box center [877, 46] width 158 height 31
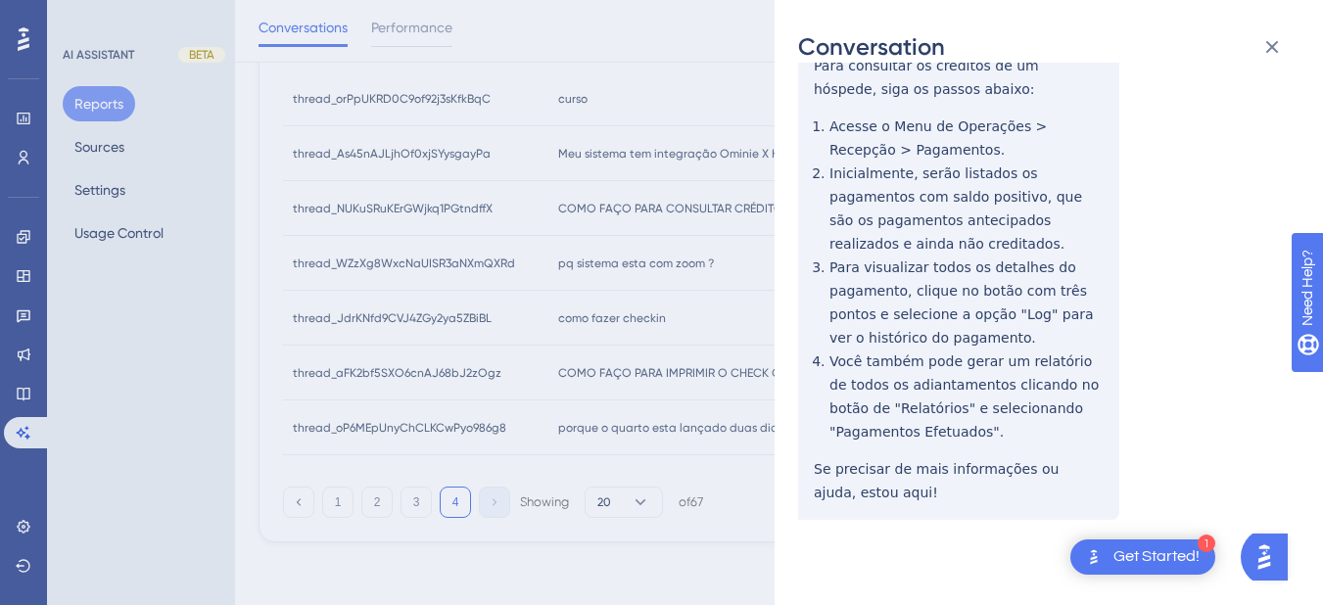
scroll to position [0, 0]
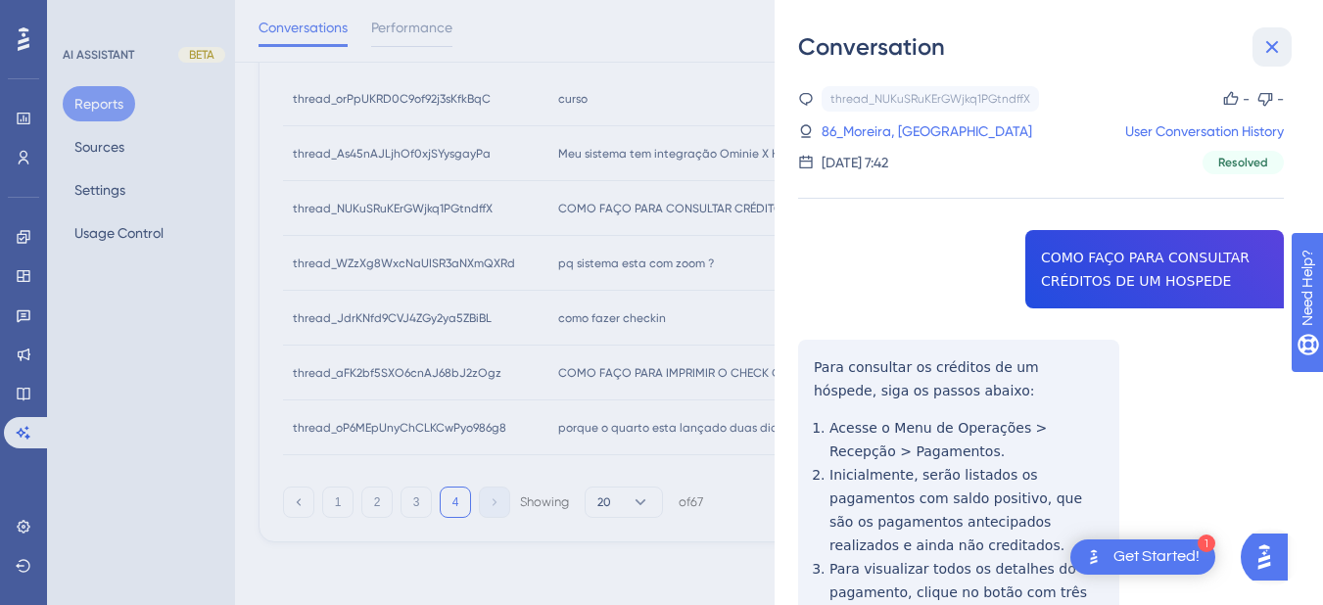
click at [1267, 48] on icon at bounding box center [1273, 47] width 24 height 24
click at [629, 263] on div "Conversation thread_NUKuSRuKErGWjkq1PGtndffX Copy - - 86_Moreira, Diego User Co…" at bounding box center [661, 302] width 1323 height 605
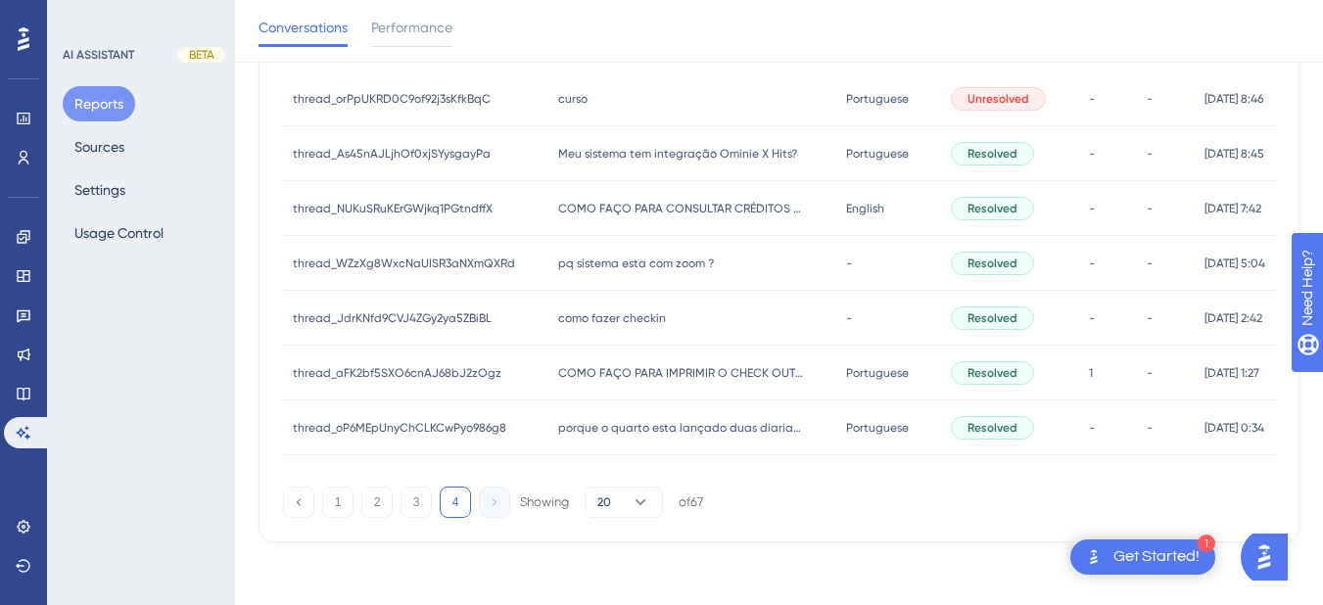
click at [655, 263] on span "pq sistema esta com zoom ?" at bounding box center [636, 264] width 156 height 16
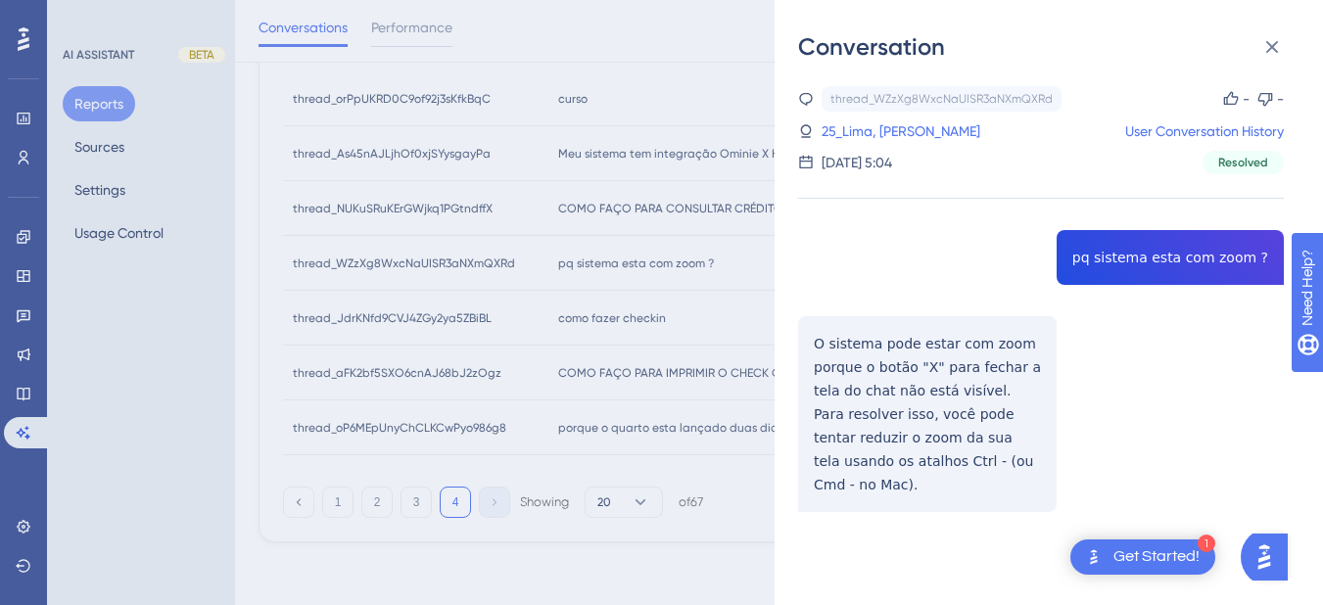
click at [1130, 273] on div "thread_WZzXg8WxcNaUISR3aNXmQXRd Copy - - 25_Lima, [PERSON_NAME] User Conversati…" at bounding box center [1041, 349] width 486 height 526
click at [941, 359] on div "thread_WZzXg8WxcNaUISR3aNXmQXRd Copy - - 25_Lima, [PERSON_NAME] User Conversati…" at bounding box center [1041, 349] width 486 height 526
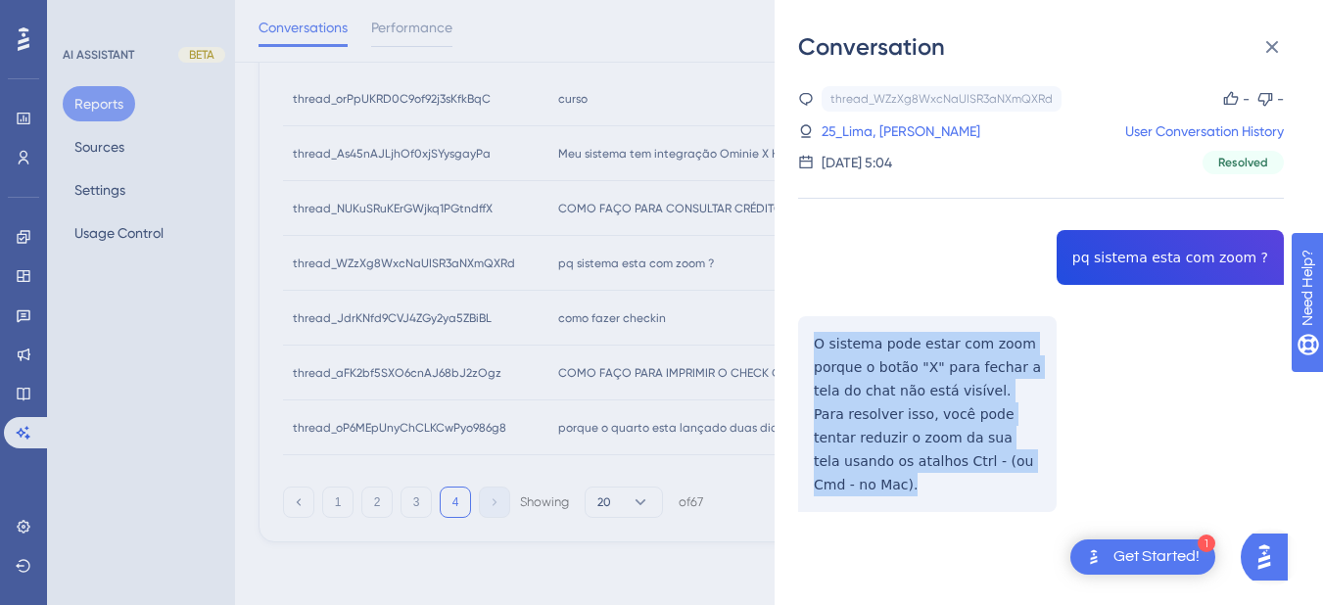
click at [941, 359] on div "thread_WZzXg8WxcNaUISR3aNXmQXRd Copy - - 25_Lima, [PERSON_NAME] User Conversati…" at bounding box center [1041, 349] width 486 height 526
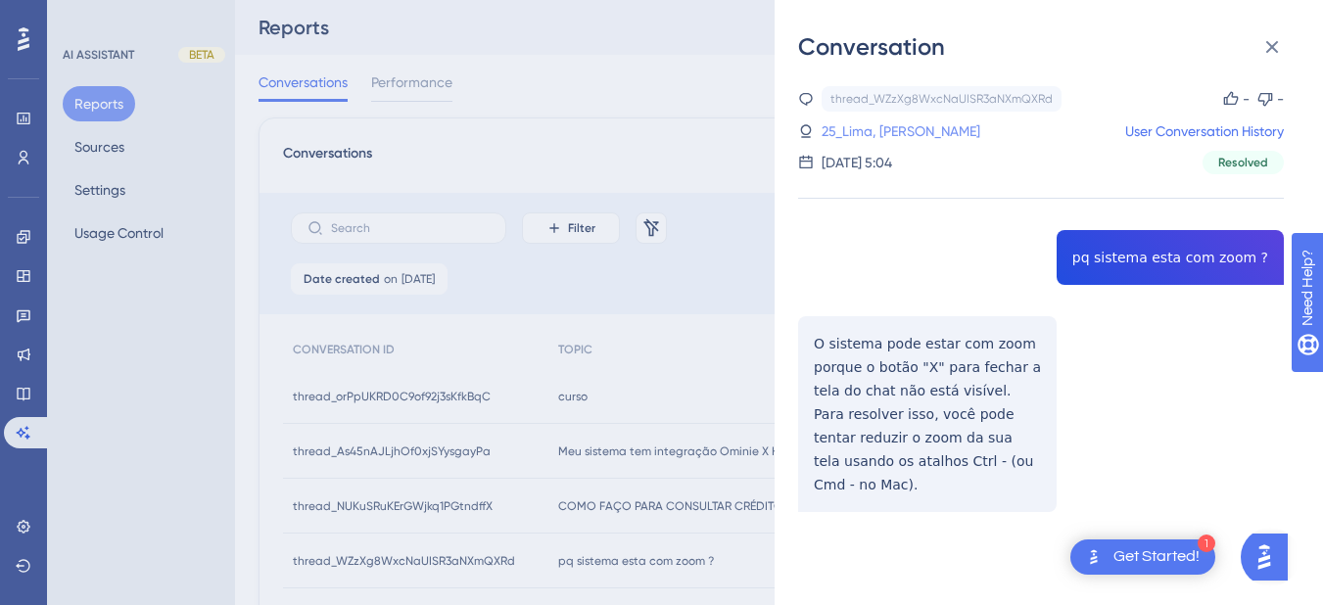
click at [867, 131] on link "25_Lima, [PERSON_NAME]" at bounding box center [901, 132] width 159 height 24
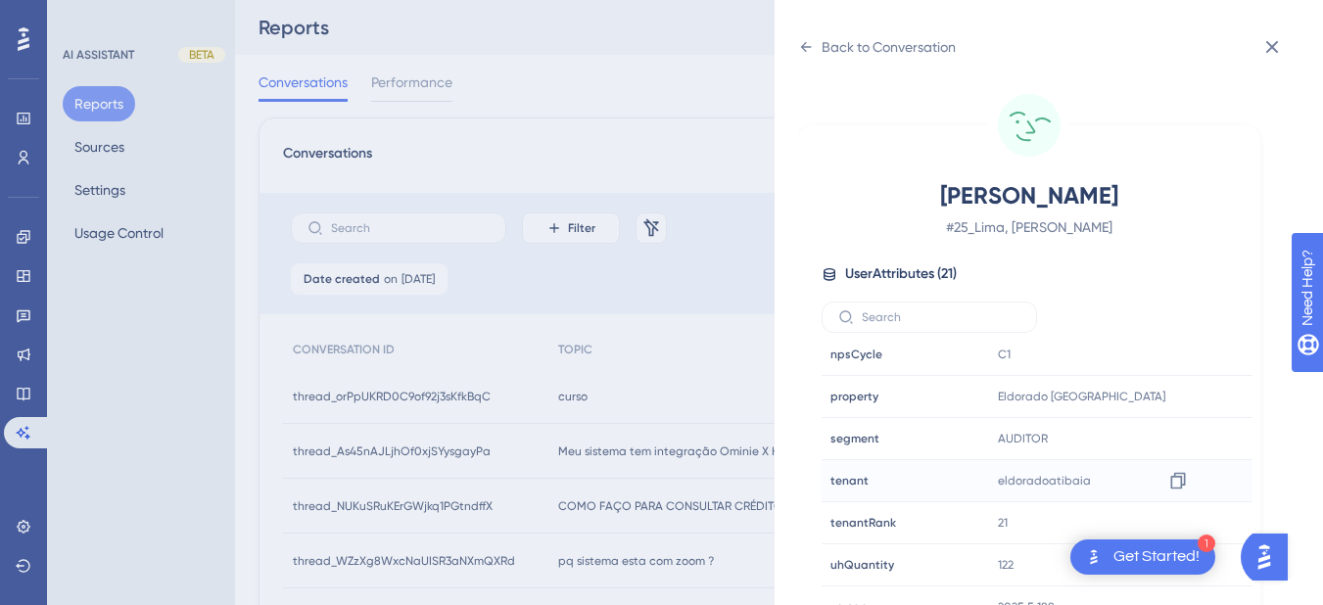
scroll to position [24, 0]
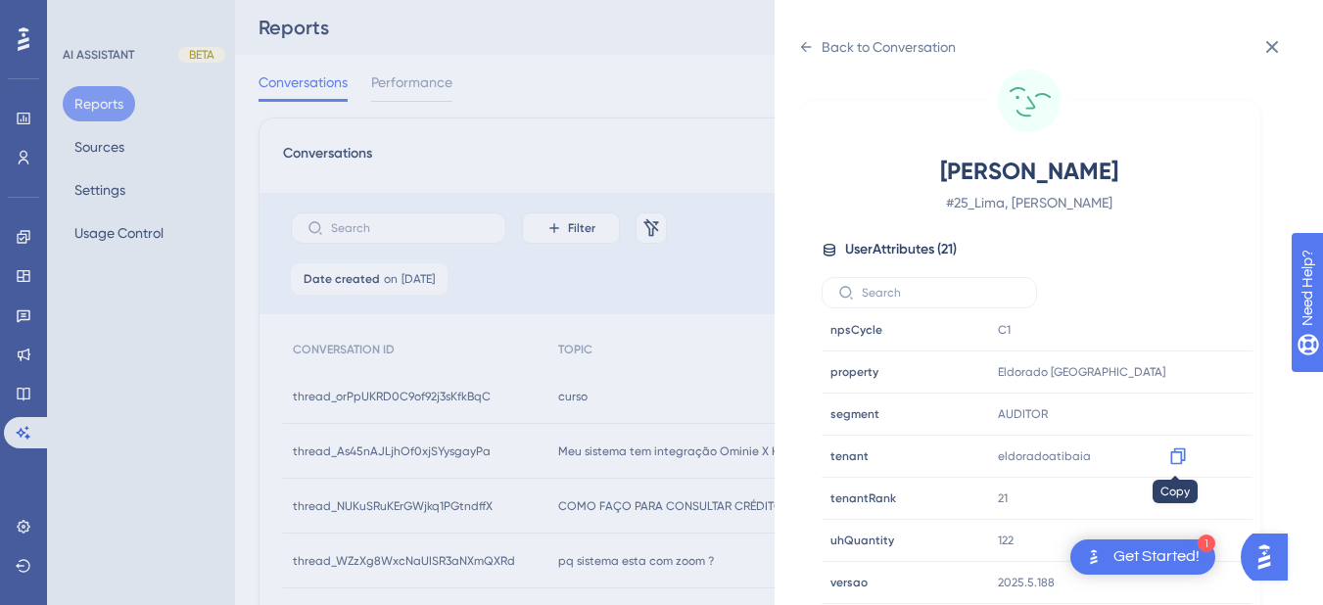
click at [1175, 450] on icon at bounding box center [1178, 457] width 15 height 17
click at [815, 41] on div "Back to Conversation" at bounding box center [877, 46] width 158 height 31
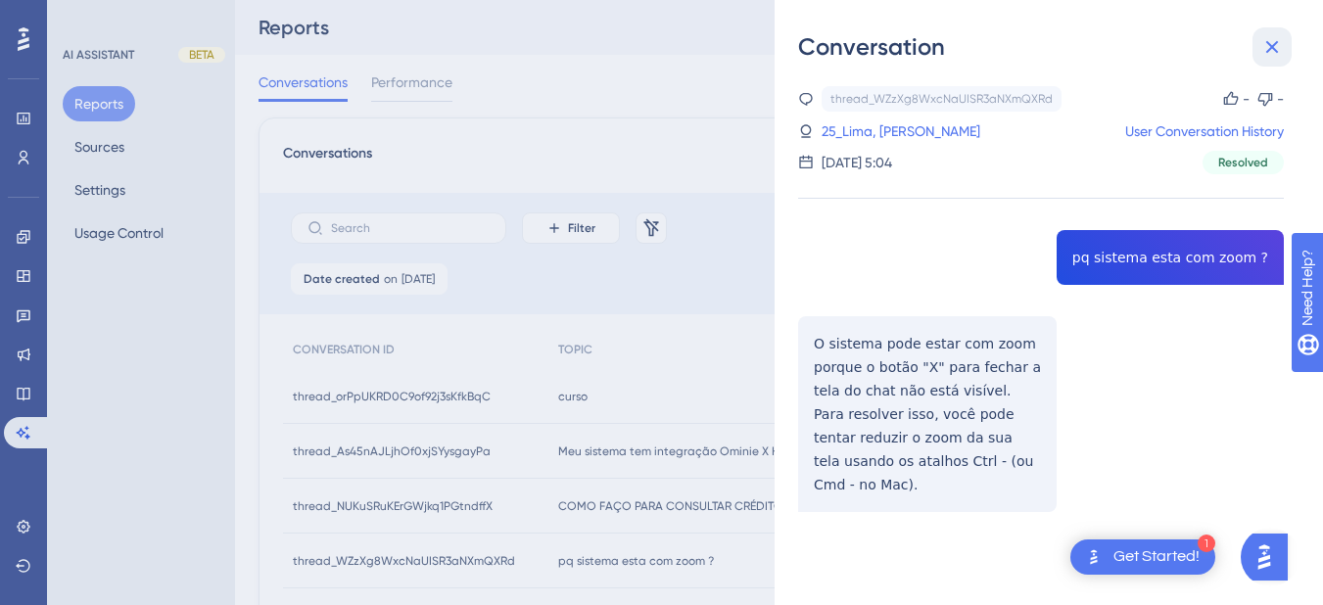
click at [1264, 53] on icon at bounding box center [1273, 47] width 24 height 24
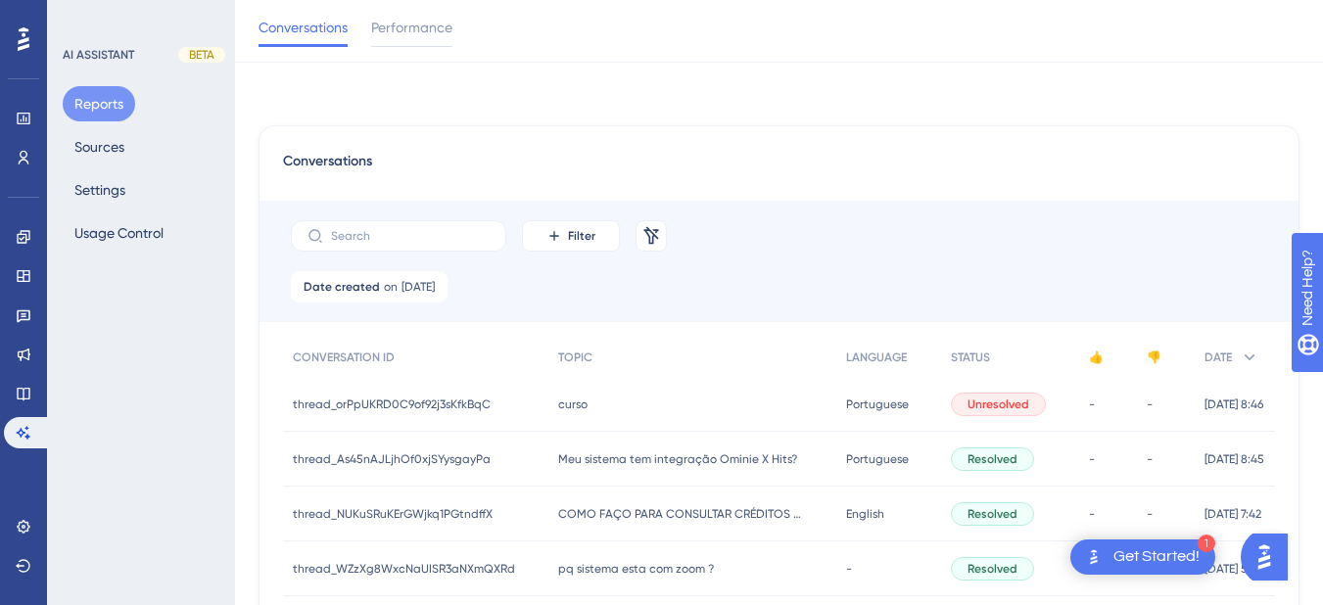
scroll to position [306, 0]
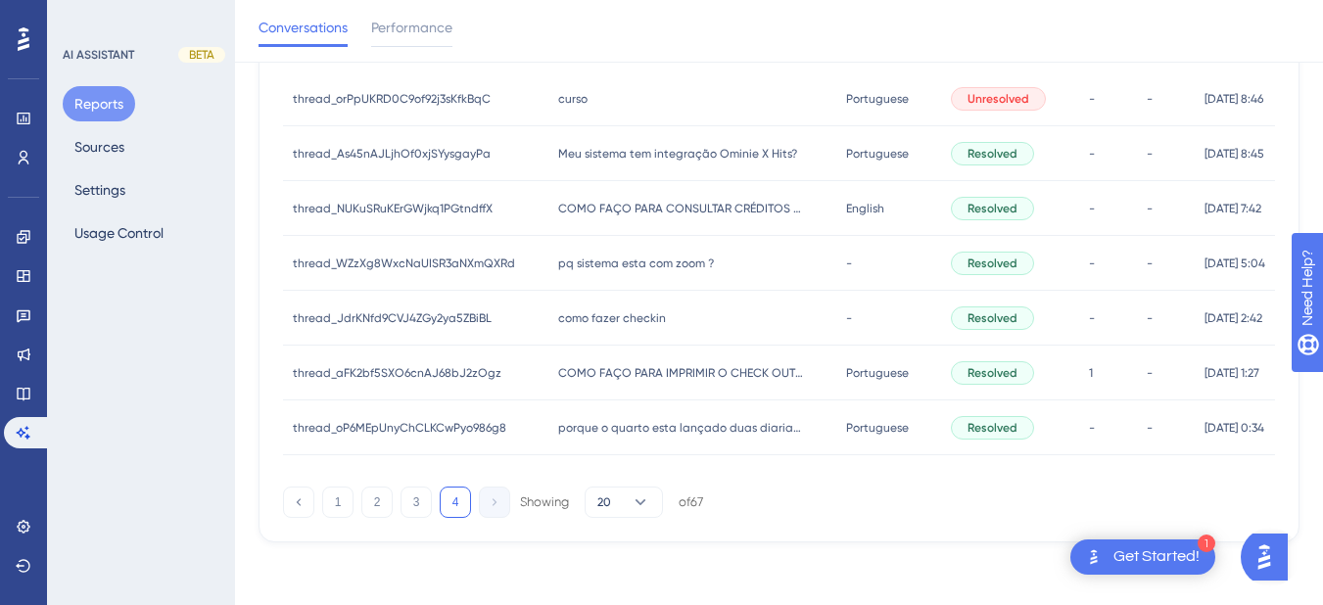
click at [621, 313] on span "como fazer checkin" at bounding box center [612, 319] width 108 height 16
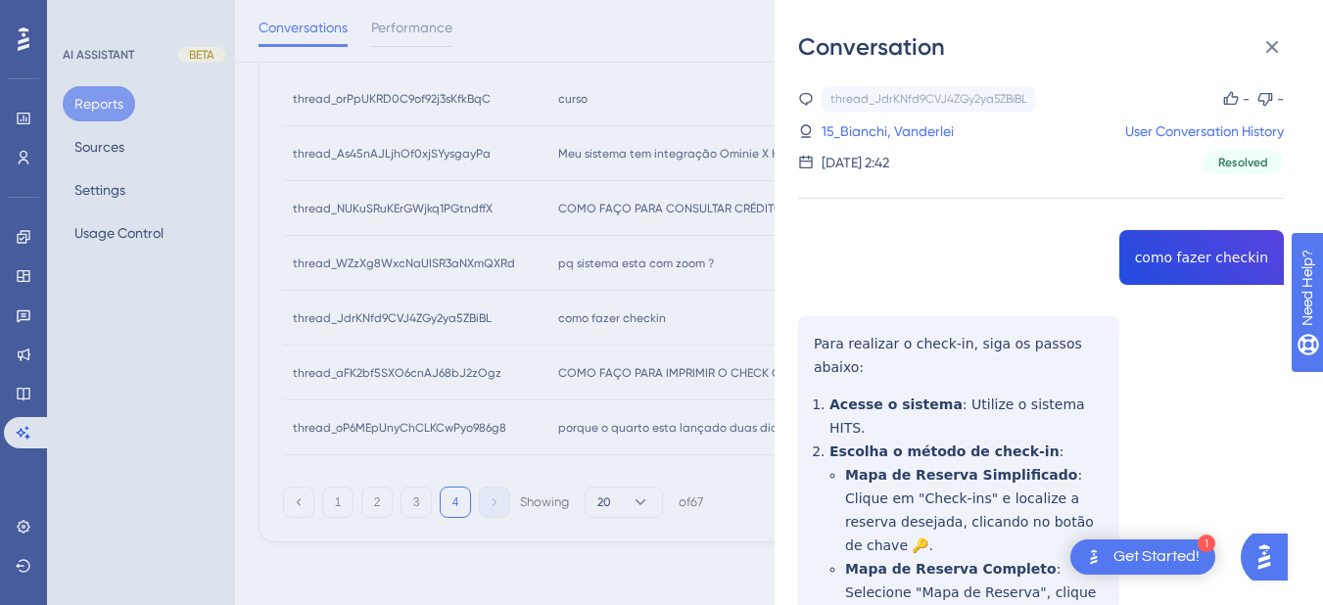
drag, startPoint x: 826, startPoint y: 343, endPoint x: 772, endPoint y: 337, distance: 54.2
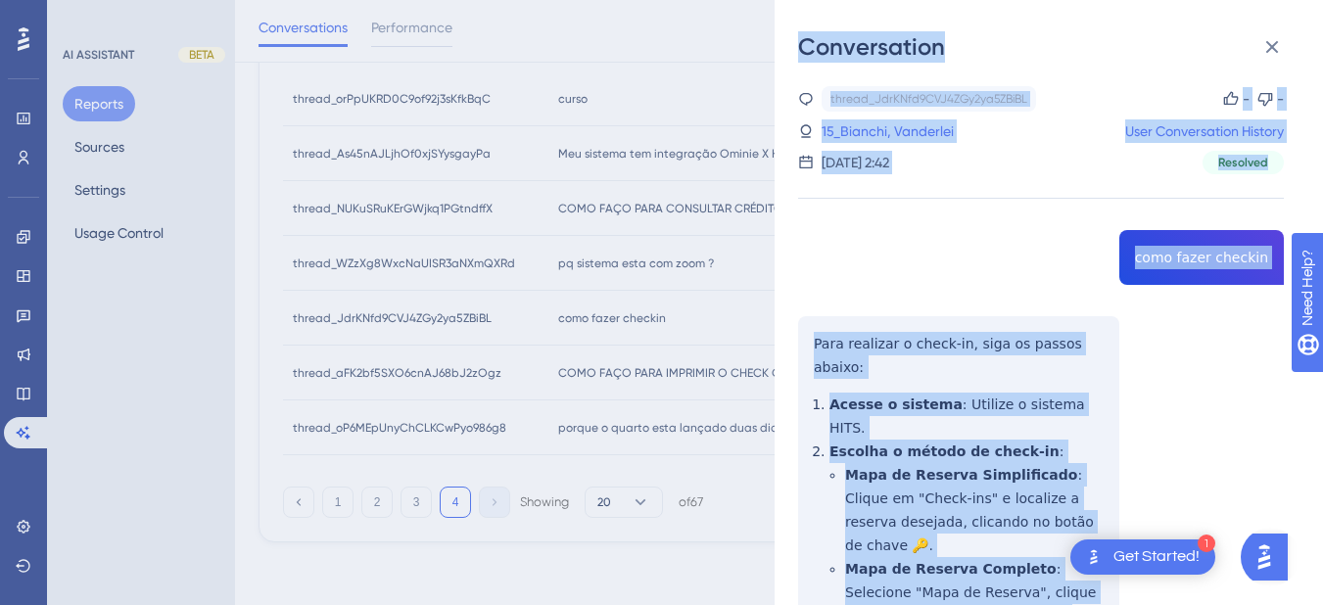
scroll to position [443, 0]
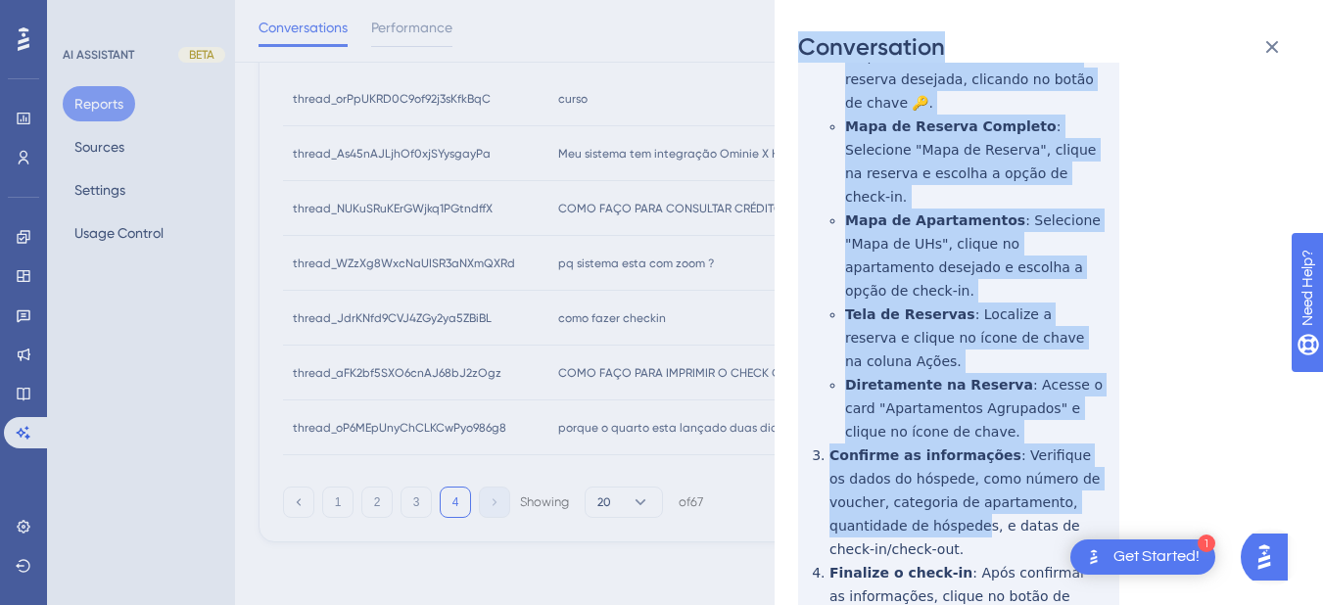
drag, startPoint x: 772, startPoint y: 335, endPoint x: 975, endPoint y: 394, distance: 211.1
click at [975, 394] on div "Conversation thread_JdrKNfd9CVJ4ZGy2ya5ZBiBL Copy - - 15_Bianchi, Vanderlei Use…" at bounding box center [661, 302] width 1323 height 605
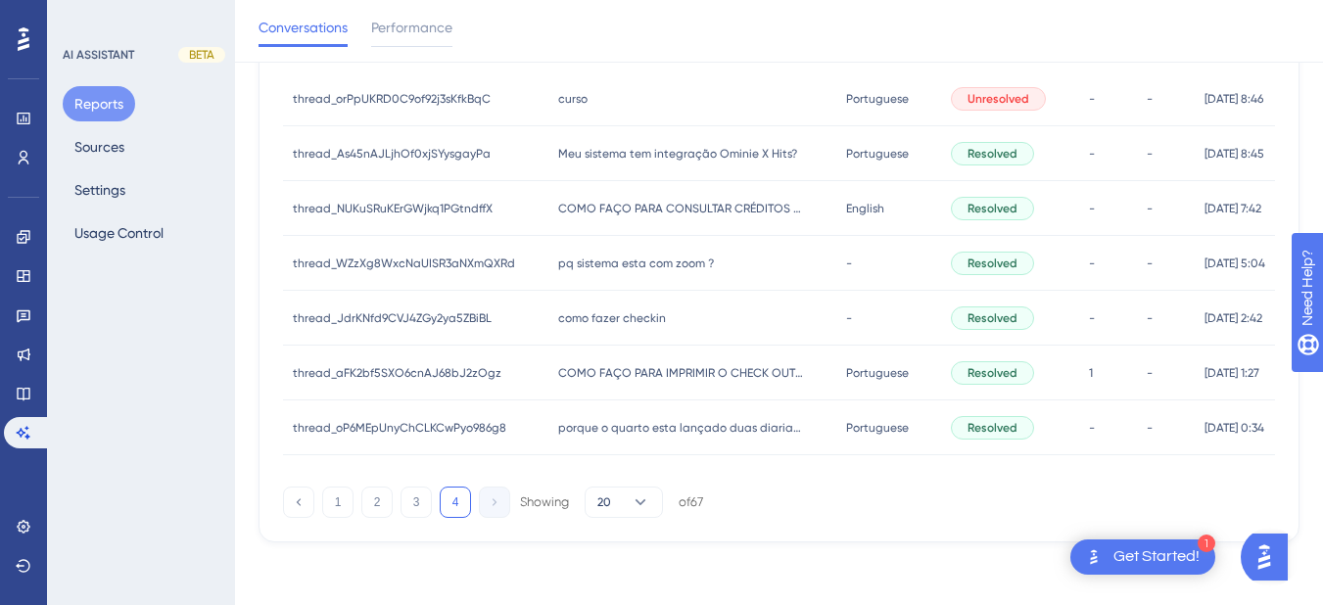
click at [657, 320] on div "como fazer checkin como fazer checkin" at bounding box center [693, 318] width 288 height 55
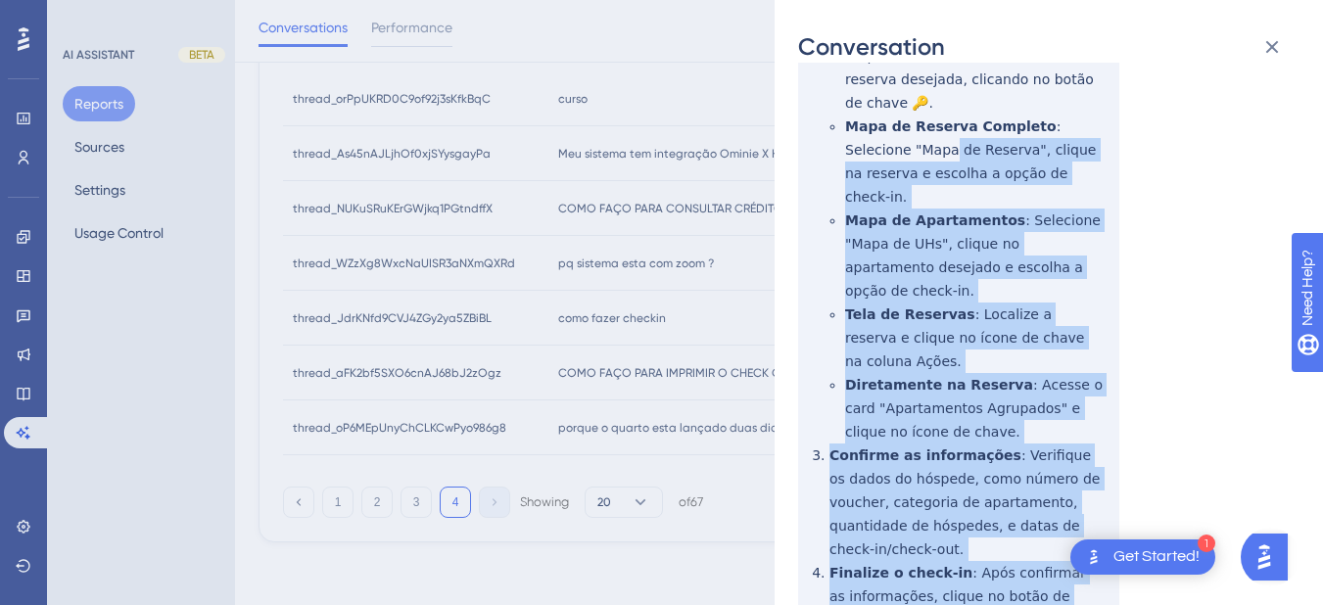
scroll to position [215, 0]
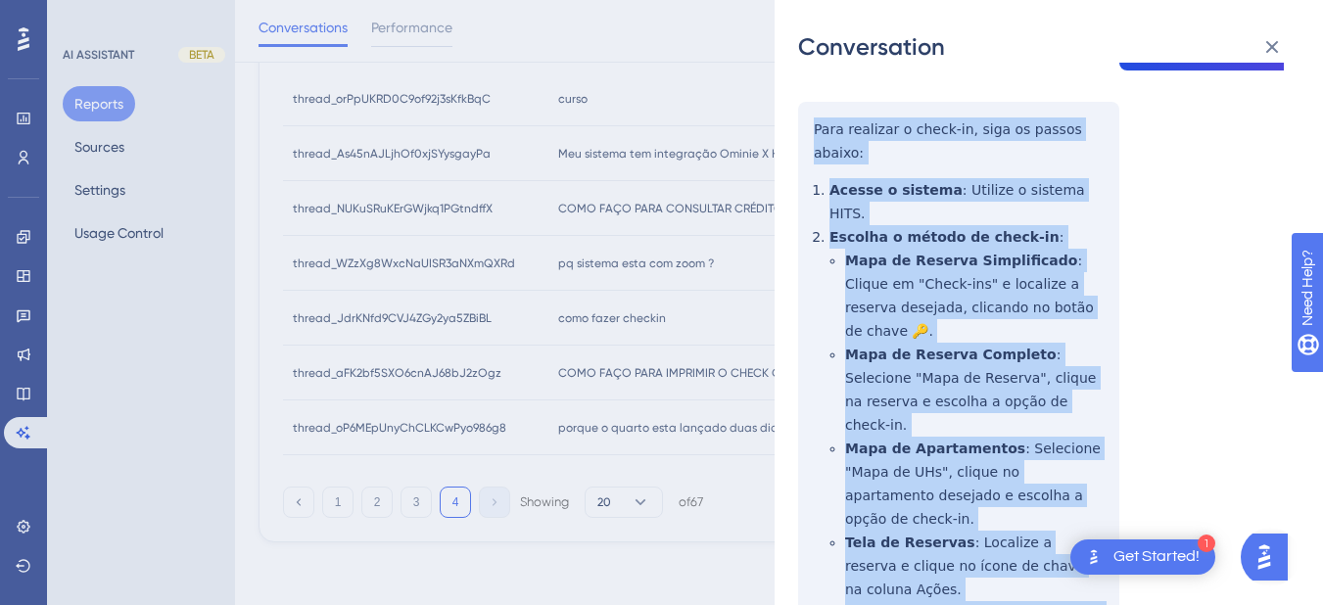
drag, startPoint x: 1005, startPoint y: 485, endPoint x: 805, endPoint y: 132, distance: 405.3
click at [805, 132] on div "thread_JdrKNfd9CVJ4ZGy2ya5ZBiBL Copy - - 15_Bianchi, Vanderlei User Conversatio…" at bounding box center [1041, 431] width 486 height 1118
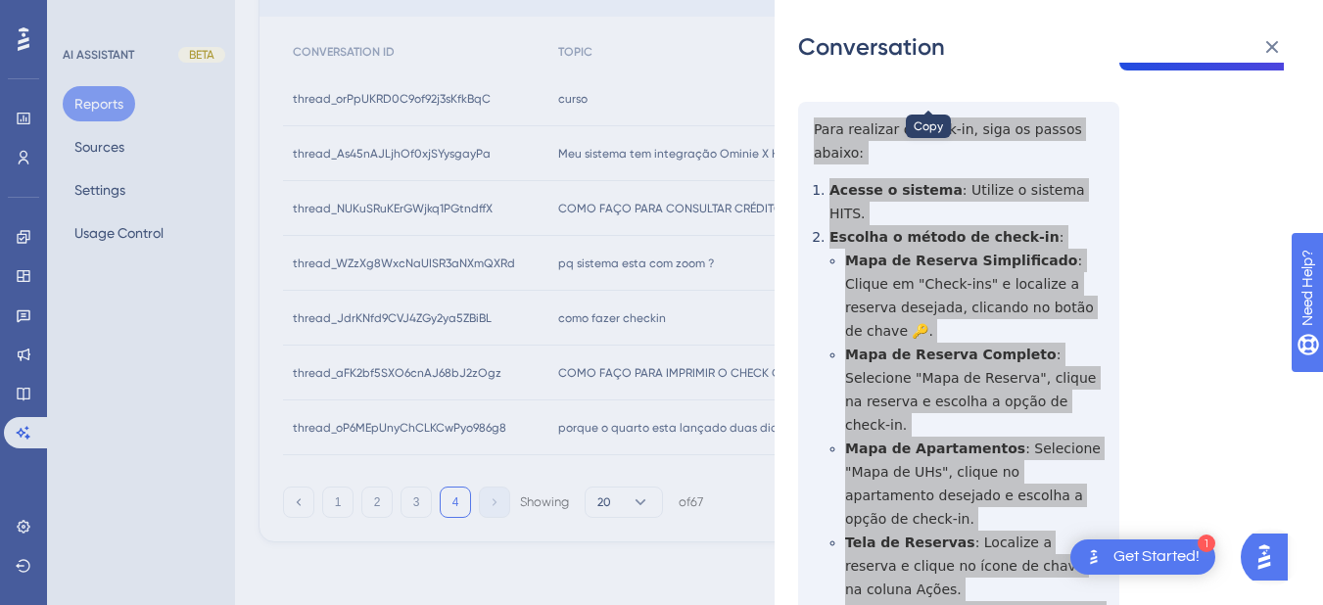
scroll to position [0, 0]
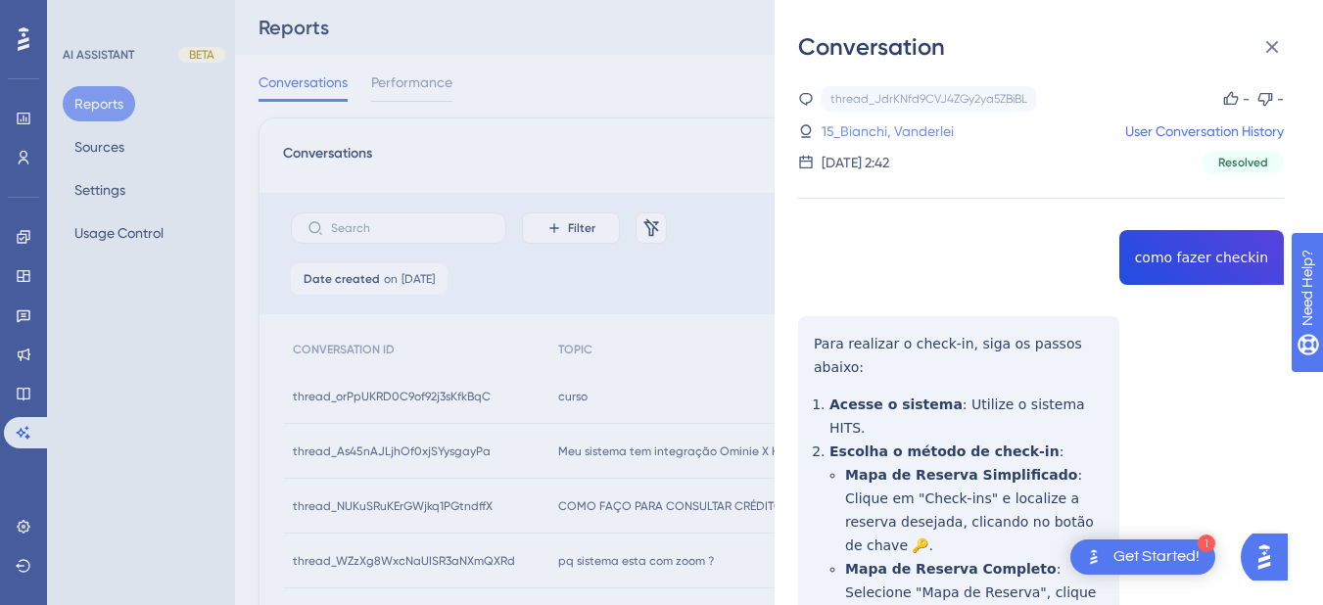
click at [842, 124] on link "15_Bianchi, Vanderlei" at bounding box center [888, 132] width 132 height 24
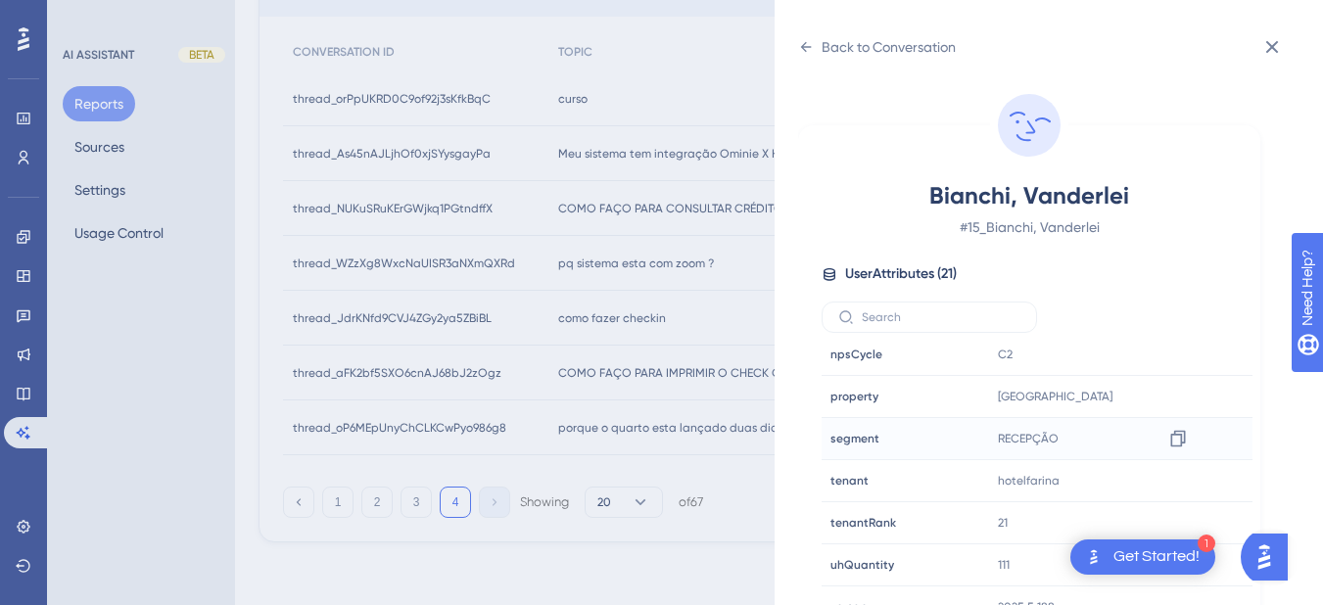
scroll to position [24, 0]
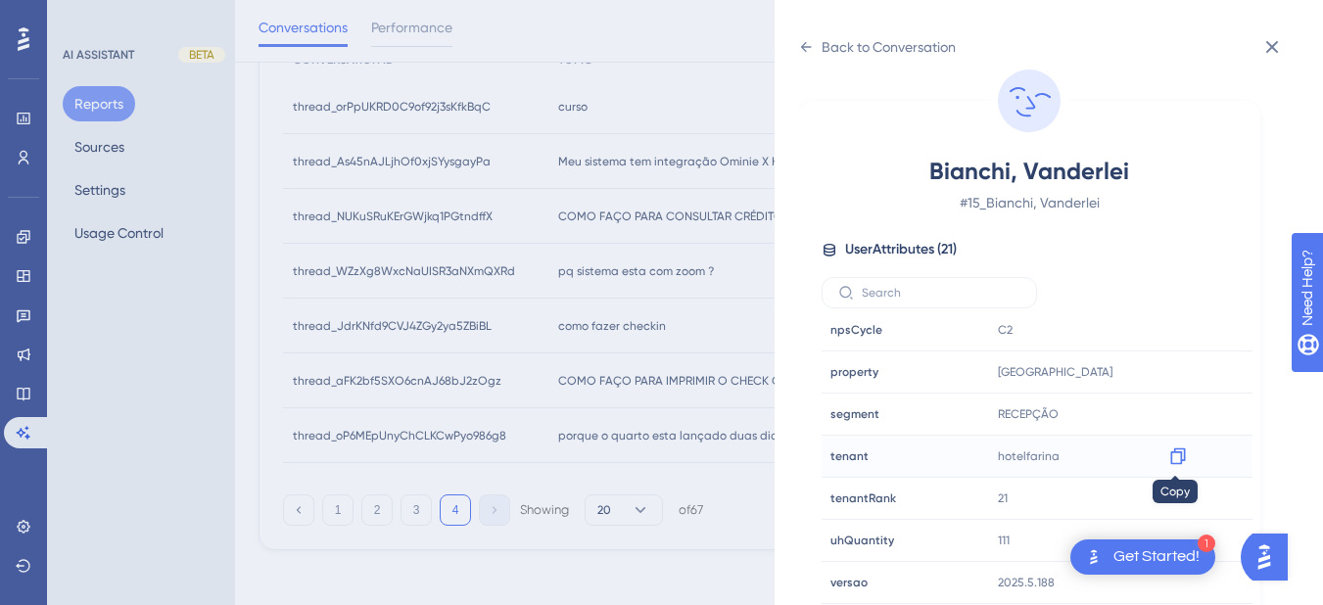
click at [1174, 455] on icon at bounding box center [1179, 457] width 20 height 20
click at [806, 39] on icon at bounding box center [806, 47] width 16 height 16
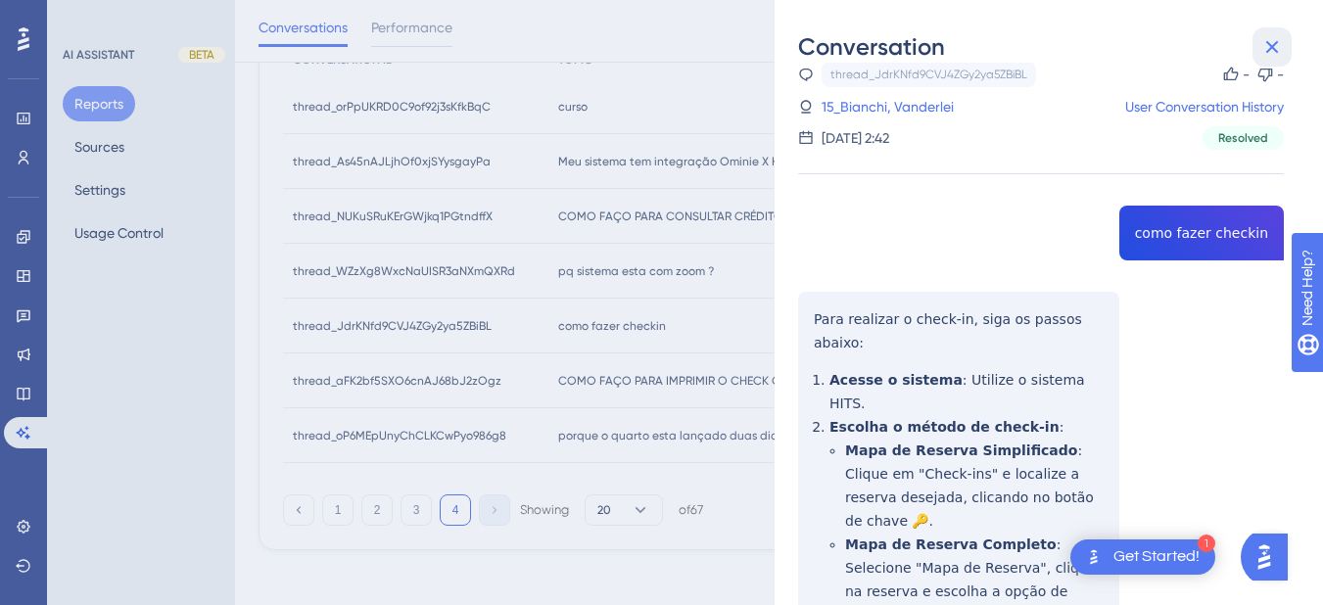
click at [1276, 35] on icon at bounding box center [1273, 47] width 24 height 24
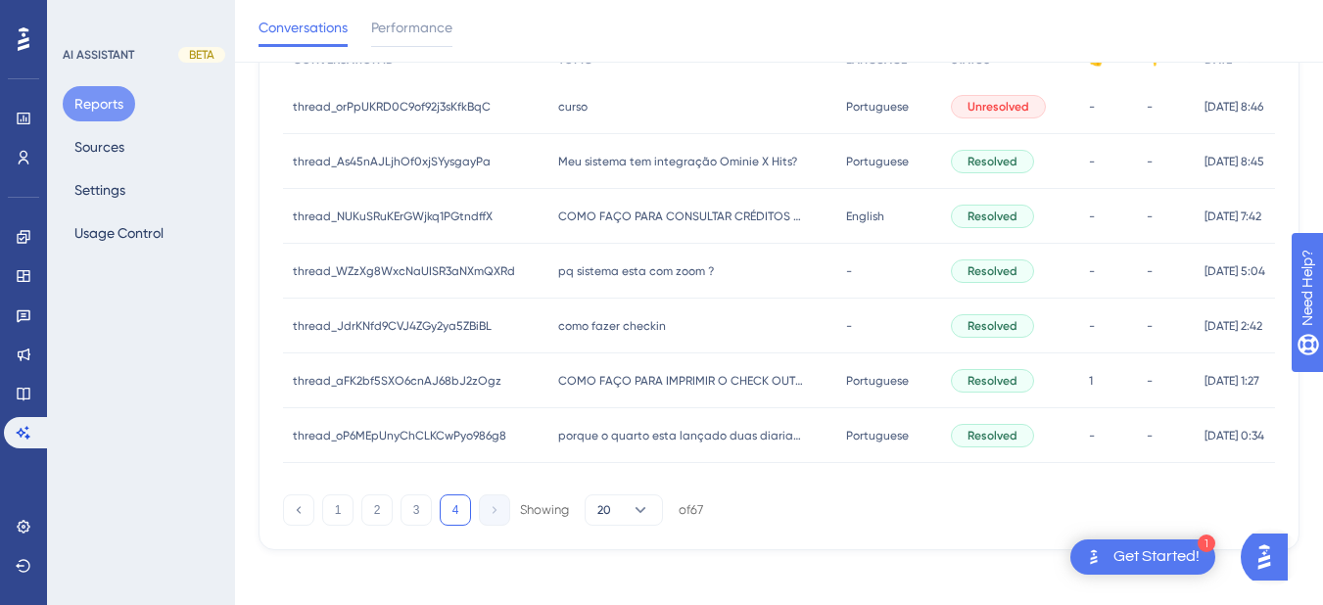
click at [647, 356] on div "COMO FAÇO PARA IMPRIMIR O CHECK OUT DO DIA COMO FAÇO PARA IMPRIMIR O CHECK OUT …" at bounding box center [693, 381] width 288 height 55
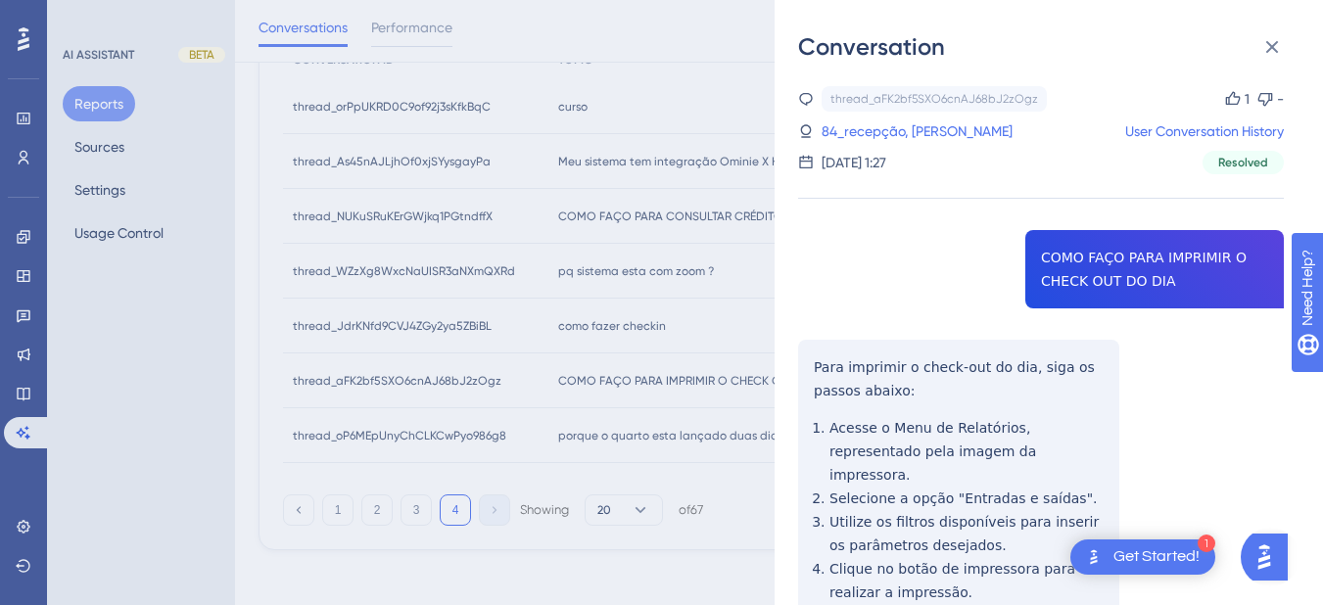
click at [1134, 257] on div "thread_aFK2bf5SXO6cnAJ68bJ2zOgz Copy 1 - 84_recepção, Andre User Conversation H…" at bounding box center [1041, 453] width 486 height 734
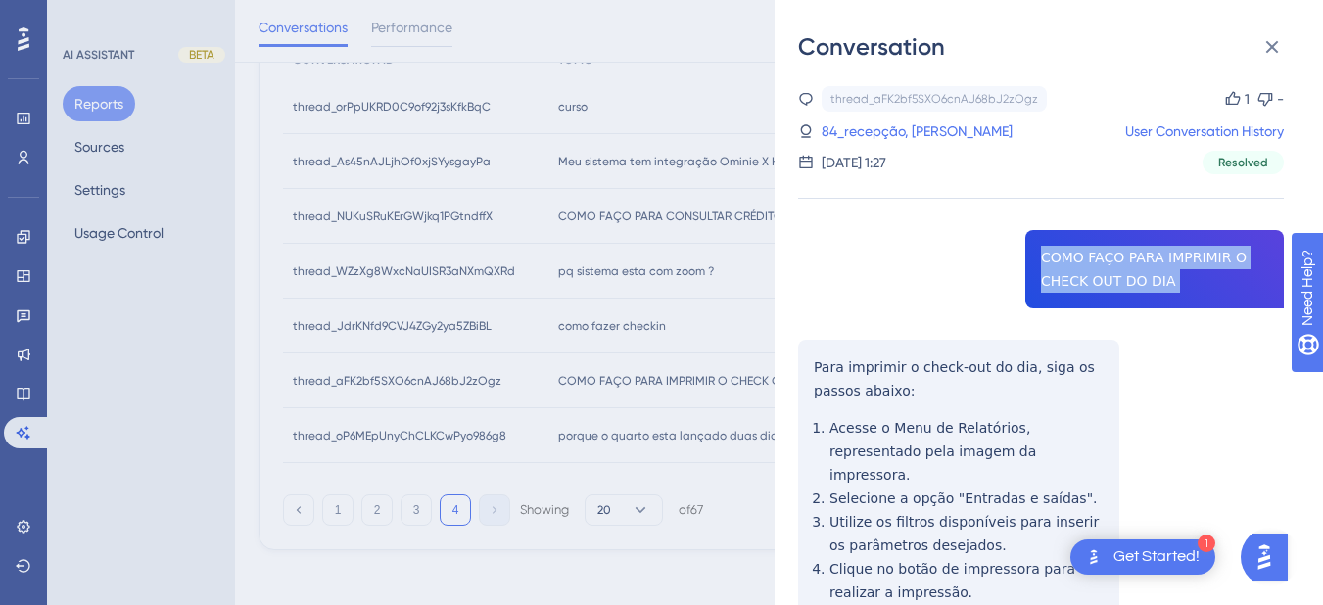
click at [1134, 257] on div "thread_aFK2bf5SXO6cnAJ68bJ2zOgz Copy 1 - 84_recepção, Andre User Conversation H…" at bounding box center [1041, 453] width 486 height 734
drag, startPoint x: 1134, startPoint y: 257, endPoint x: 1065, endPoint y: 260, distance: 69.6
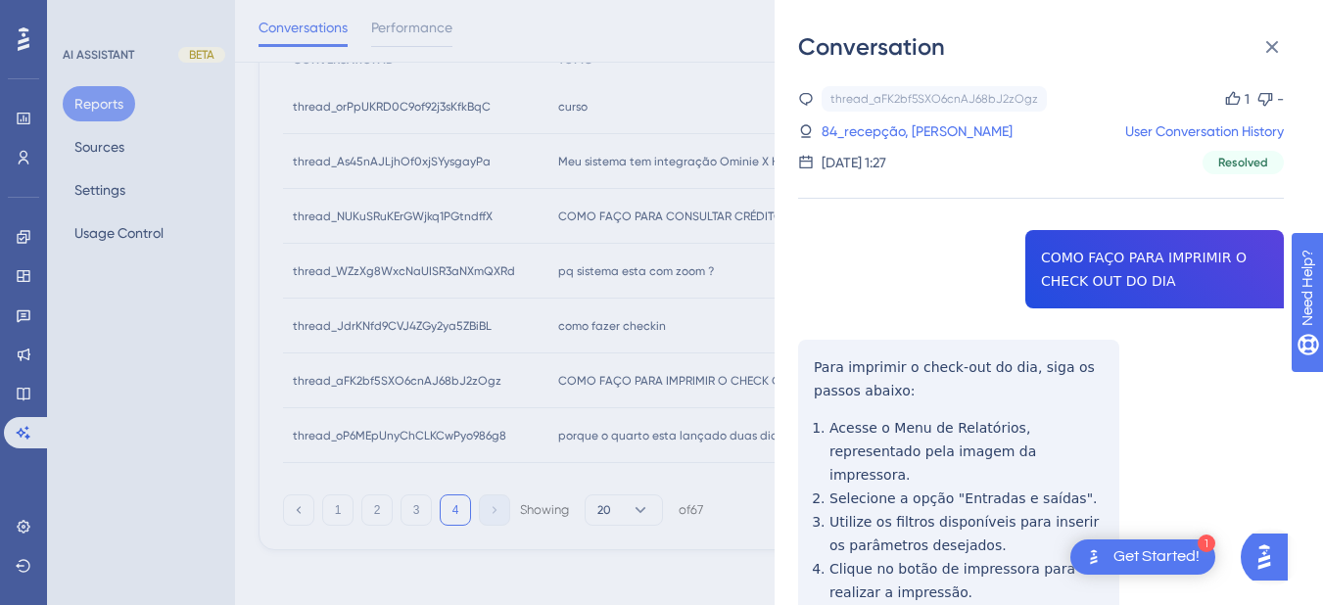
click at [818, 338] on div "thread_aFK2bf5SXO6cnAJ68bJ2zOgz Copy 1 - 84_recepção, Andre User Conversation H…" at bounding box center [1041, 453] width 486 height 734
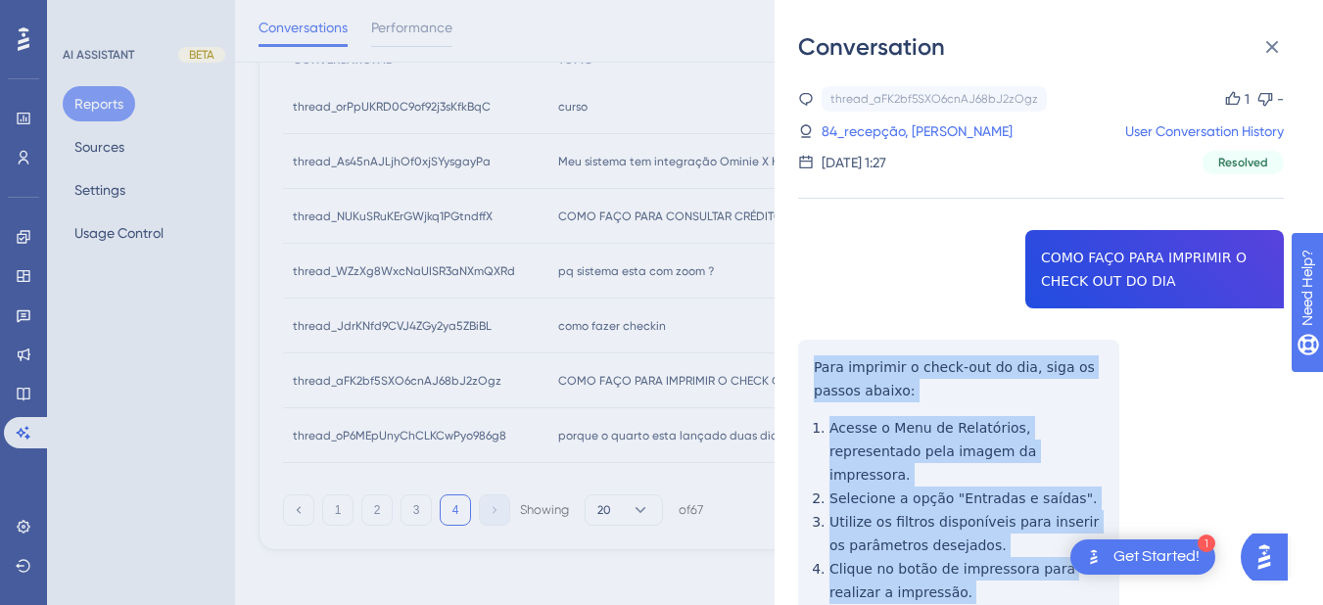
scroll to position [176, 0]
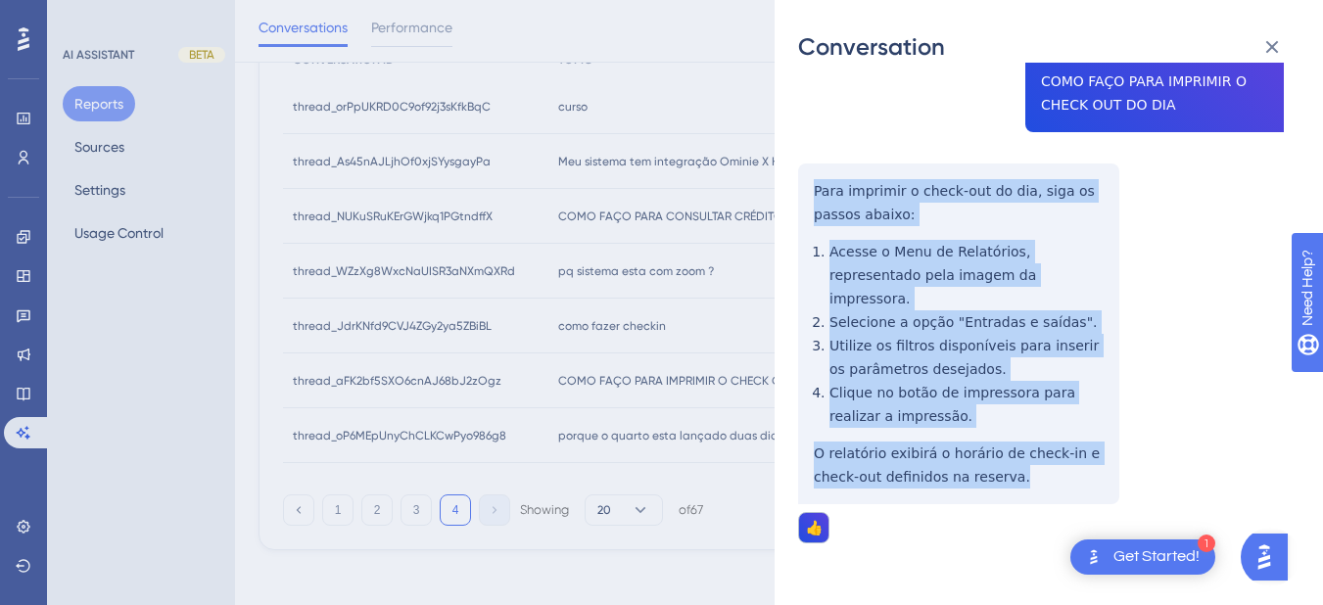
drag, startPoint x: 808, startPoint y: 362, endPoint x: 795, endPoint y: 268, distance: 94.9
click at [1054, 448] on div "thread_aFK2bf5SXO6cnAJ68bJ2zOgz Copy 1 - 84_recepção, Andre User Conversation H…" at bounding box center [1041, 277] width 486 height 734
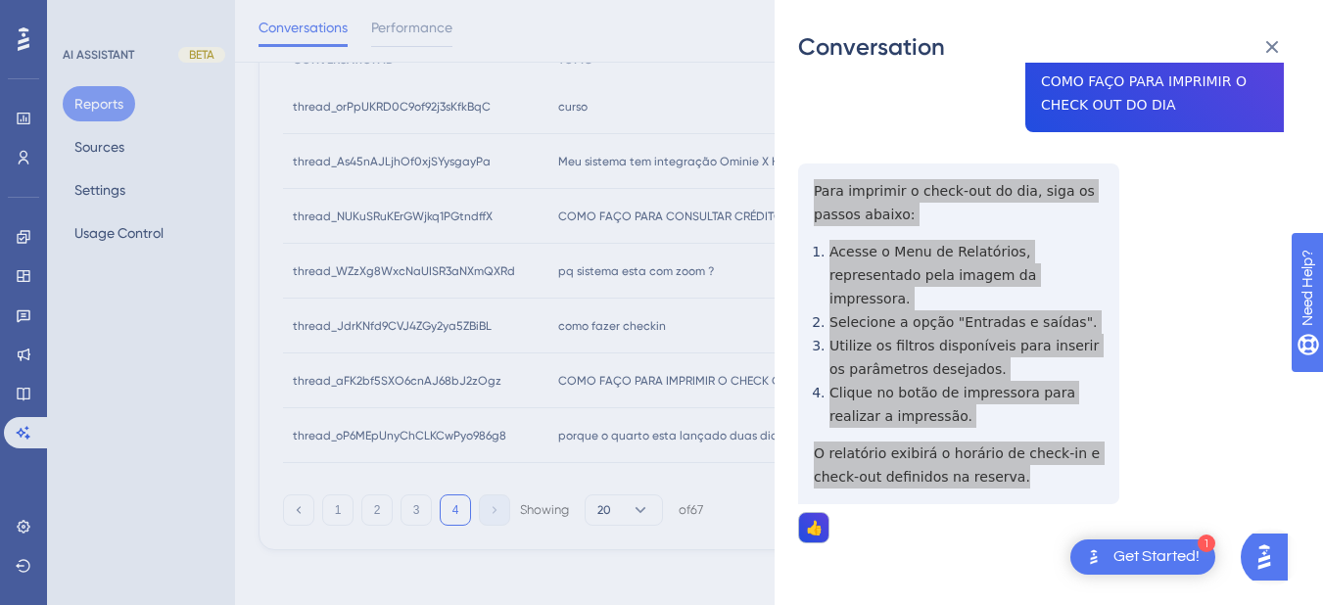
scroll to position [0, 0]
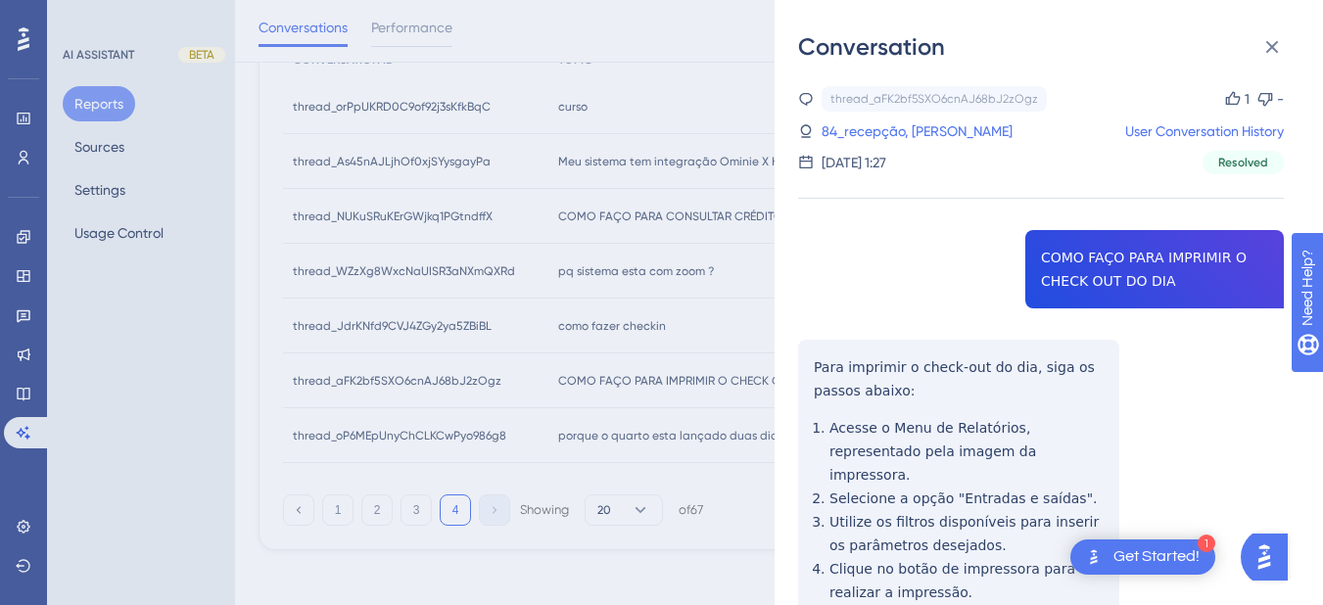
click at [873, 144] on div "thread_aFK2bf5SXO6cnAJ68bJ2zOgz Copy 1 - 84_recepção, Andre User Conversation H…" at bounding box center [1041, 130] width 486 height 88
click at [873, 118] on div "thread_aFK2bf5SXO6cnAJ68bJ2zOgz Copy 1 - 84_recepção, Andre User Conversation H…" at bounding box center [1041, 130] width 486 height 88
click at [890, 141] on link "84_recepção, [PERSON_NAME]" at bounding box center [917, 132] width 191 height 24
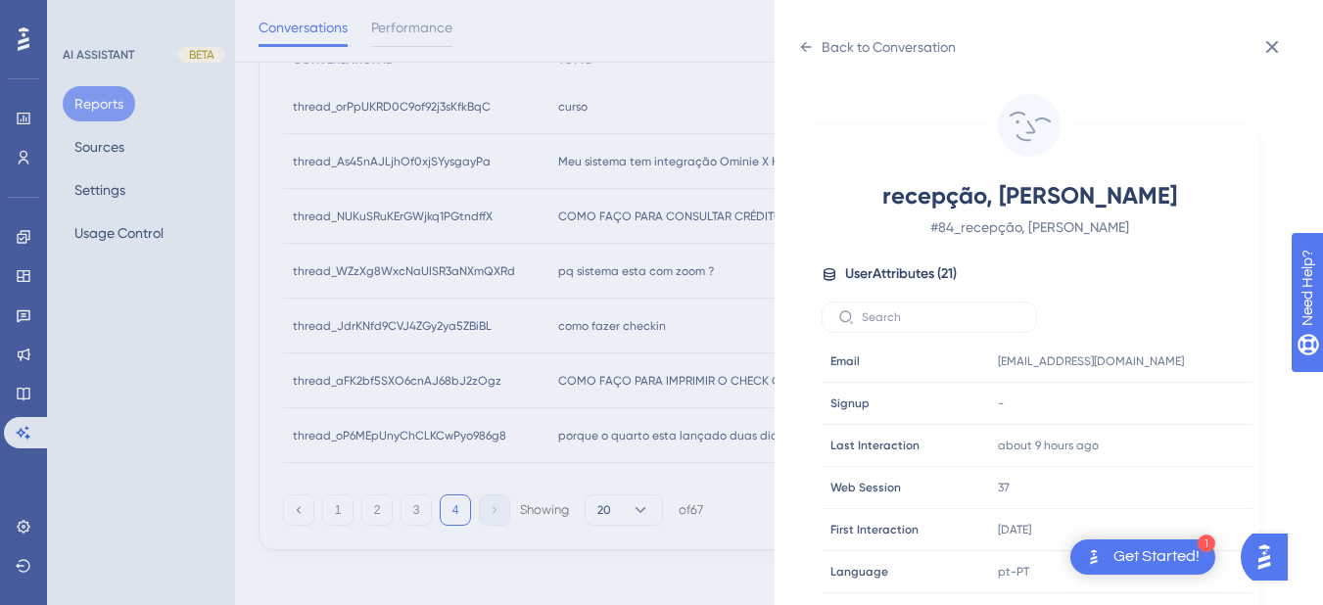
scroll to position [597, 0]
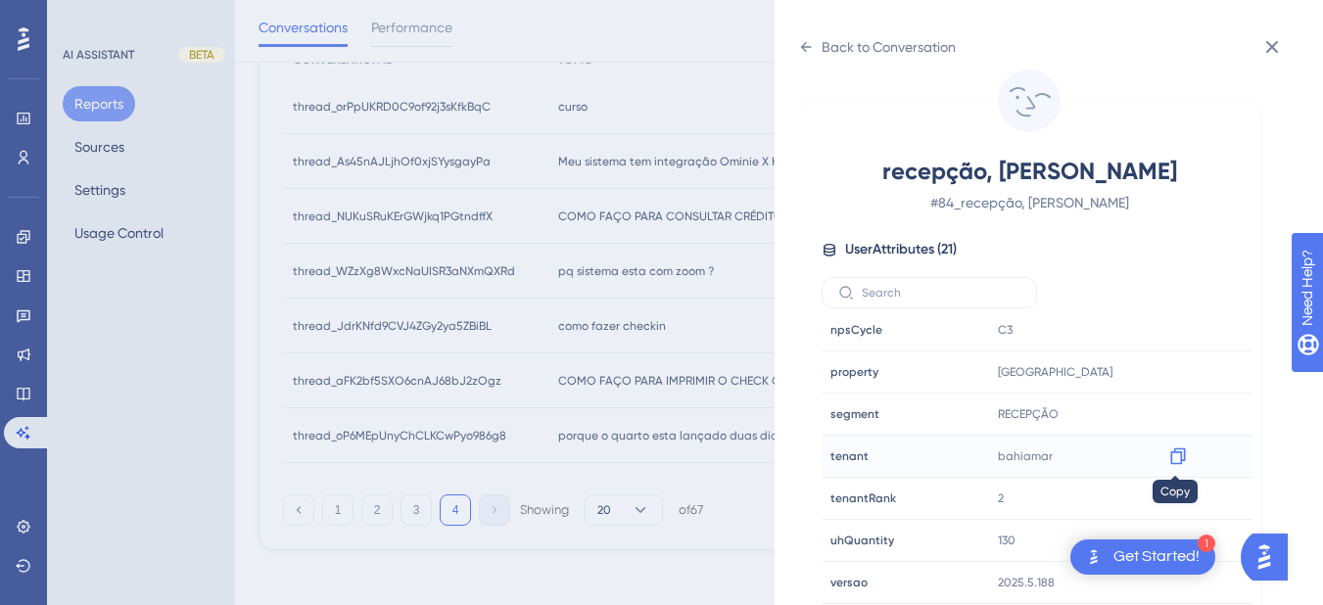
click at [1180, 452] on icon at bounding box center [1179, 457] width 20 height 20
click at [825, 50] on div "Back to Conversation" at bounding box center [889, 47] width 134 height 24
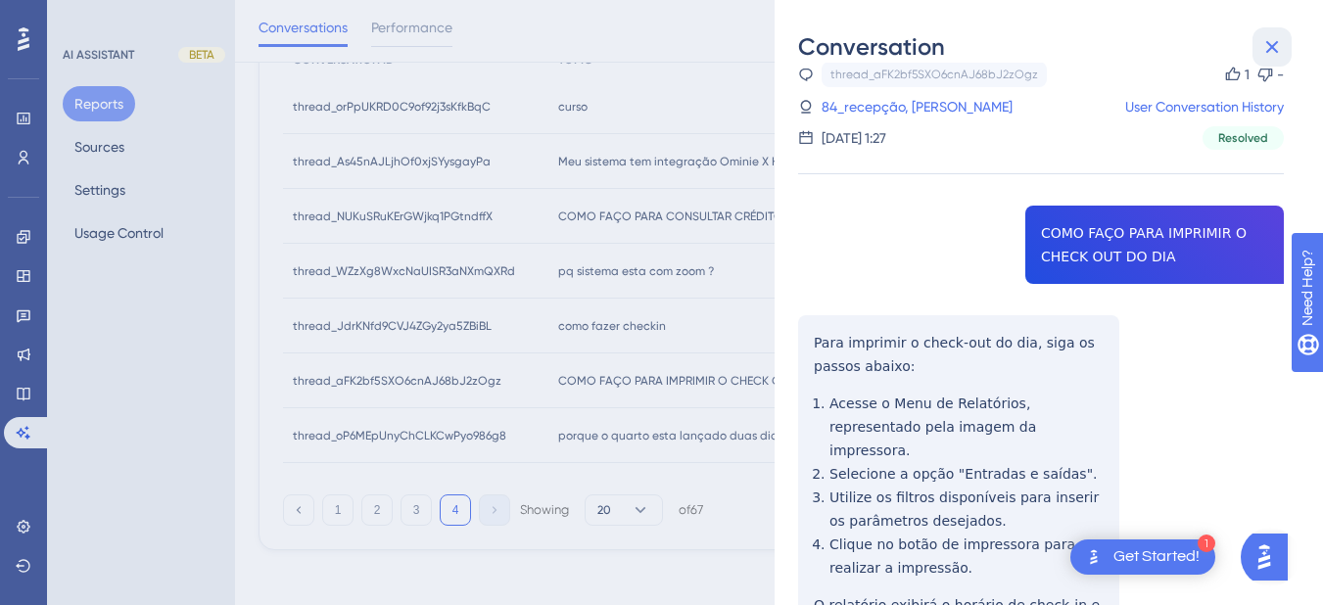
drag, startPoint x: 1284, startPoint y: 38, endPoint x: 848, endPoint y: 229, distance: 475.9
click at [1284, 37] on button at bounding box center [1272, 46] width 39 height 39
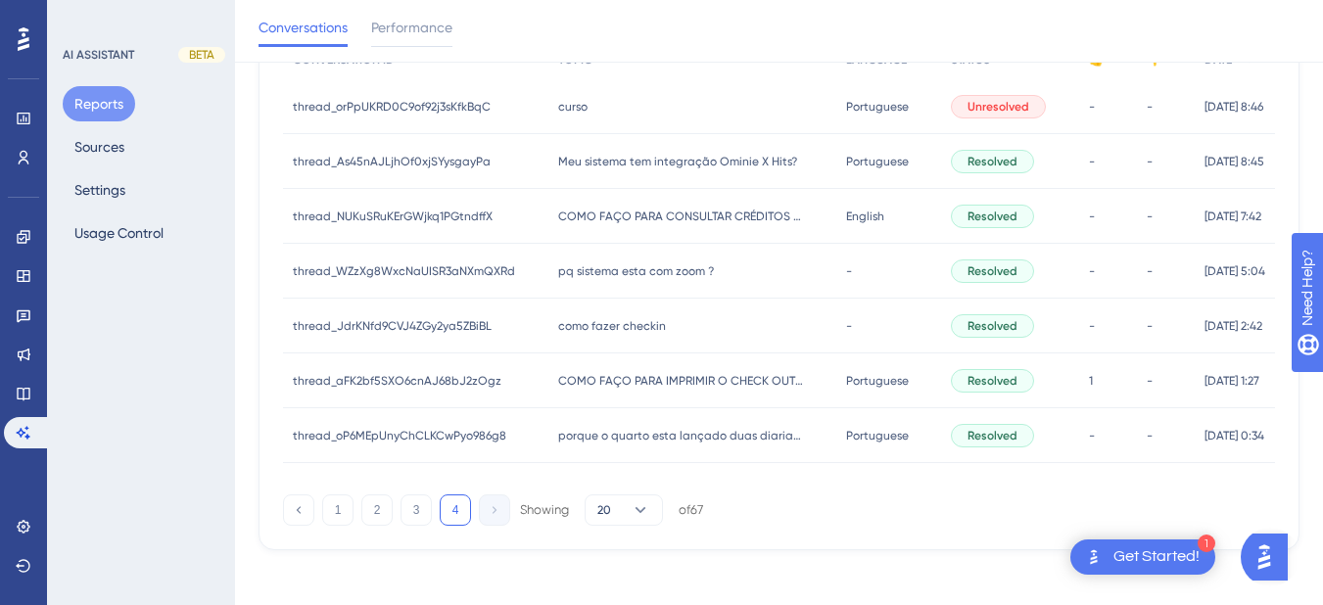
click at [603, 417] on div "porque o quarto esta lançado duas diarias no mesmo dia? porque o quarto esta la…" at bounding box center [693, 435] width 288 height 55
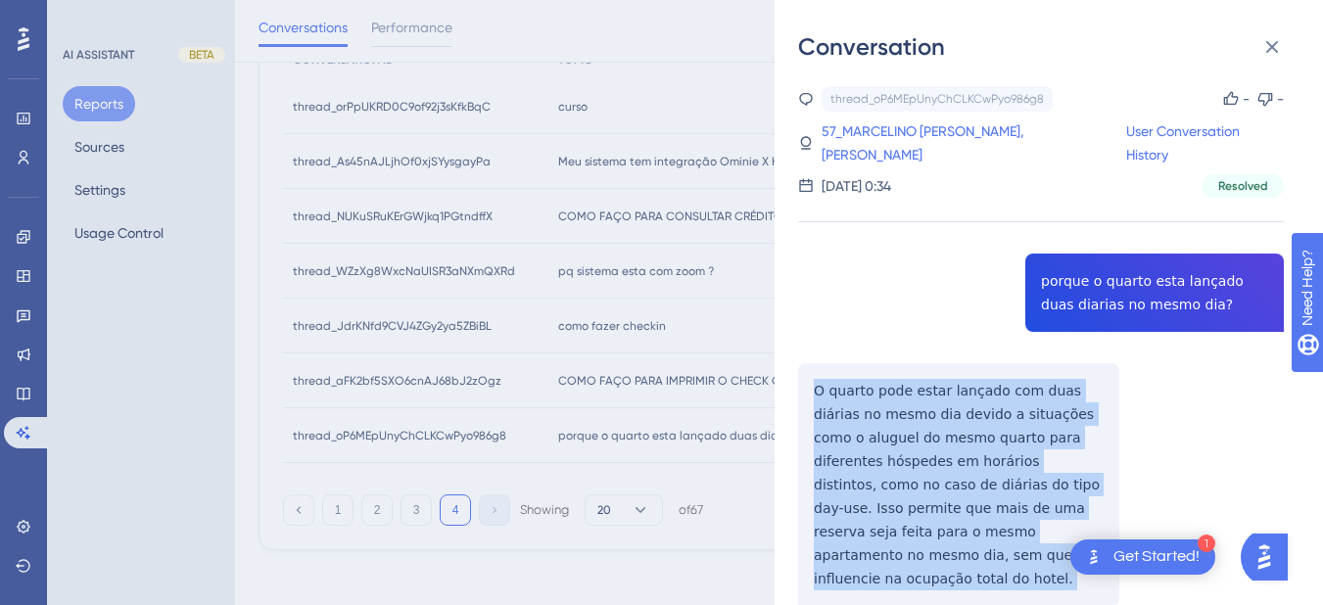
scroll to position [228, 0]
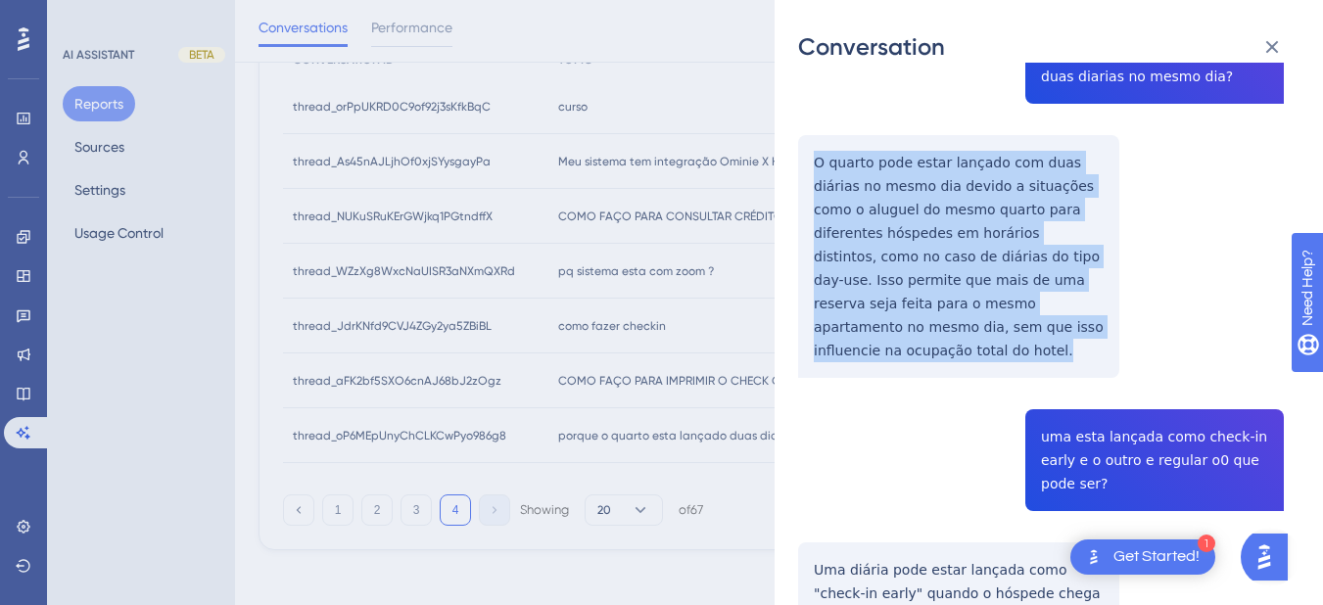
drag, startPoint x: 816, startPoint y: 387, endPoint x: 1058, endPoint y: 332, distance: 248.1
click at [1058, 332] on div "thread_oP6MEpUnyChCLKCwPyo986g8 Copy - - 57_MARCELINO [PERSON_NAME], WALISSON U…" at bounding box center [1041, 528] width 486 height 1341
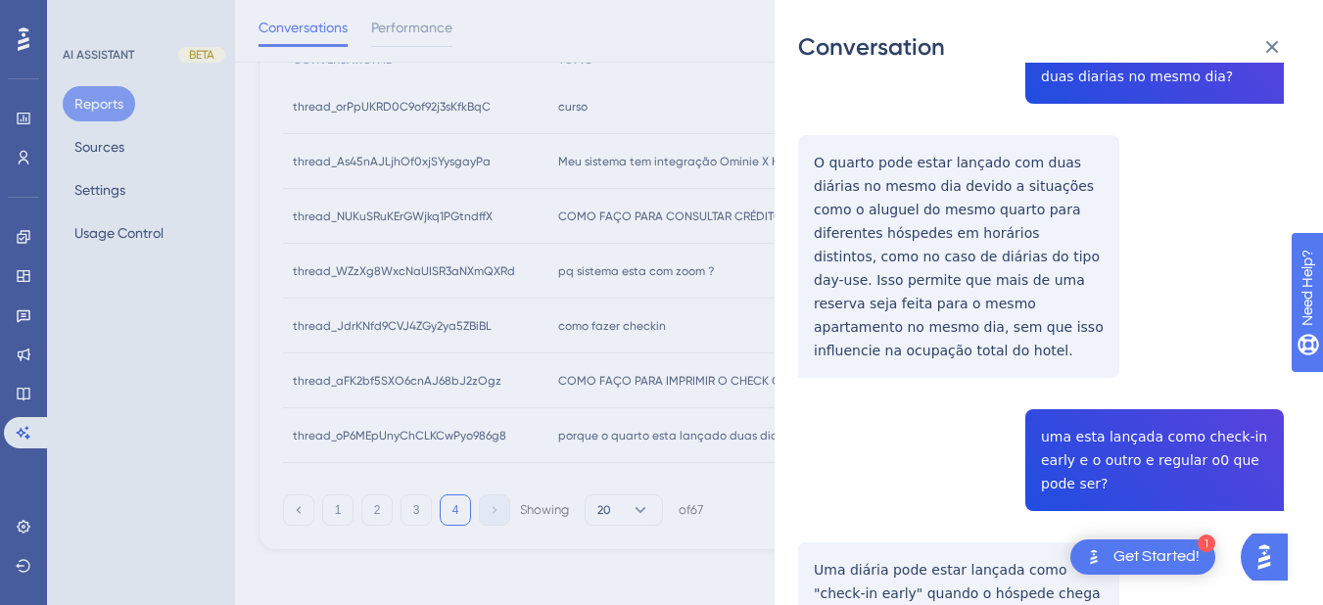
click at [1060, 422] on div "thread_oP6MEpUnyChCLKCwPyo986g8 Copy - - 57_MARCELINO [PERSON_NAME], WALISSON U…" at bounding box center [1041, 528] width 486 height 1341
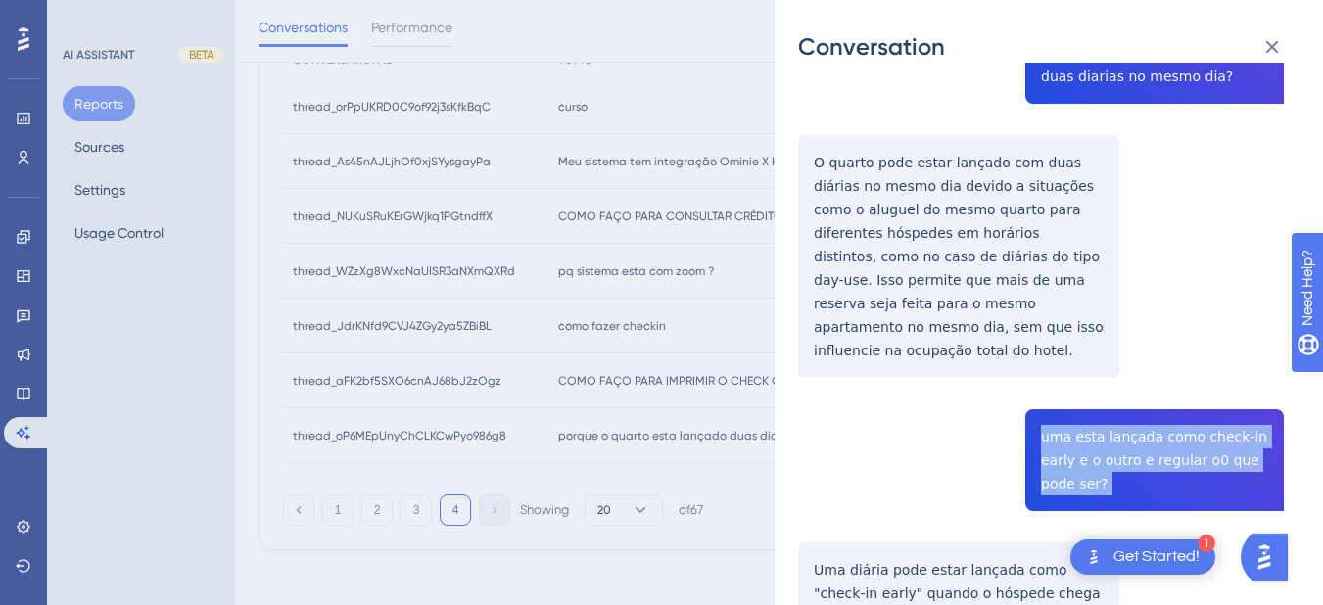
click at [1060, 422] on div "thread_oP6MEpUnyChCLKCwPyo986g8 Copy - - 57_MARCELINO [PERSON_NAME], WALISSON U…" at bounding box center [1041, 528] width 486 height 1341
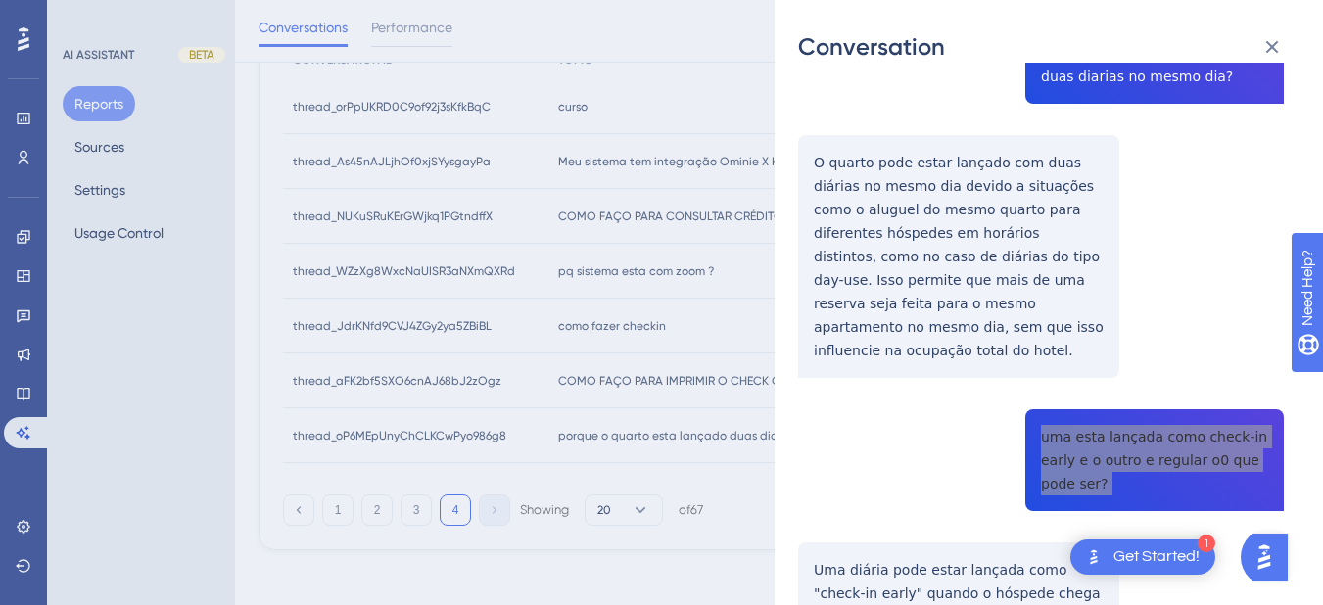
scroll to position [457, 0]
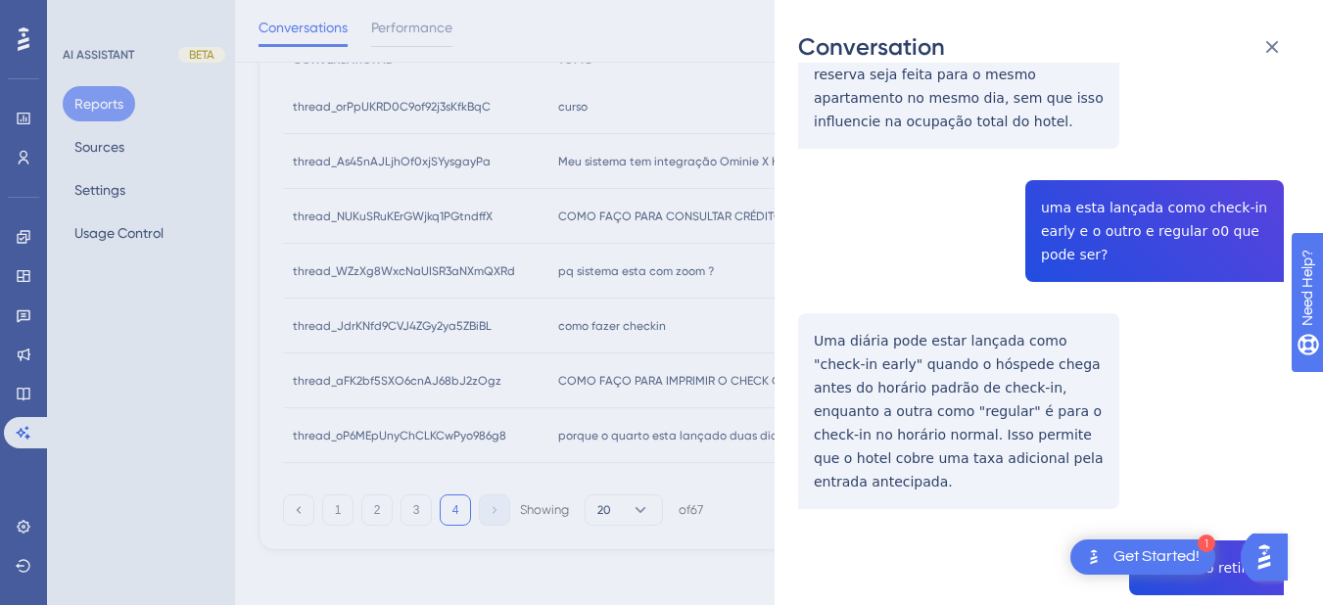
click at [906, 355] on div "thread_oP6MEpUnyChCLKCwPyo986g8 Copy - - 57_MARCELINO [PERSON_NAME], WALISSON U…" at bounding box center [1041, 299] width 486 height 1341
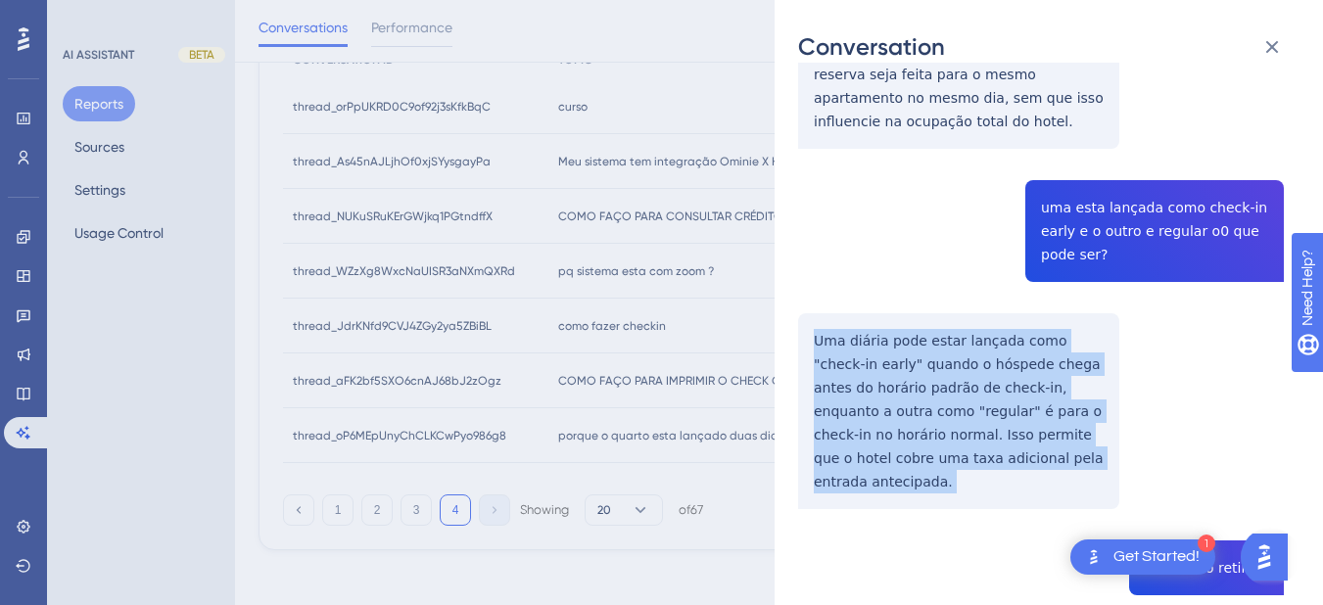
click at [906, 355] on div "thread_oP6MEpUnyChCLKCwPyo986g8 Copy - - 57_MARCELINO [PERSON_NAME], WALISSON U…" at bounding box center [1041, 299] width 486 height 1341
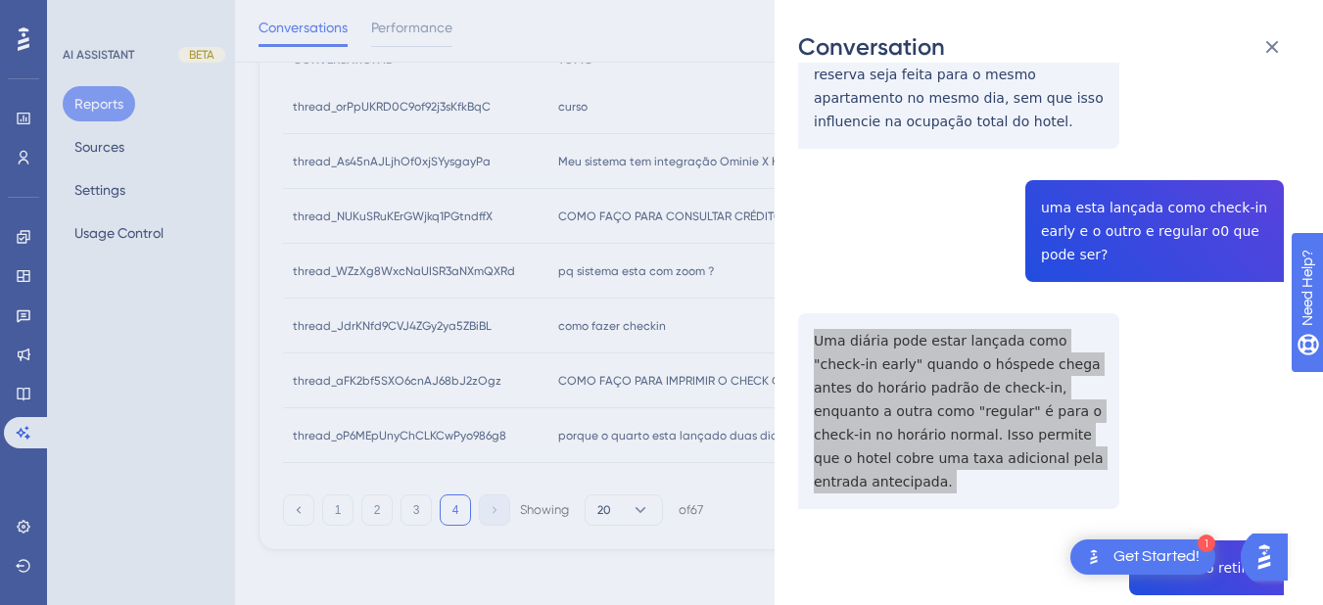
scroll to position [737, 0]
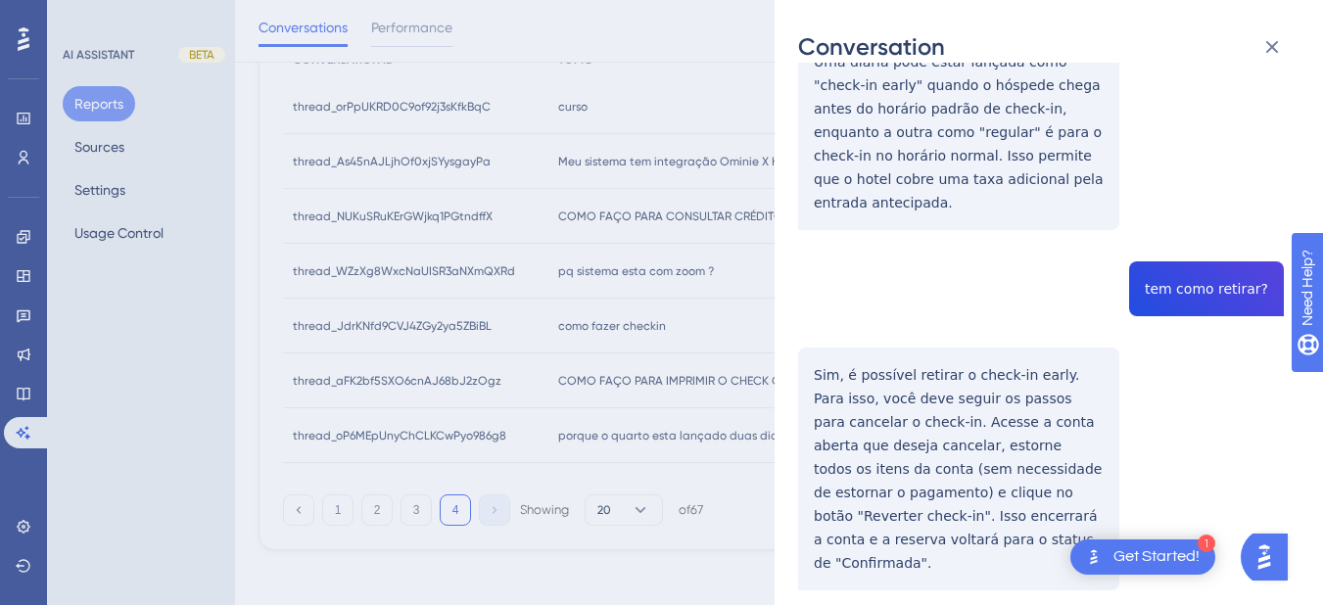
click at [1208, 245] on div "thread_oP6MEpUnyChCLKCwPyo986g8 Copy - - 57_MARCELINO [PERSON_NAME], WALISSON U…" at bounding box center [1041, 20] width 486 height 1341
click at [937, 351] on div "thread_oP6MEpUnyChCLKCwPyo986g8 Copy - - 57_MARCELINO [PERSON_NAME], WALISSON U…" at bounding box center [1041, 20] width 486 height 1341
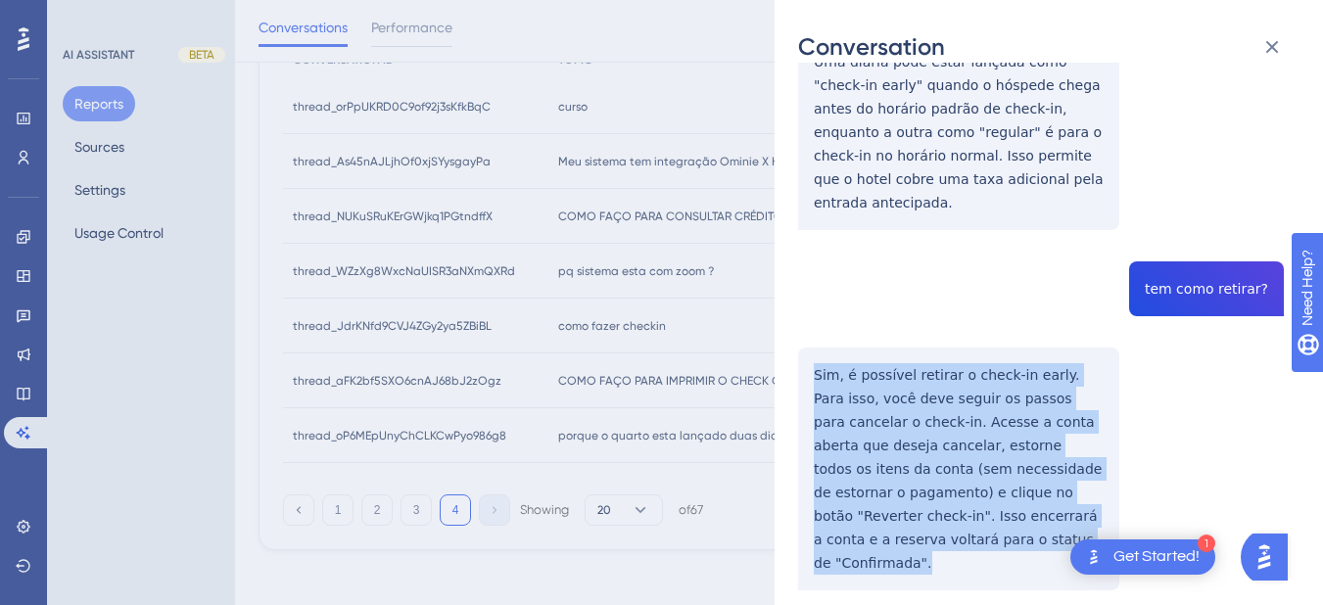
click at [937, 351] on div "thread_oP6MEpUnyChCLKCwPyo986g8 Copy - - 57_MARCELINO [PERSON_NAME], WALISSON U…" at bounding box center [1041, 20] width 486 height 1341
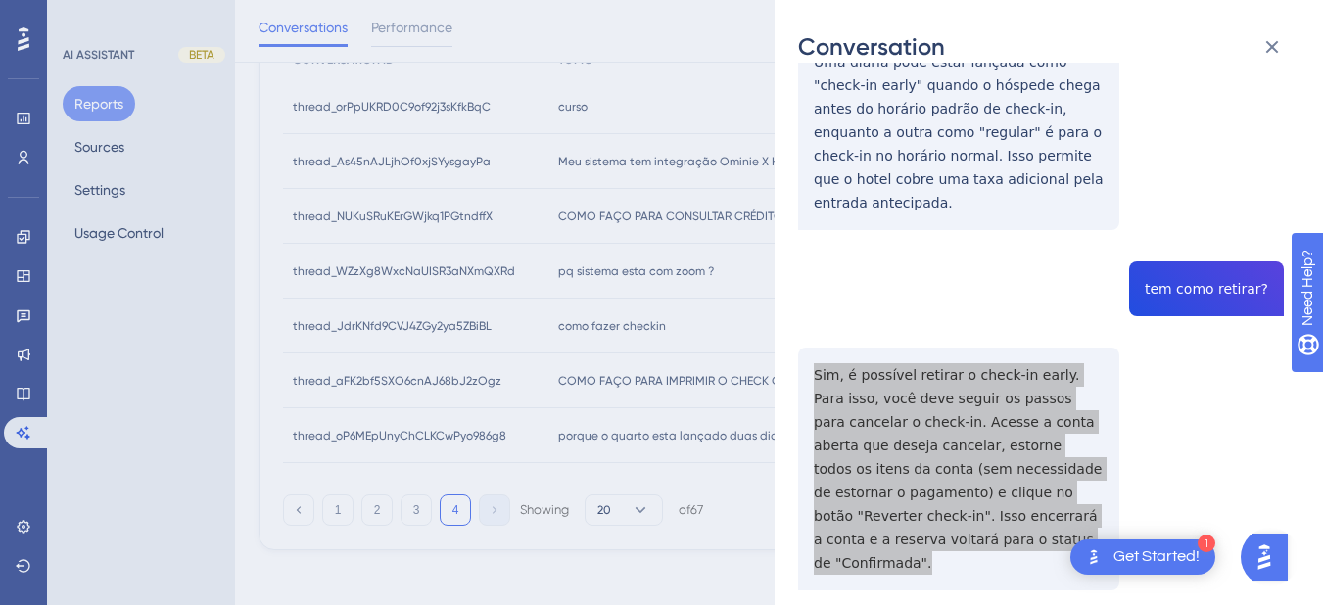
scroll to position [0, 0]
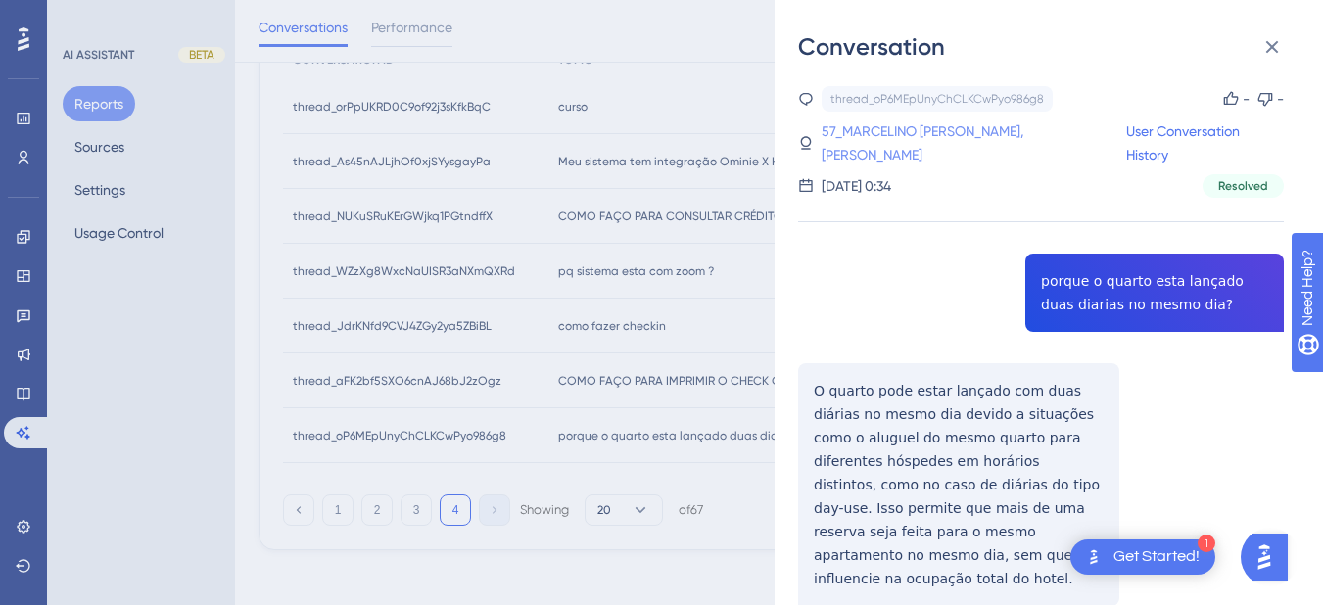
click at [862, 132] on link "57_MARCELINO [PERSON_NAME], [PERSON_NAME]" at bounding box center [974, 143] width 305 height 47
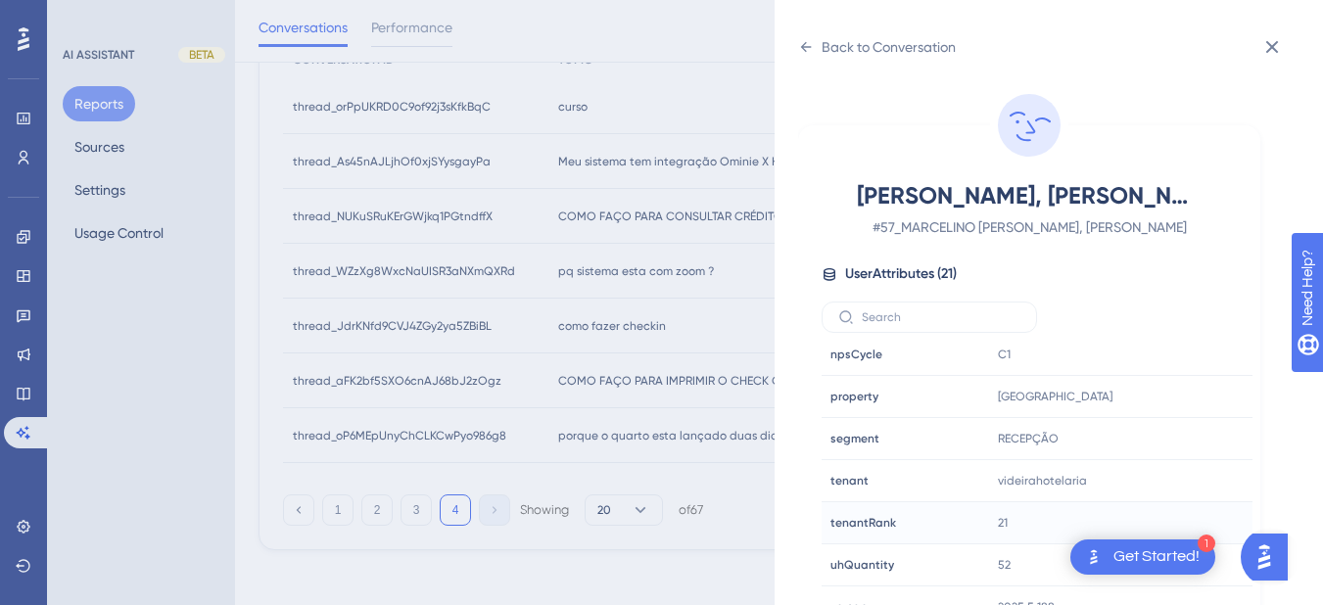
scroll to position [24, 0]
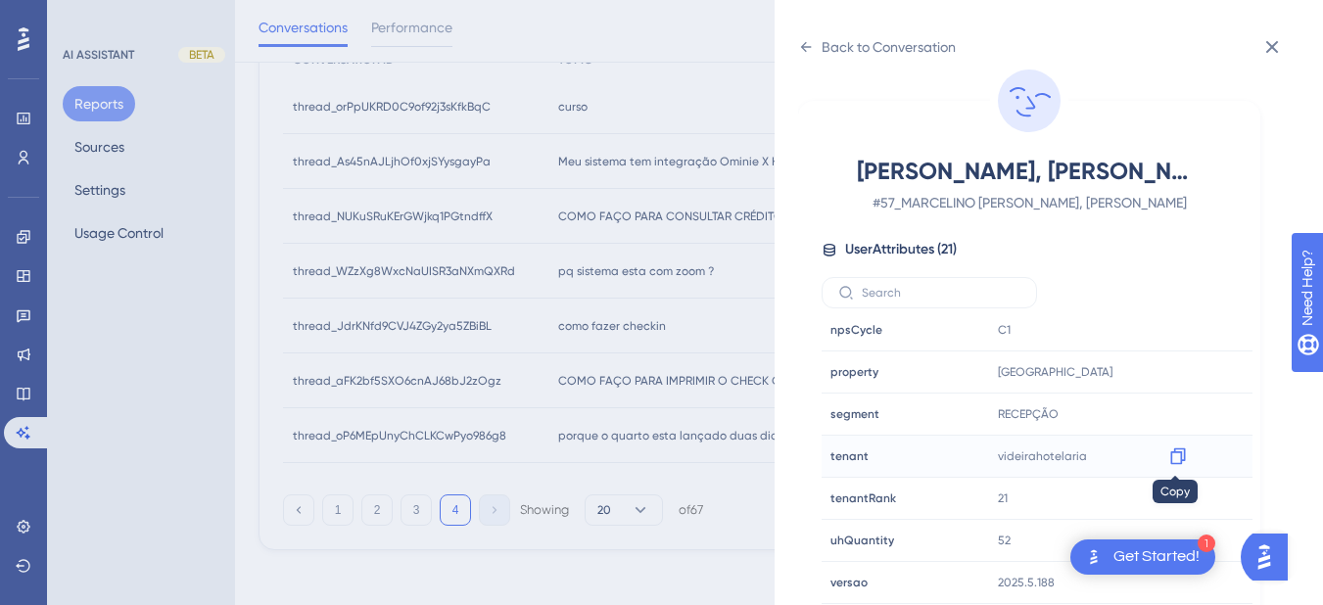
click at [1180, 456] on icon at bounding box center [1179, 457] width 20 height 20
drag, startPoint x: 1179, startPoint y: 454, endPoint x: 1331, endPoint y: 500, distance: 158.7
click at [1179, 454] on icon at bounding box center [1178, 457] width 15 height 17
